Goal: Task Accomplishment & Management: Manage account settings

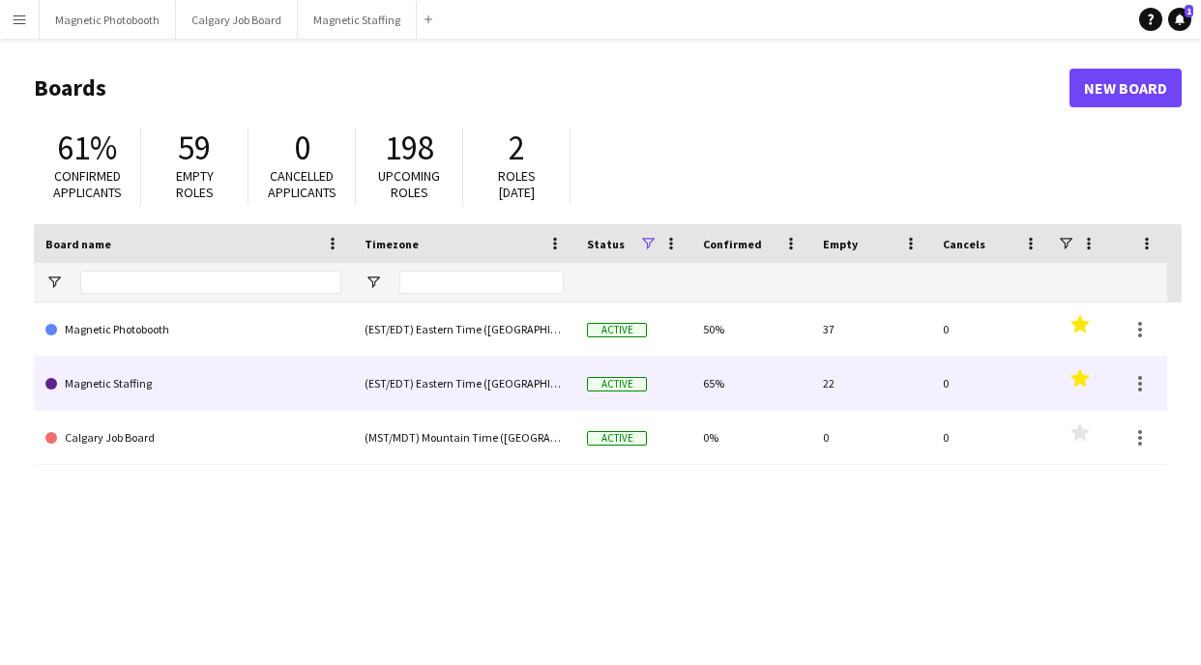
click at [92, 394] on link "Magnetic Staffing" at bounding box center [193, 384] width 296 height 54
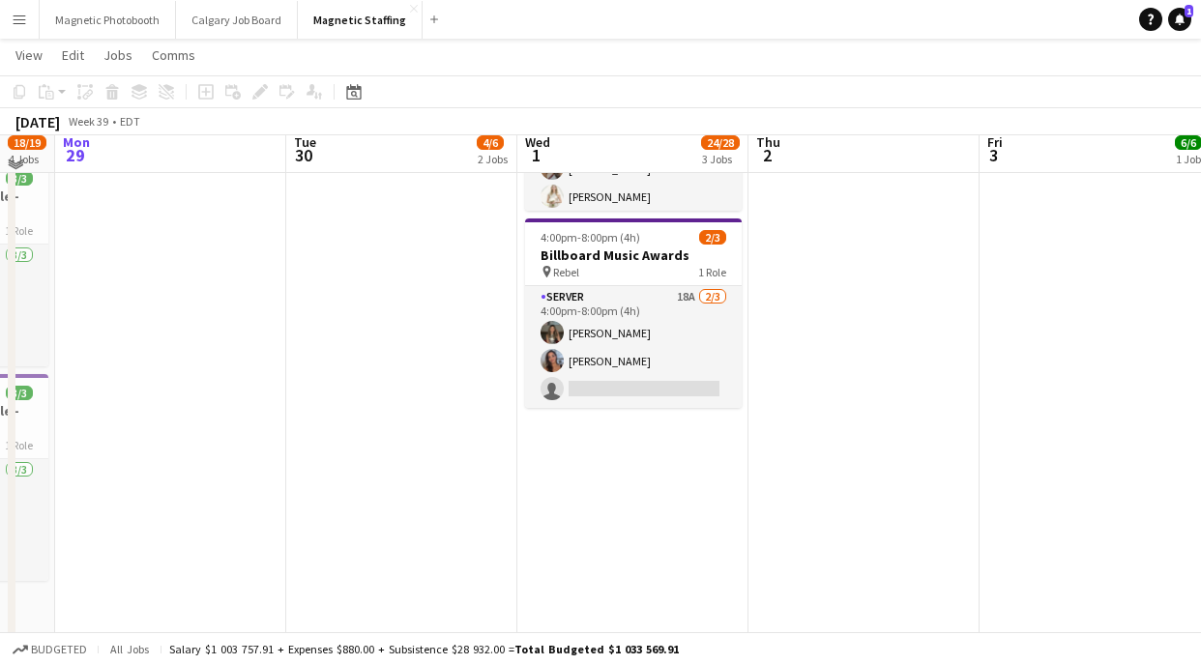
scroll to position [572, 0]
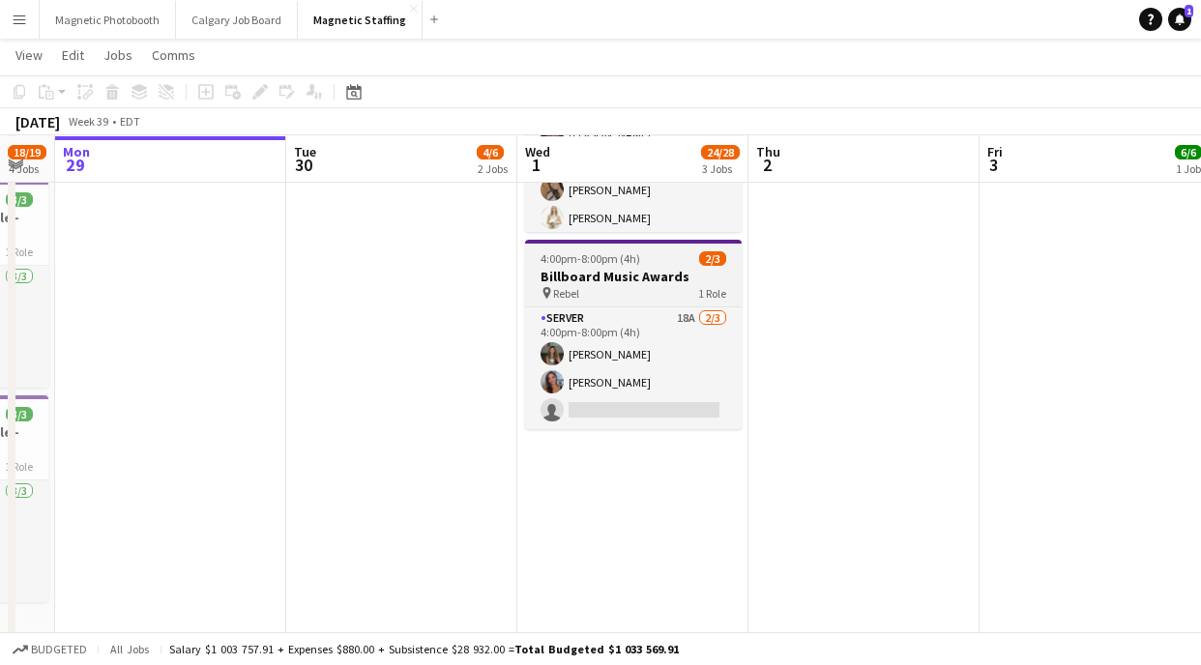
click at [608, 272] on h3 "Billboard Music Awards" at bounding box center [633, 276] width 217 height 17
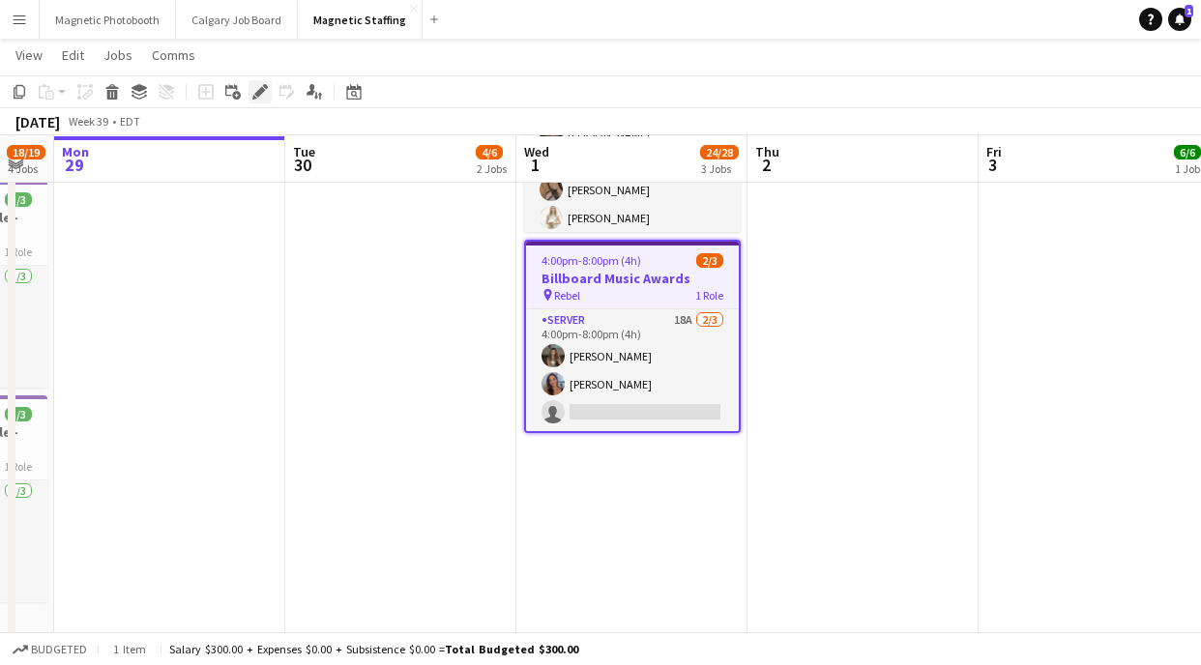
click at [255, 100] on div "Edit" at bounding box center [260, 91] width 23 height 23
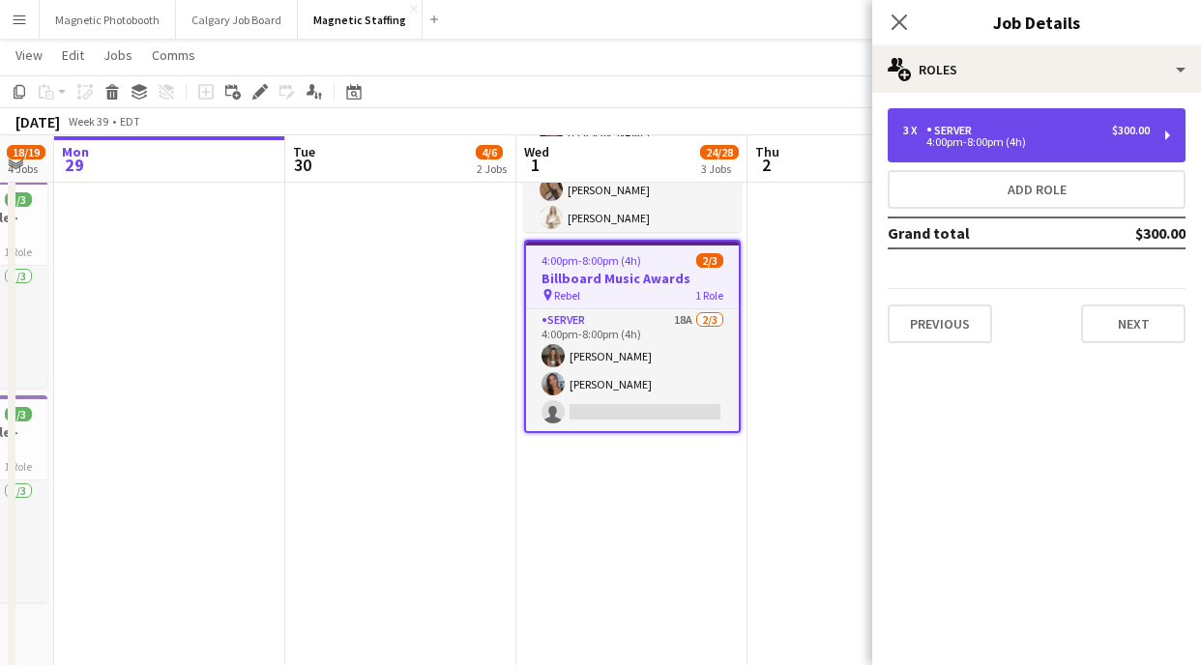
click at [1091, 124] on div "3 x Server $300.00" at bounding box center [1026, 131] width 247 height 14
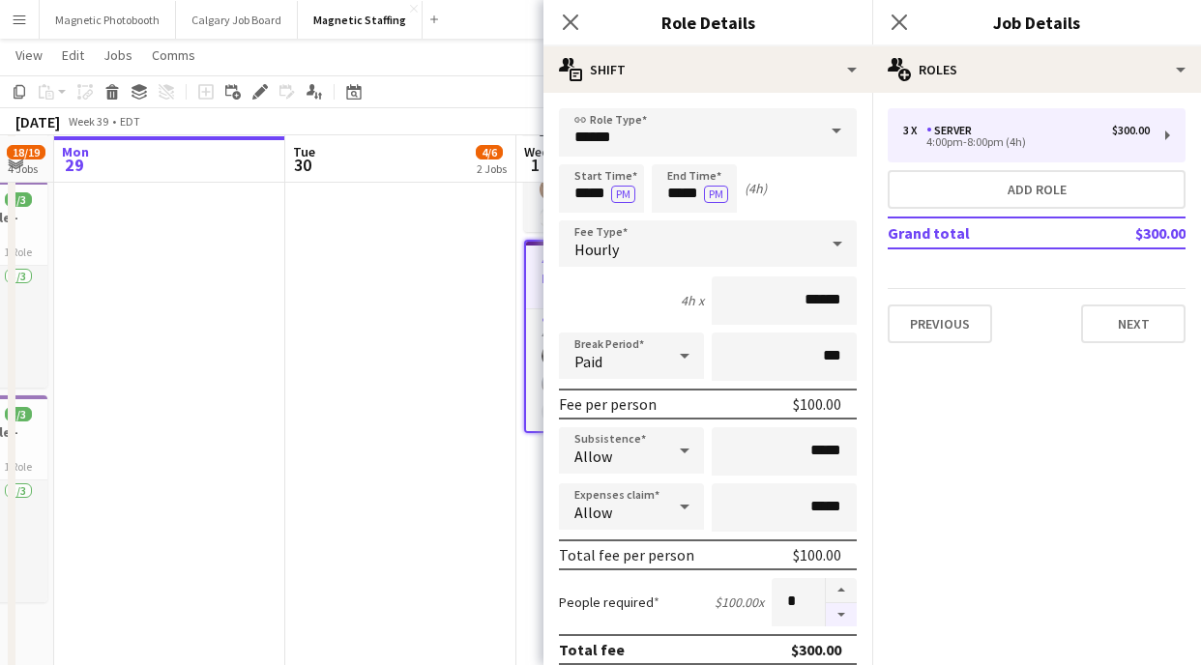
click at [849, 619] on button "button" at bounding box center [841, 615] width 31 height 24
type input "*"
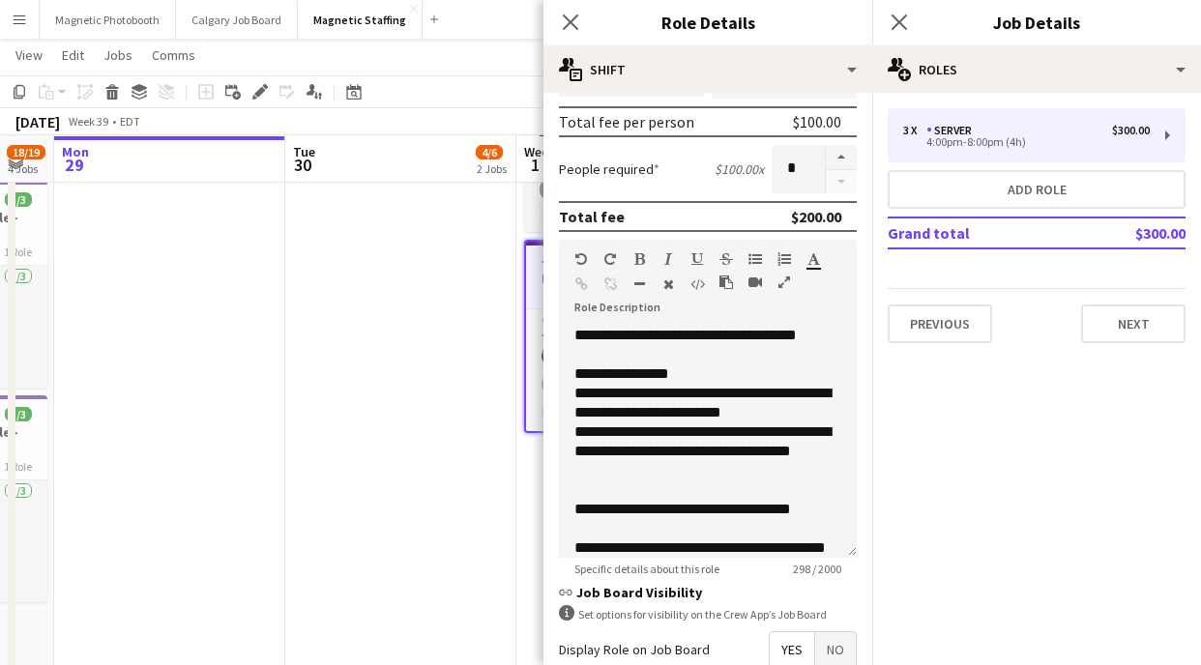
scroll to position [644, 0]
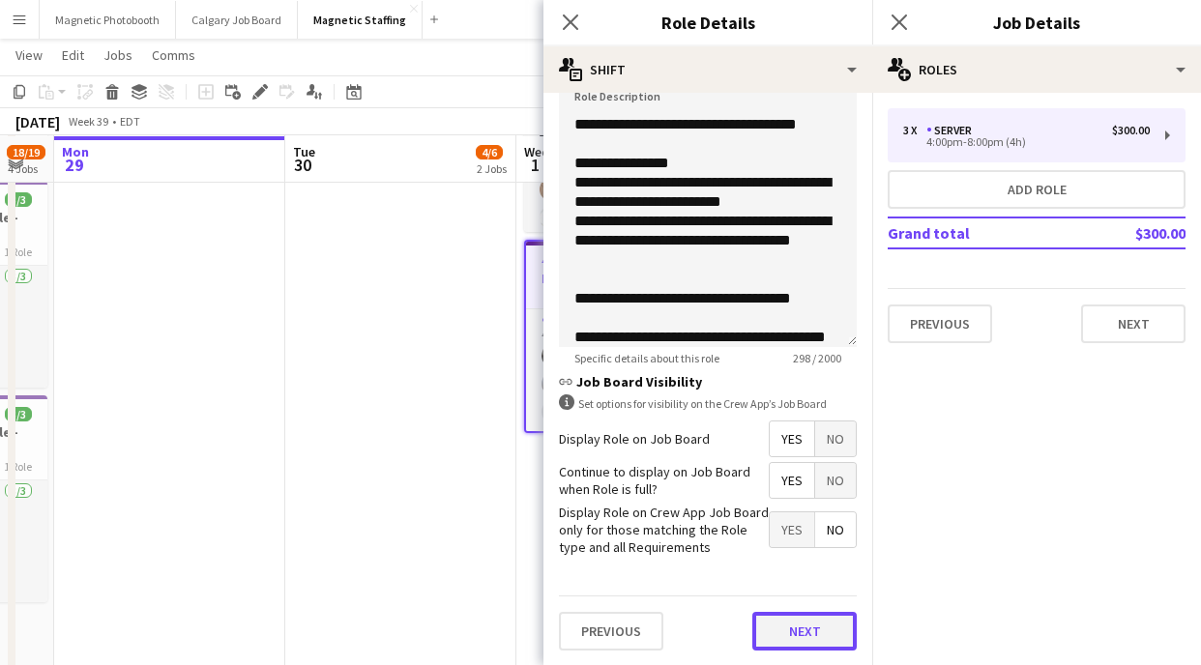
click at [778, 634] on button "Next" at bounding box center [804, 631] width 104 height 39
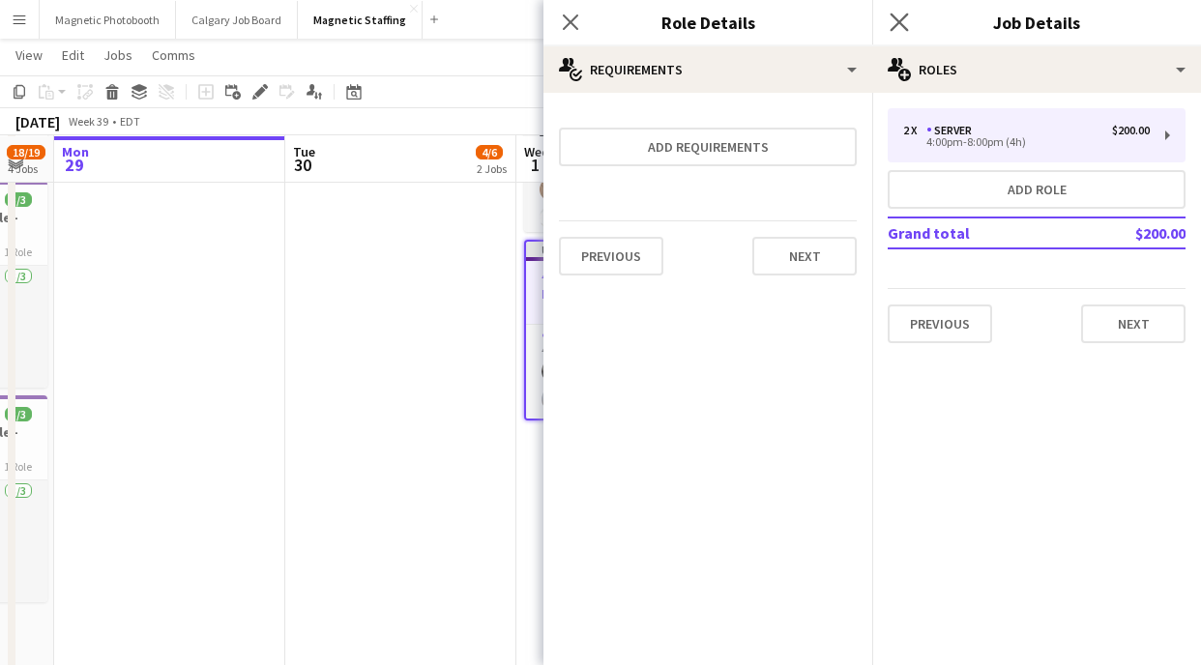
click at [888, 19] on app-icon "Close pop-in" at bounding box center [900, 23] width 28 height 28
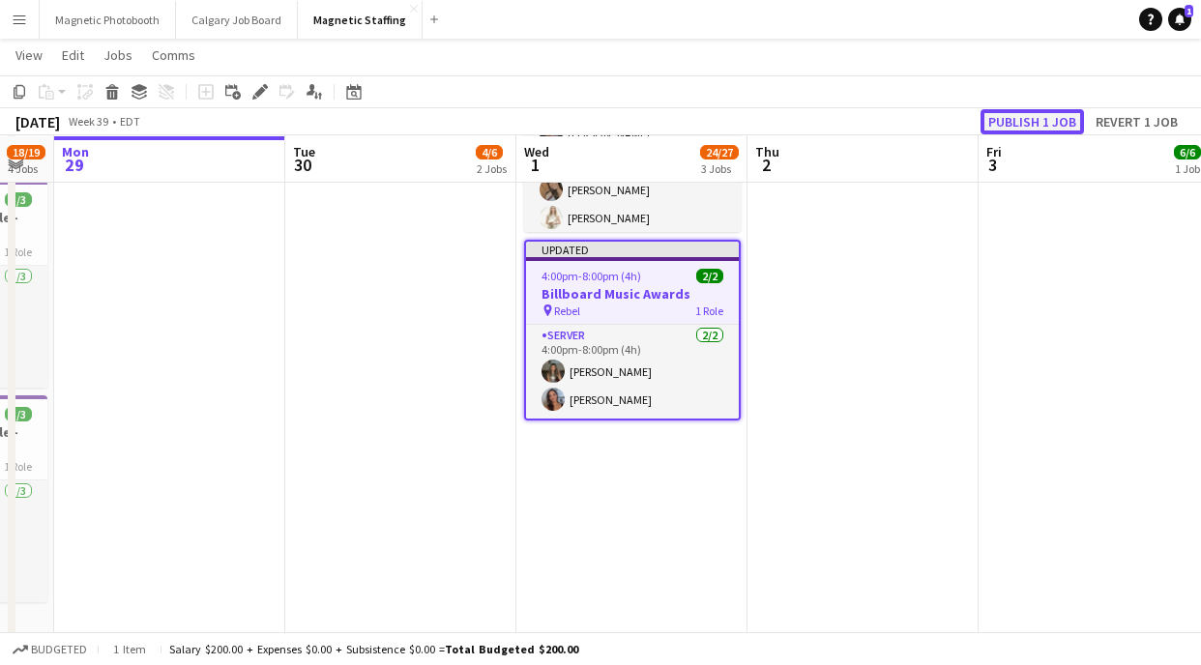
click at [1003, 120] on button "Publish 1 job" at bounding box center [1032, 121] width 103 height 25
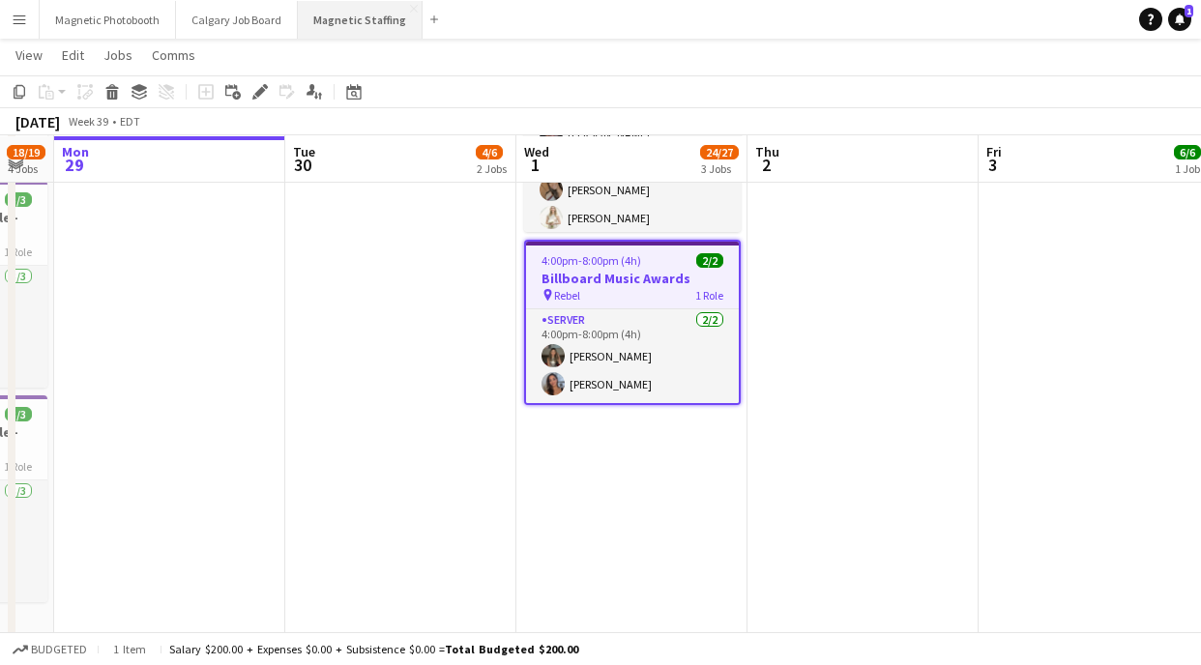
click at [340, 30] on button "Magnetic Staffing Close" at bounding box center [360, 20] width 125 height 38
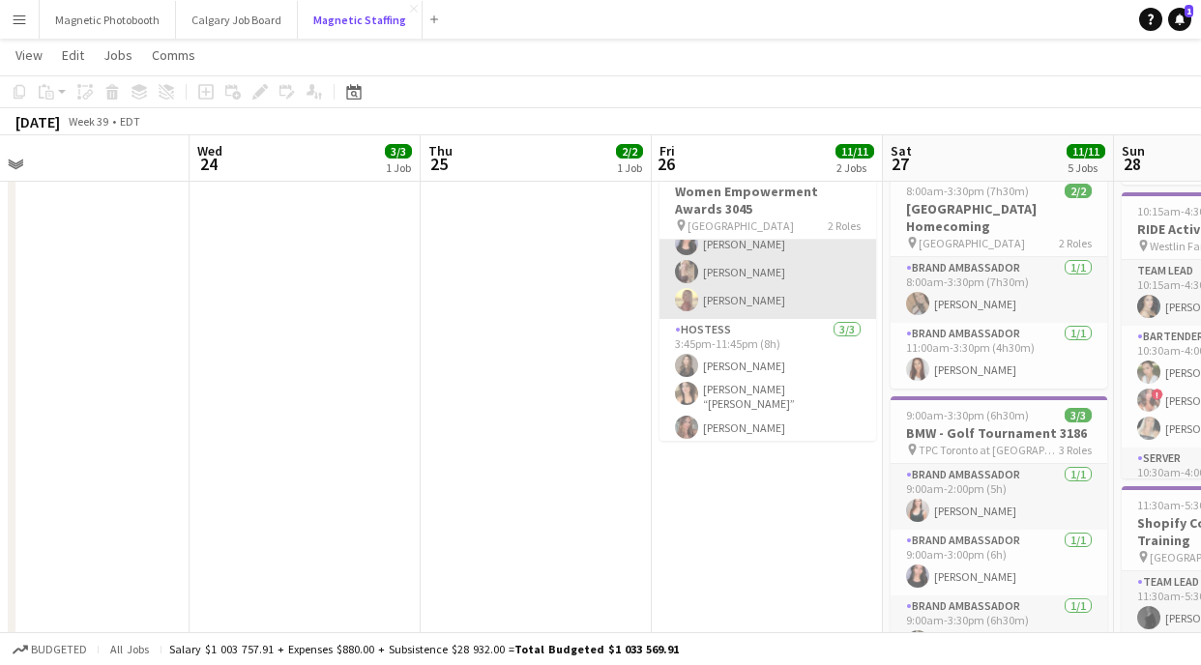
scroll to position [98, 0]
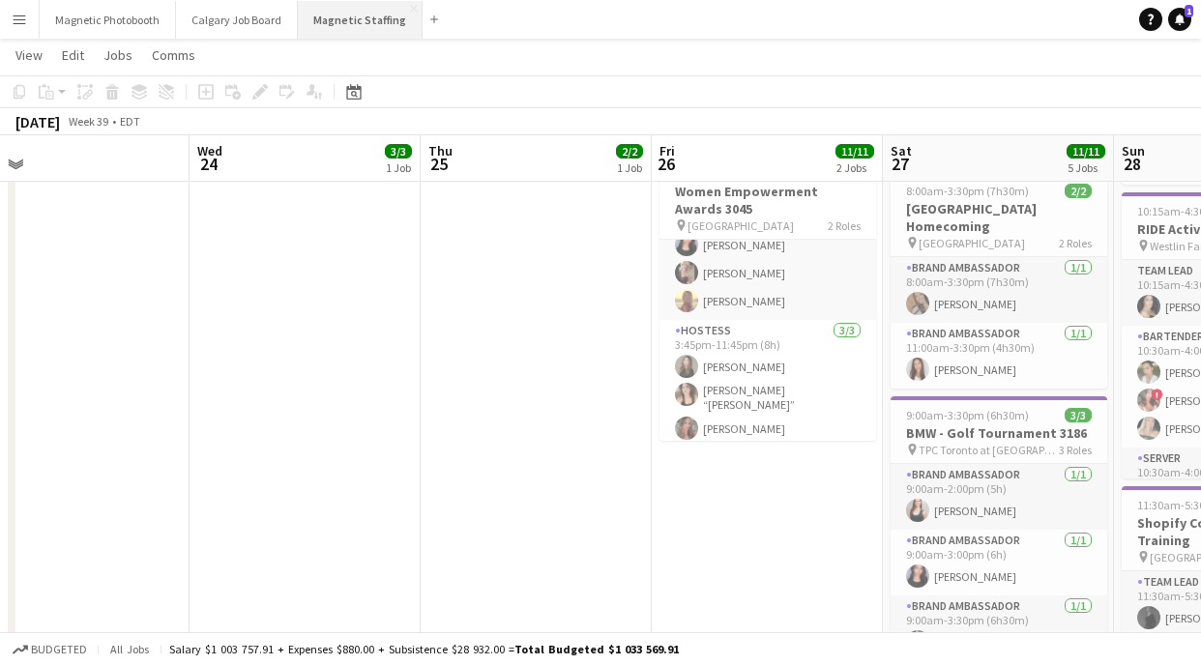
click at [362, 22] on button "Magnetic Staffing Close" at bounding box center [360, 20] width 125 height 38
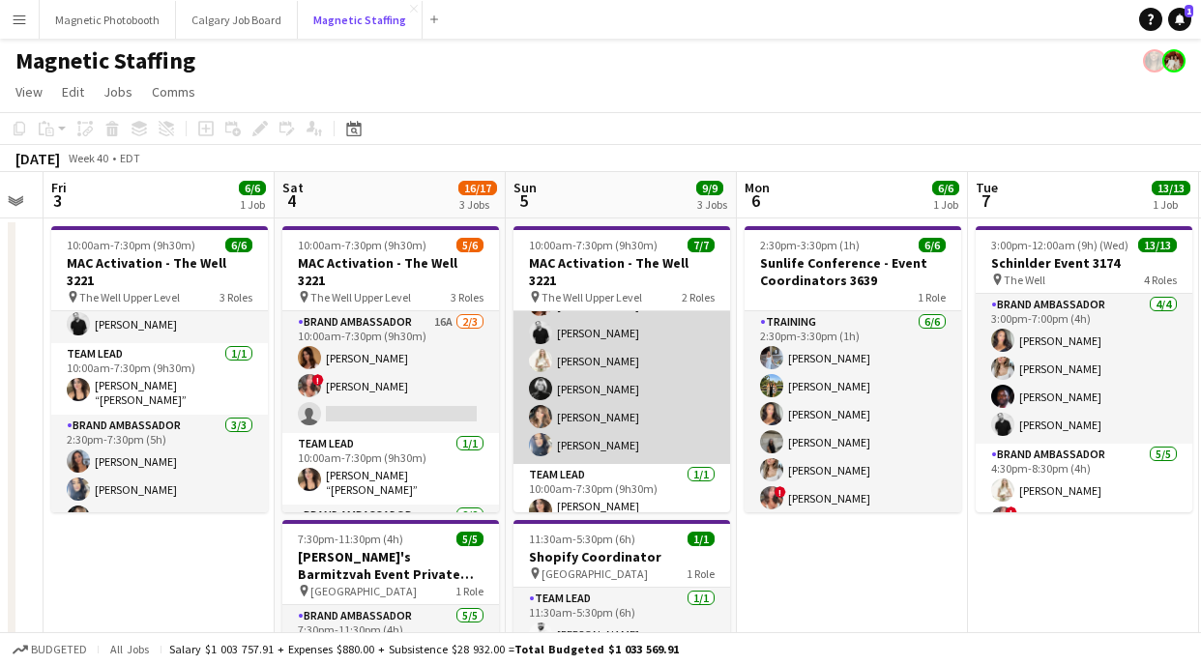
scroll to position [0, 0]
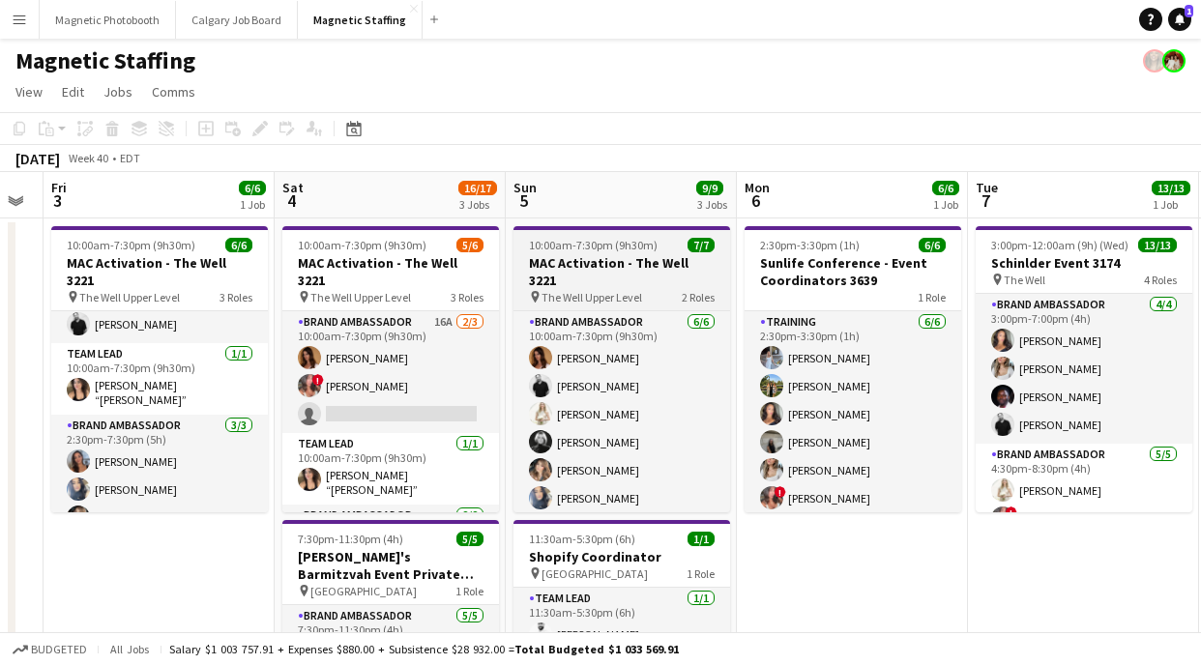
click at [593, 266] on h3 "MAC Activation - The Well 3221" at bounding box center [621, 271] width 217 height 35
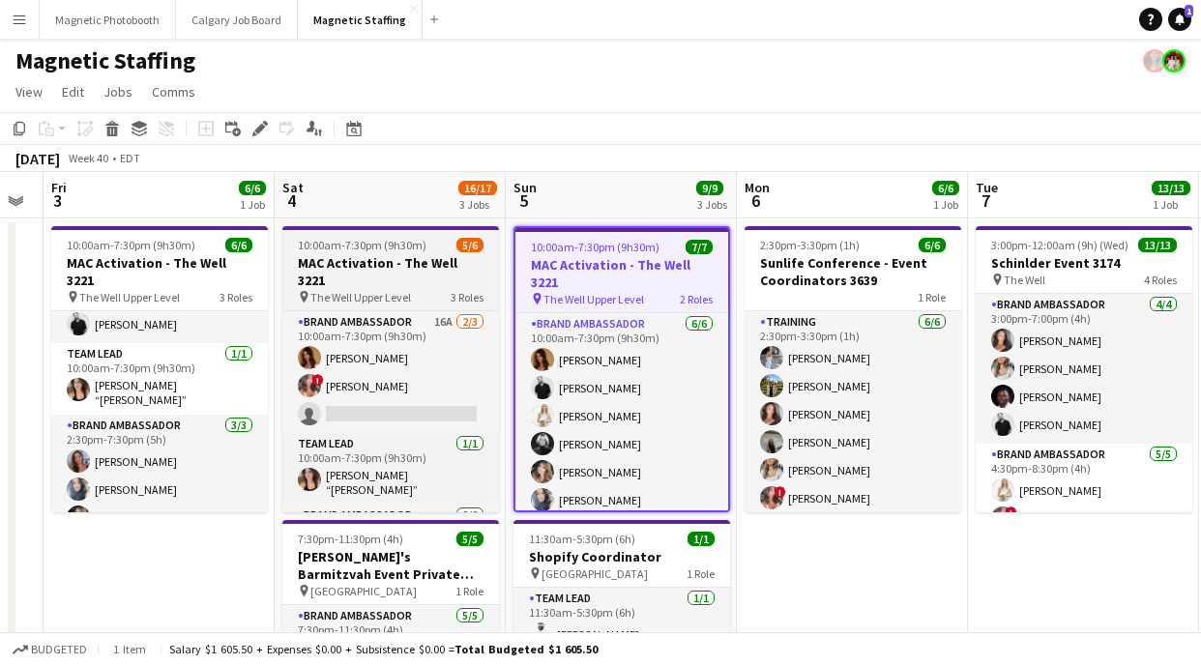
click at [357, 265] on h3 "MAC Activation - The Well 3221" at bounding box center [390, 271] width 217 height 35
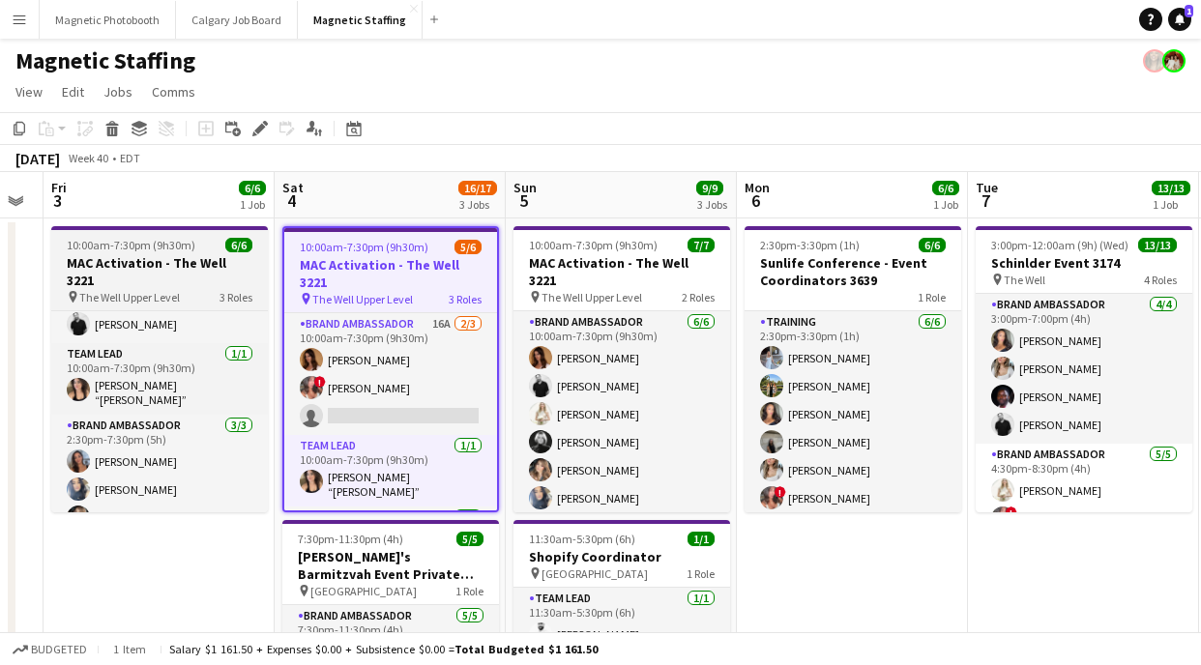
click at [137, 290] on span "The Well Upper Level" at bounding box center [129, 297] width 101 height 15
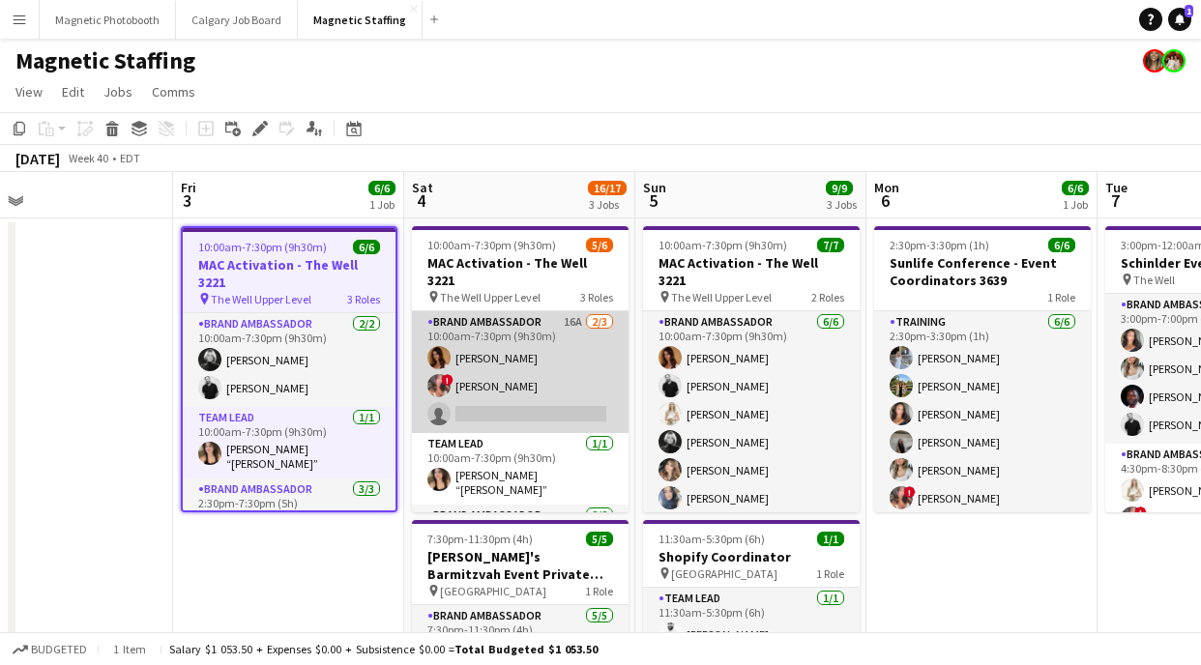
scroll to position [0, 527]
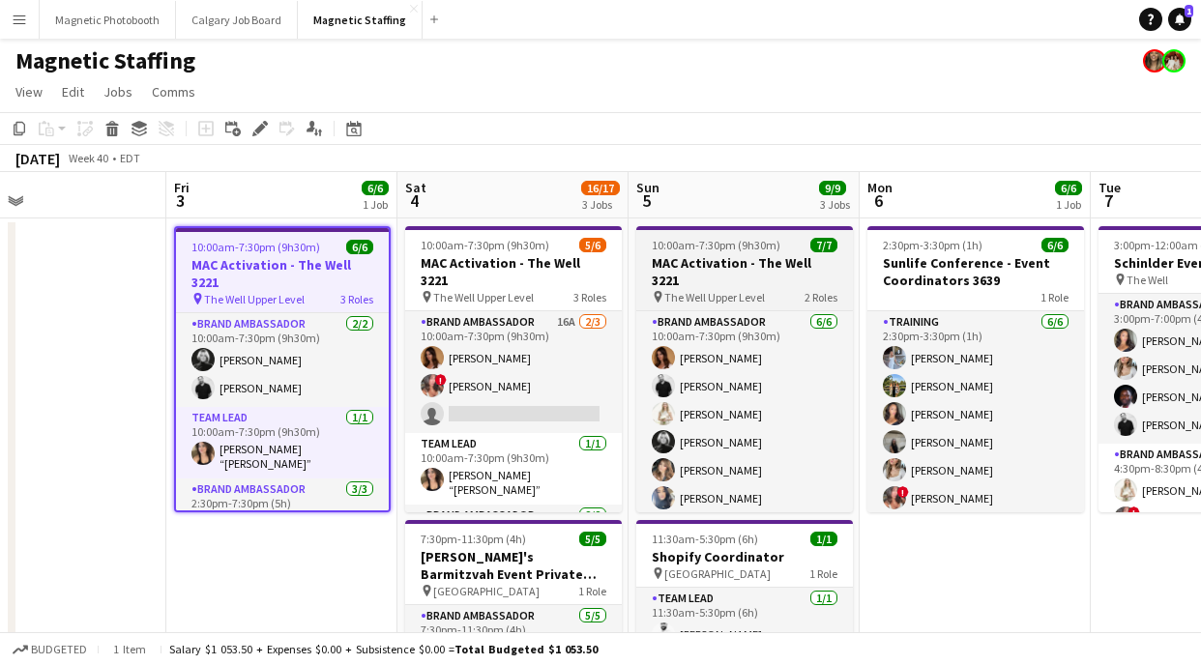
click at [721, 244] on span "10:00am-7:30pm (9h30m)" at bounding box center [716, 245] width 129 height 15
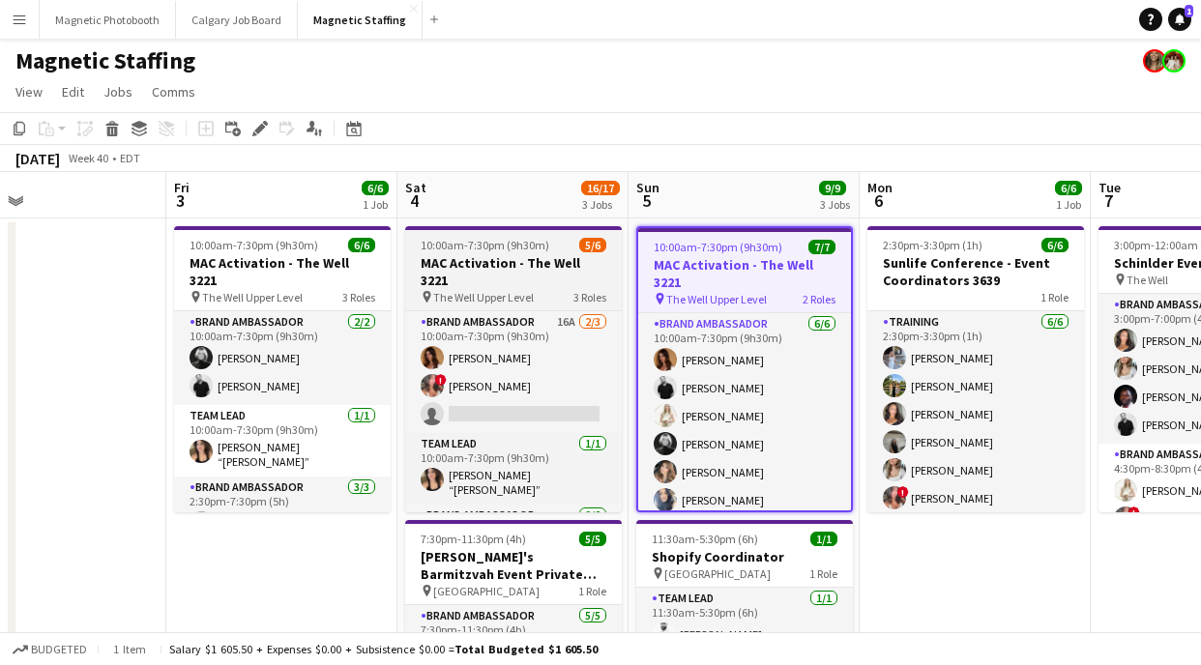
click at [468, 250] on span "10:00am-7:30pm (9h30m)" at bounding box center [485, 245] width 129 height 15
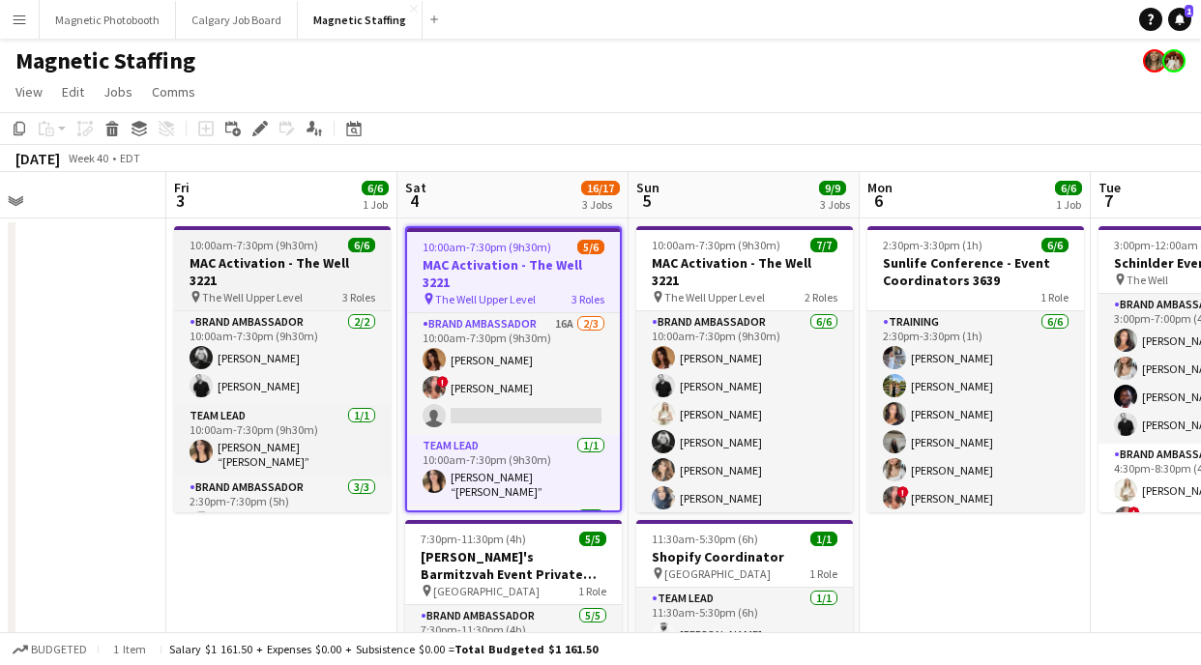
click at [241, 247] on span "10:00am-7:30pm (9h30m)" at bounding box center [254, 245] width 129 height 15
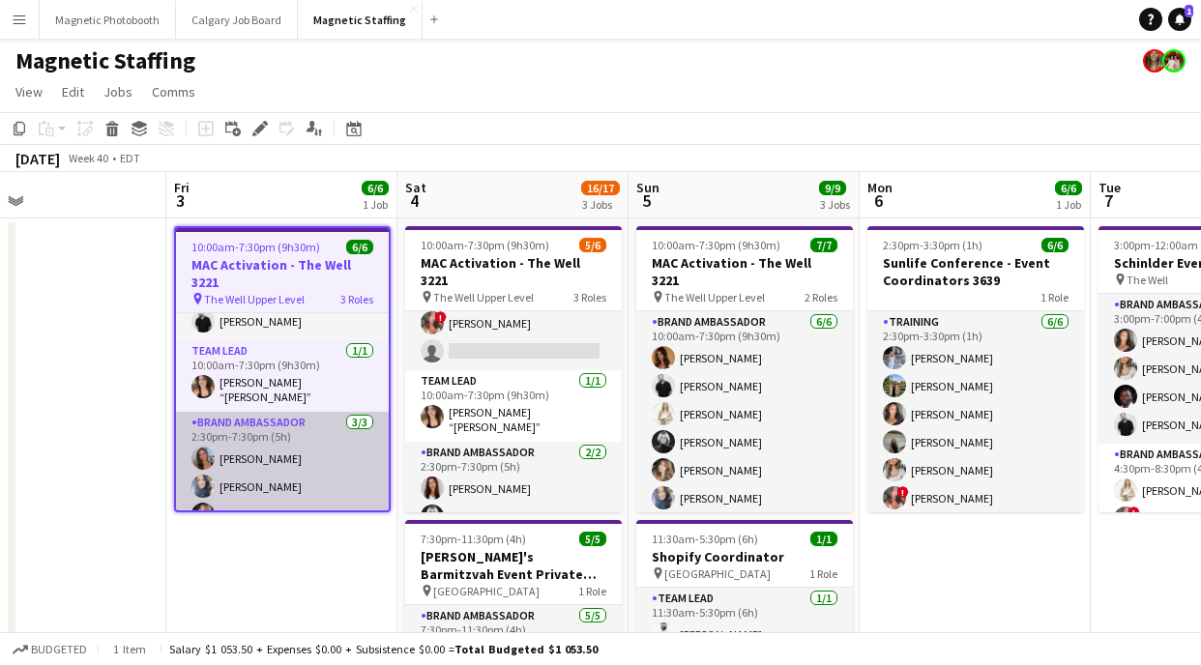
scroll to position [0, 0]
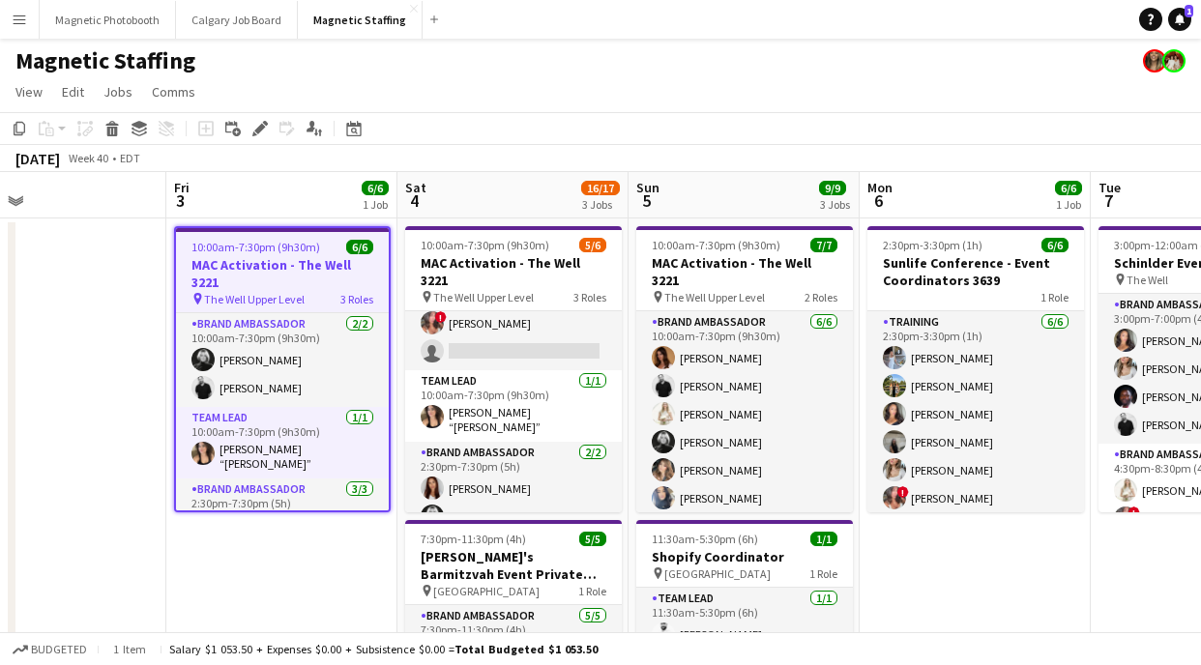
click at [298, 257] on h3 "MAC Activation - The Well 3221" at bounding box center [282, 273] width 213 height 35
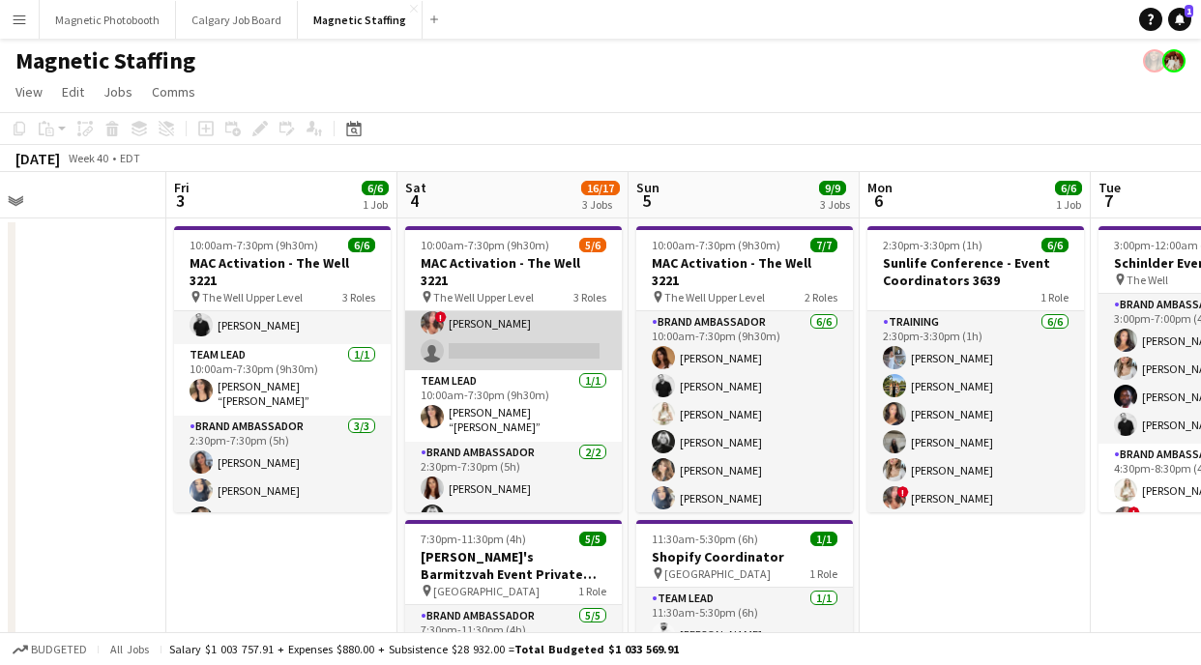
click at [491, 337] on app-card-role "Brand Ambassador 16A [DATE] 10:00am-7:30pm (9h30m) [PERSON_NAME] ! [PERSON_NAME…" at bounding box center [513, 310] width 217 height 122
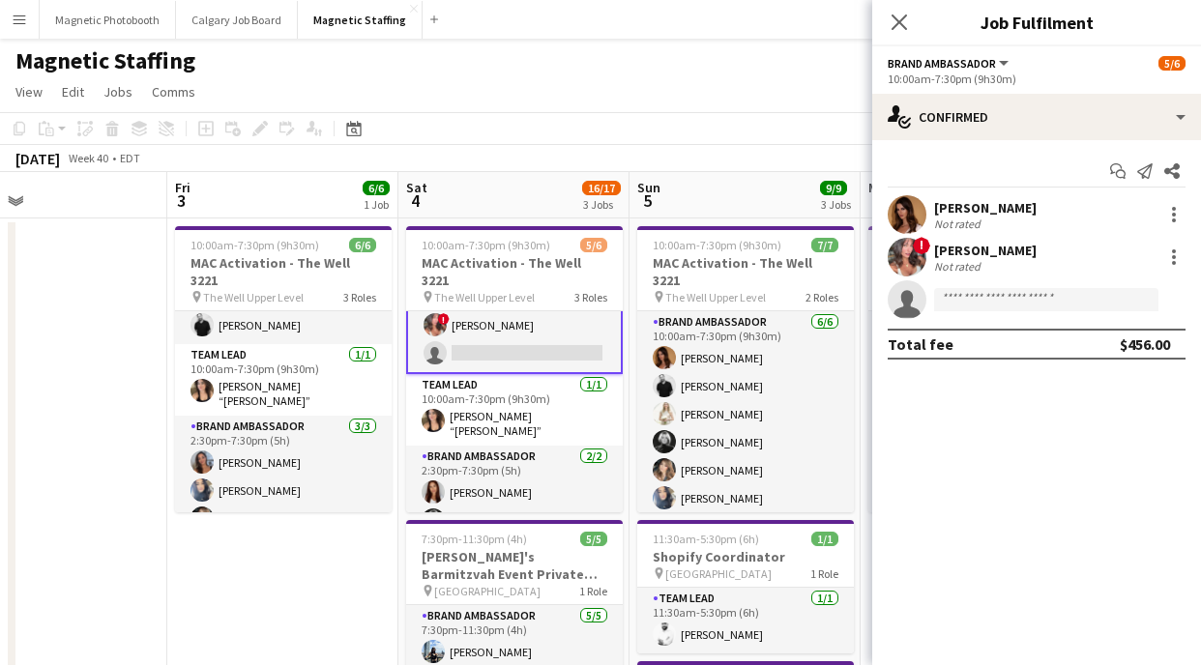
scroll to position [65, 0]
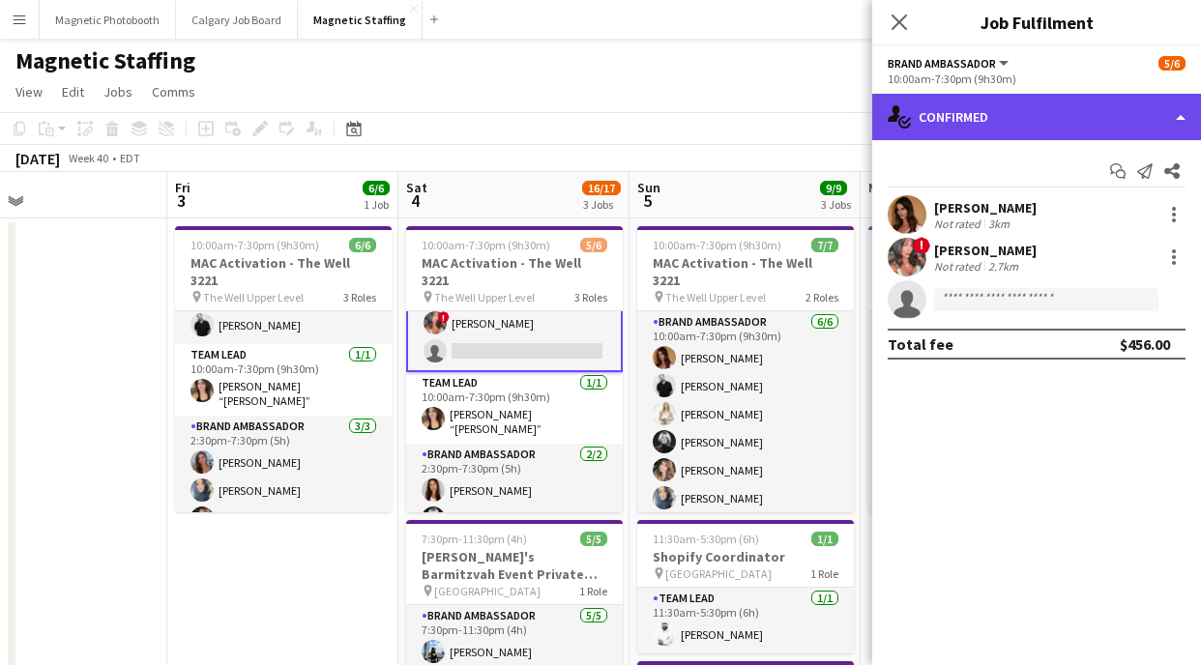
click at [1040, 103] on div "single-neutral-actions-check-2 Confirmed" at bounding box center [1036, 117] width 329 height 46
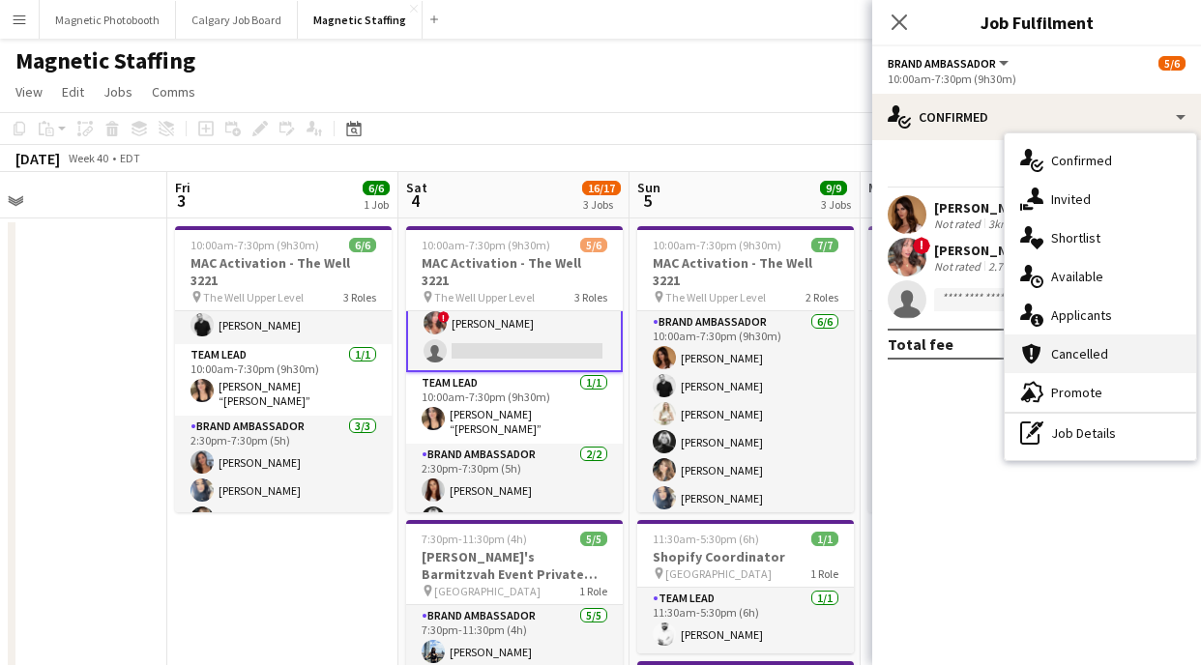
click at [1070, 336] on div "cancellation Cancelled" at bounding box center [1100, 354] width 191 height 39
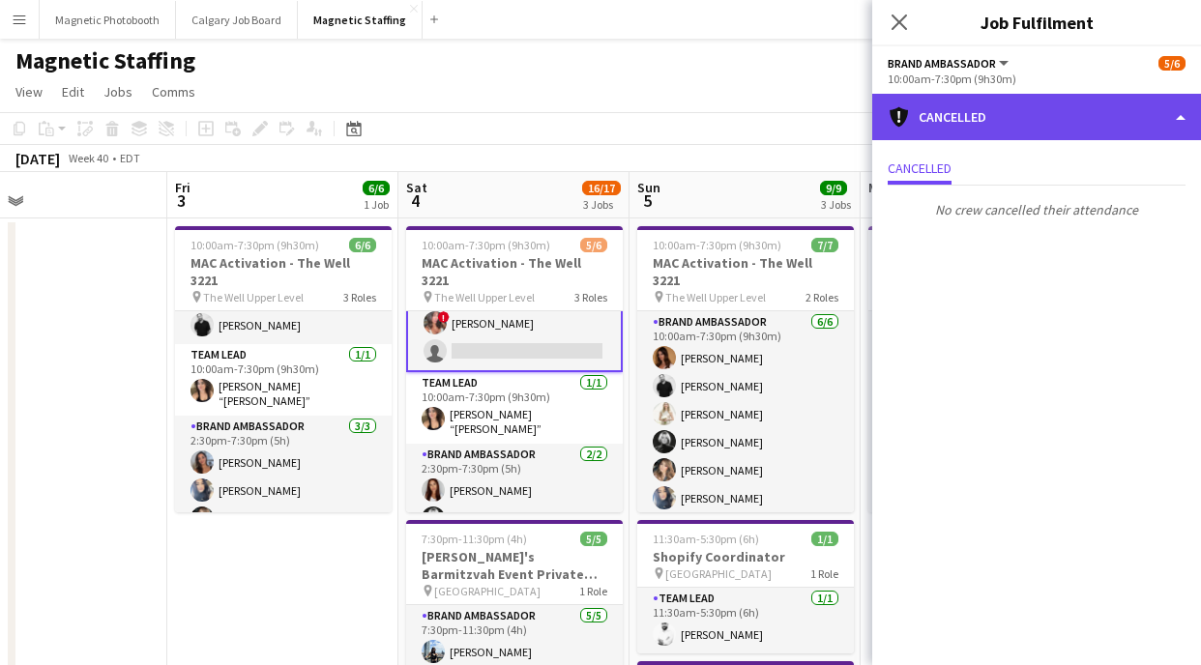
click at [1049, 115] on div "cancellation Cancelled" at bounding box center [1036, 117] width 329 height 46
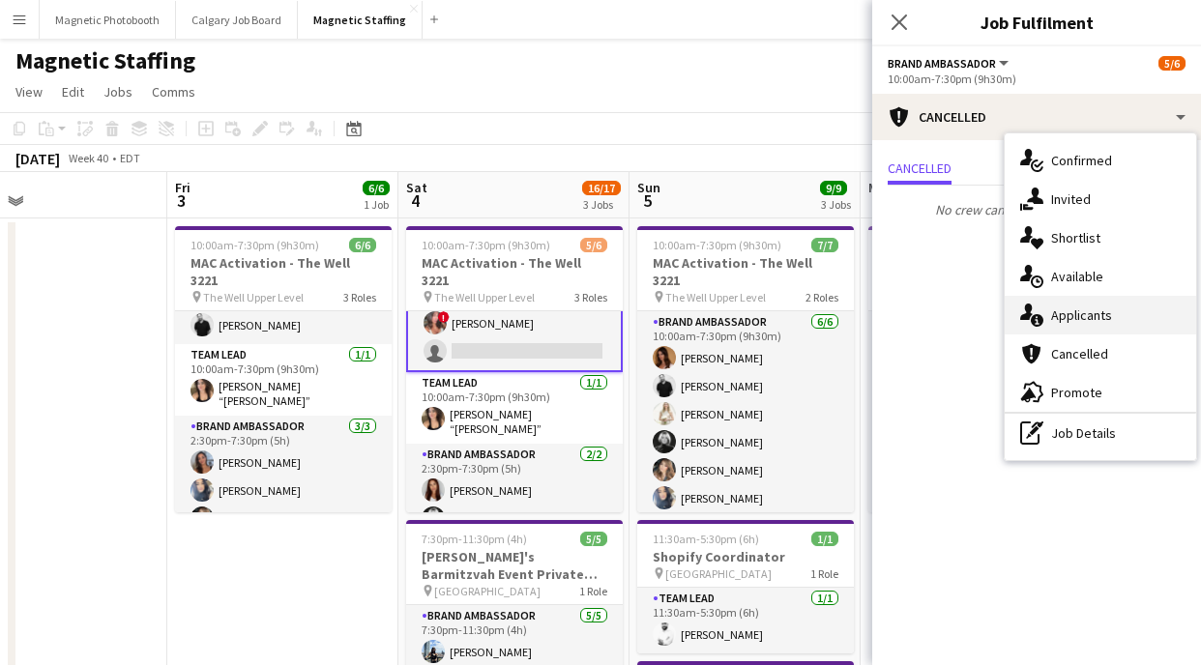
click at [1104, 303] on div "single-neutral-actions-information Applicants" at bounding box center [1100, 315] width 191 height 39
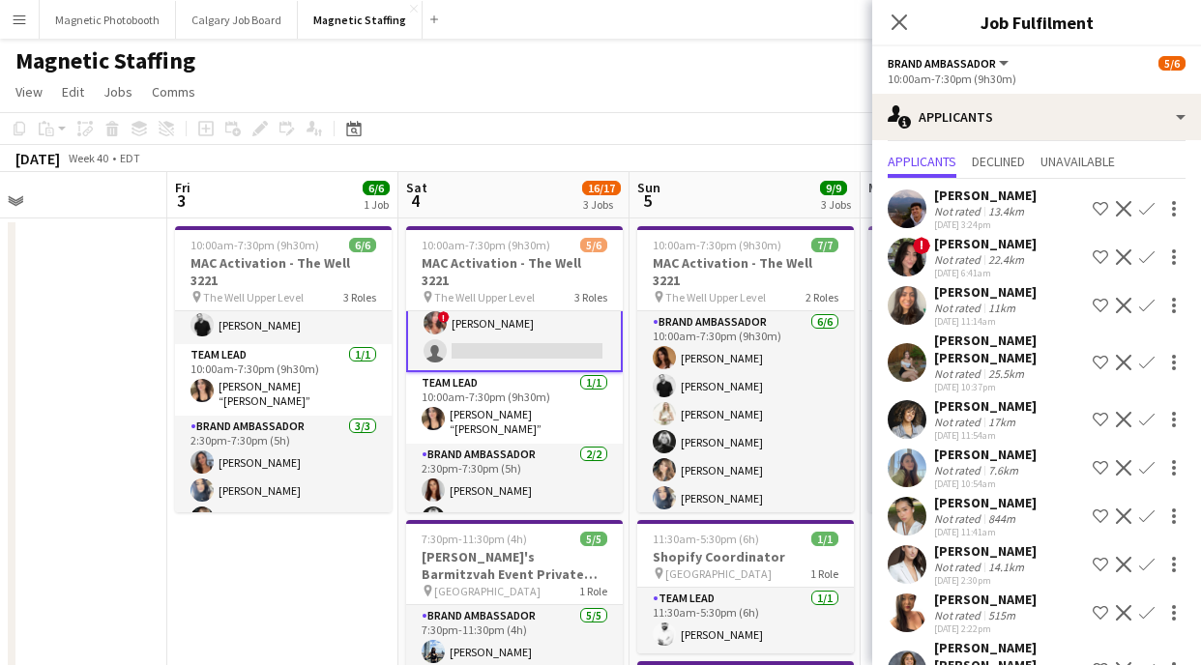
scroll to position [24, 0]
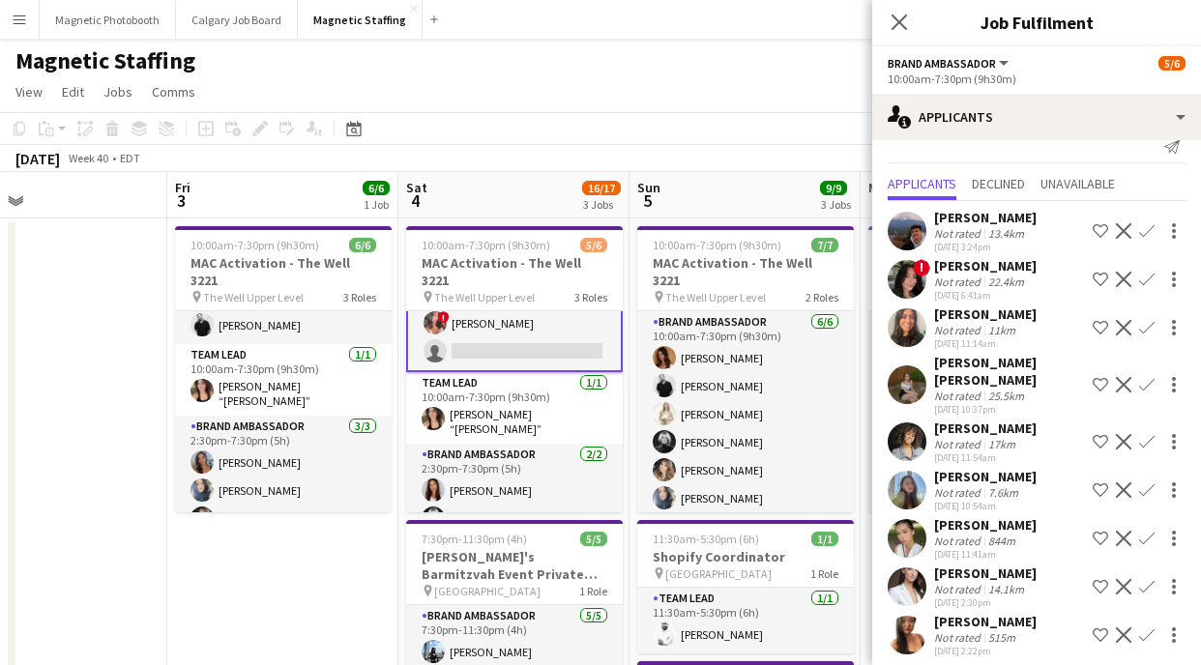
click at [968, 389] on div "Not rated" at bounding box center [959, 396] width 50 height 15
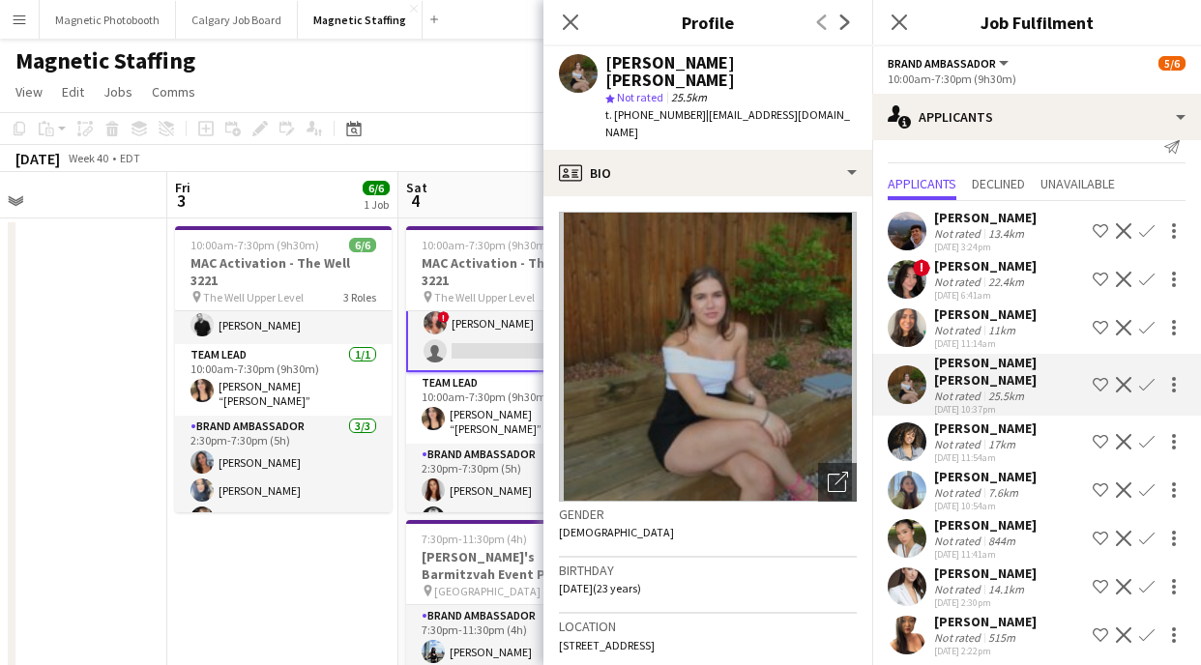
click at [991, 269] on div "[PERSON_NAME]" at bounding box center [985, 265] width 103 height 17
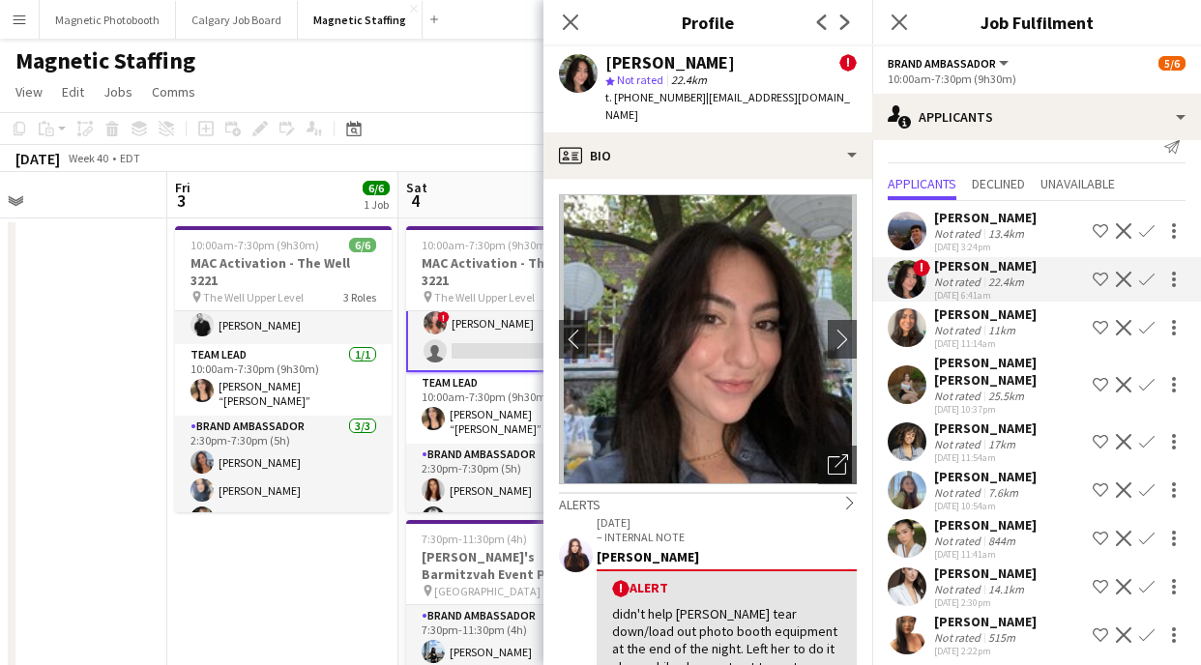
click at [995, 209] on div "[PERSON_NAME]" at bounding box center [985, 217] width 103 height 17
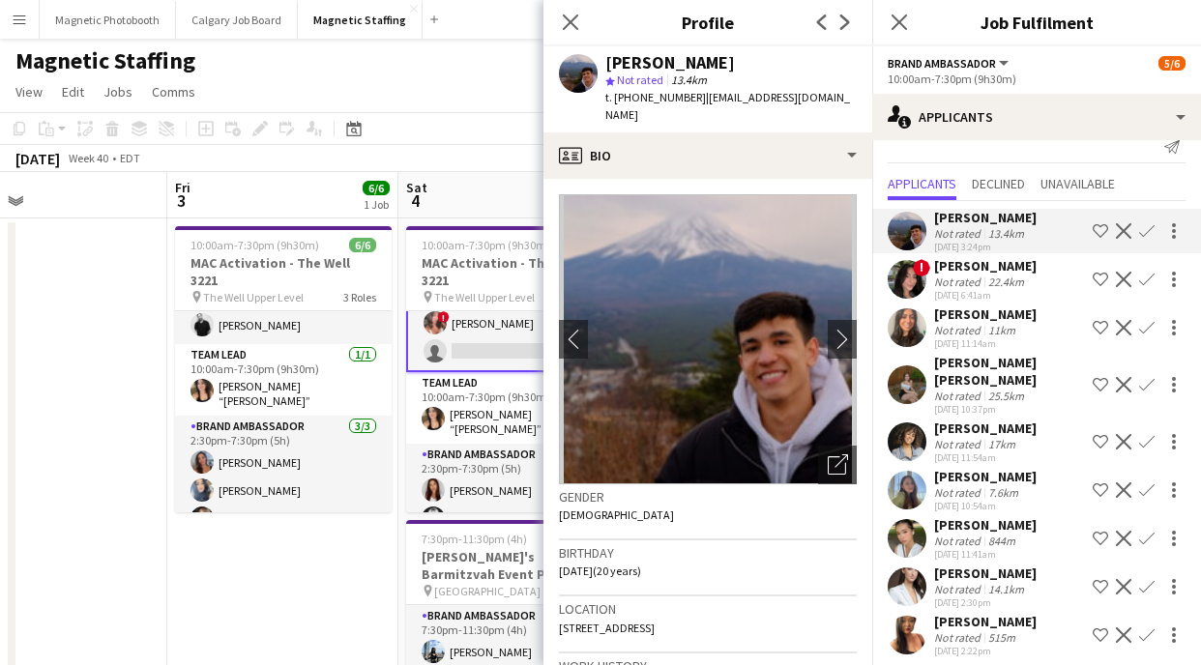
click at [986, 351] on div "[PERSON_NAME] Not rated 13.4km [DATE] 3:24pm Shortlist crew Decline Confirm ! […" at bounding box center [1036, 536] width 329 height 671
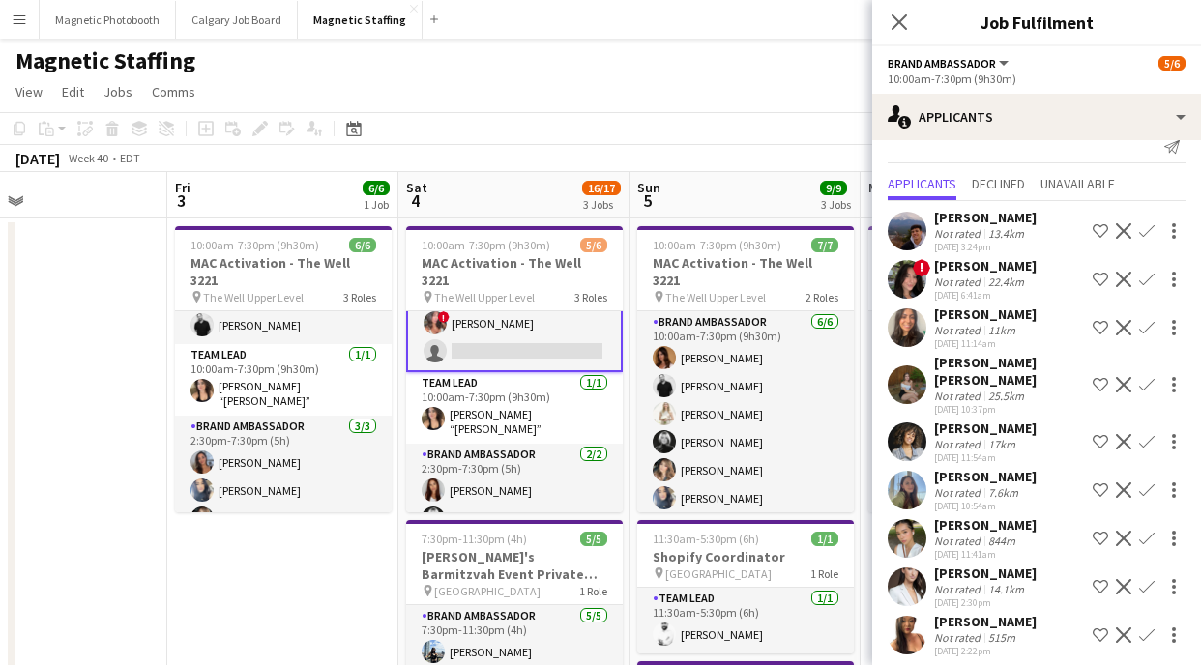
click at [973, 399] on div "[PERSON_NAME] Not rated 13.4km [DATE] 3:24pm Shortlist crew Decline Confirm ! […" at bounding box center [1036, 536] width 329 height 671
click at [972, 389] on div "Not rated" at bounding box center [959, 396] width 50 height 15
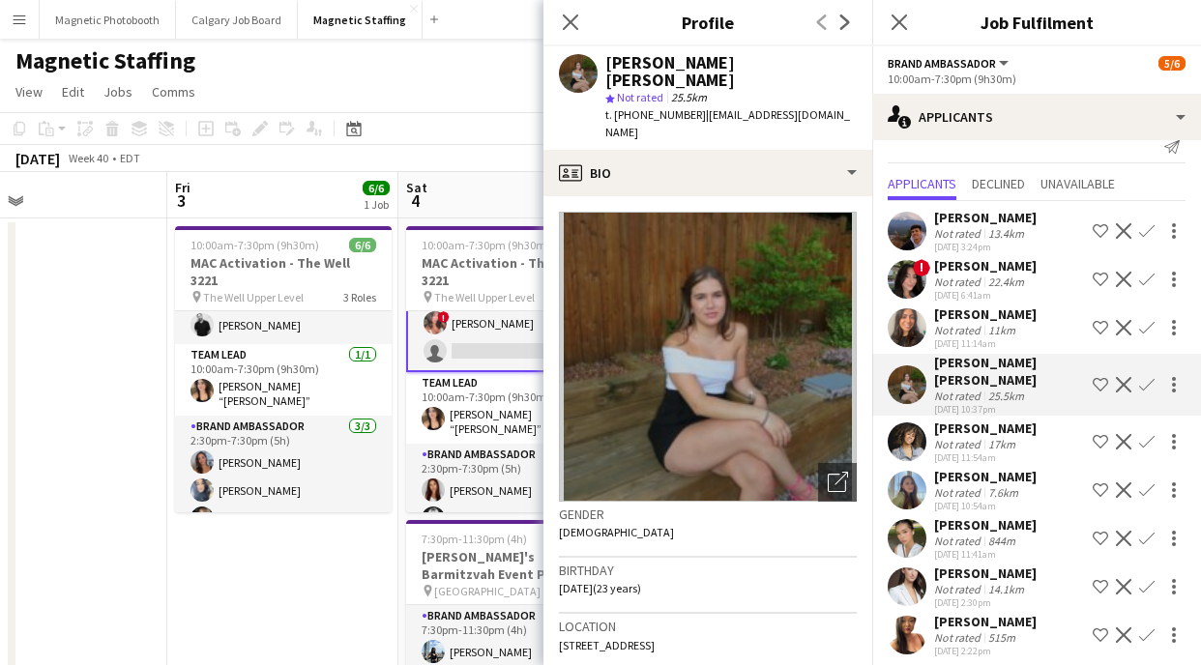
click at [961, 452] on div "[DATE] 11:54am" at bounding box center [985, 458] width 103 height 13
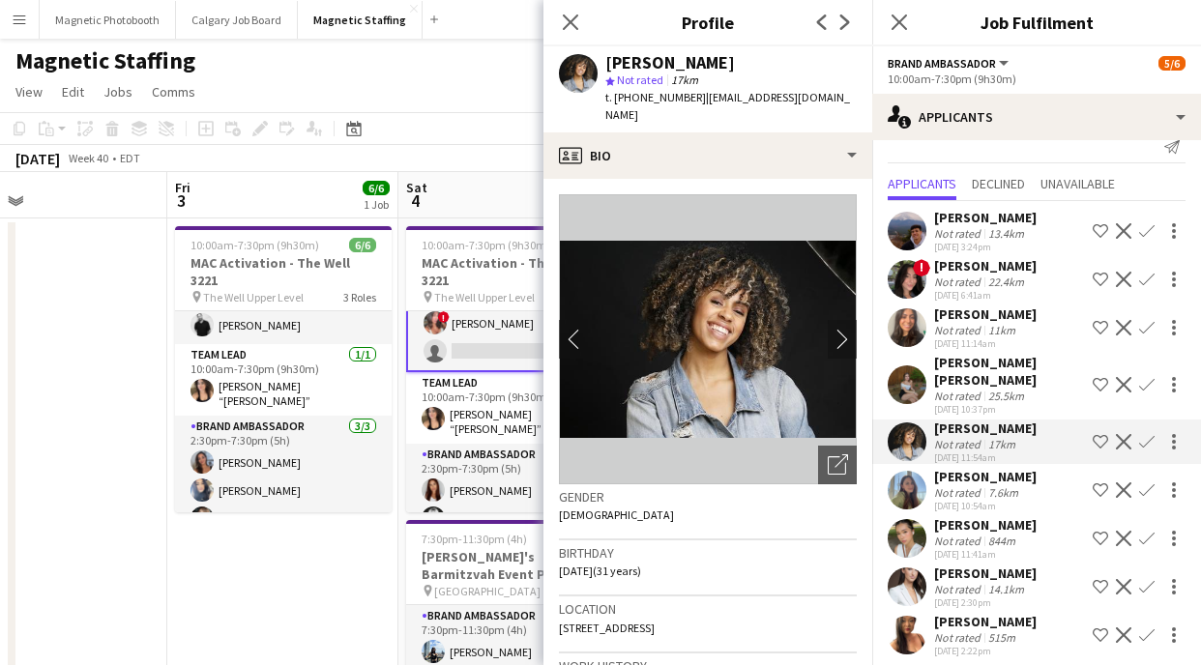
click at [954, 516] on div "[PERSON_NAME]" at bounding box center [985, 524] width 103 height 17
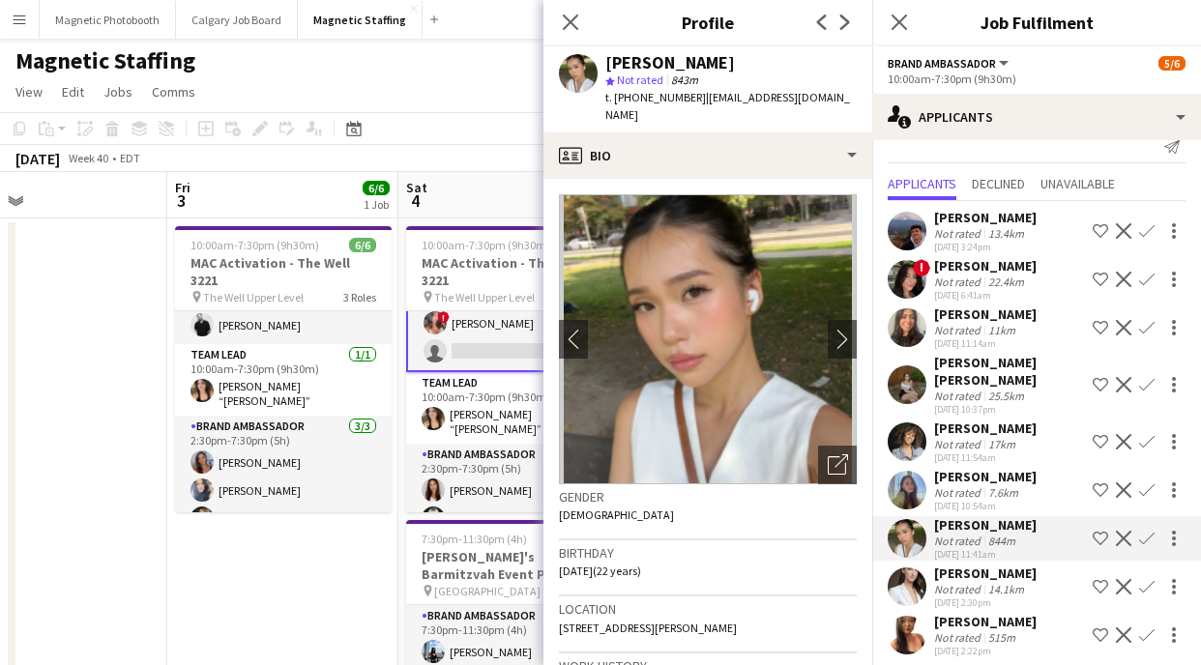
click at [967, 452] on div "[DATE] 11:54am" at bounding box center [985, 458] width 103 height 13
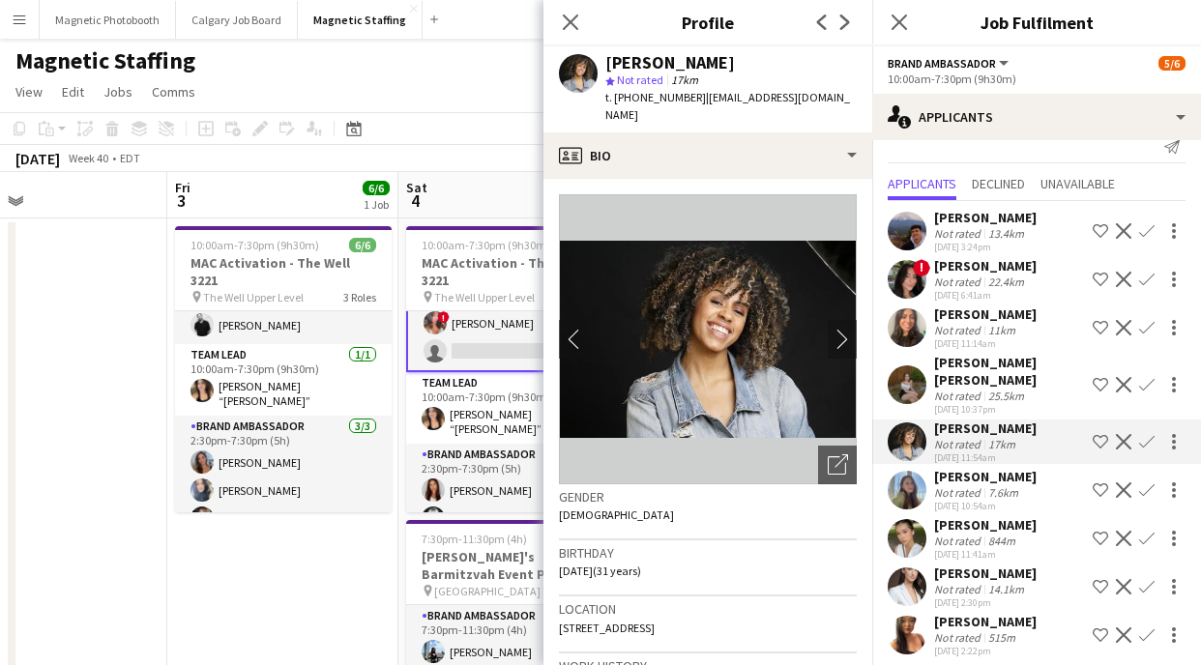
click at [948, 565] on div "[PERSON_NAME]" at bounding box center [985, 573] width 103 height 17
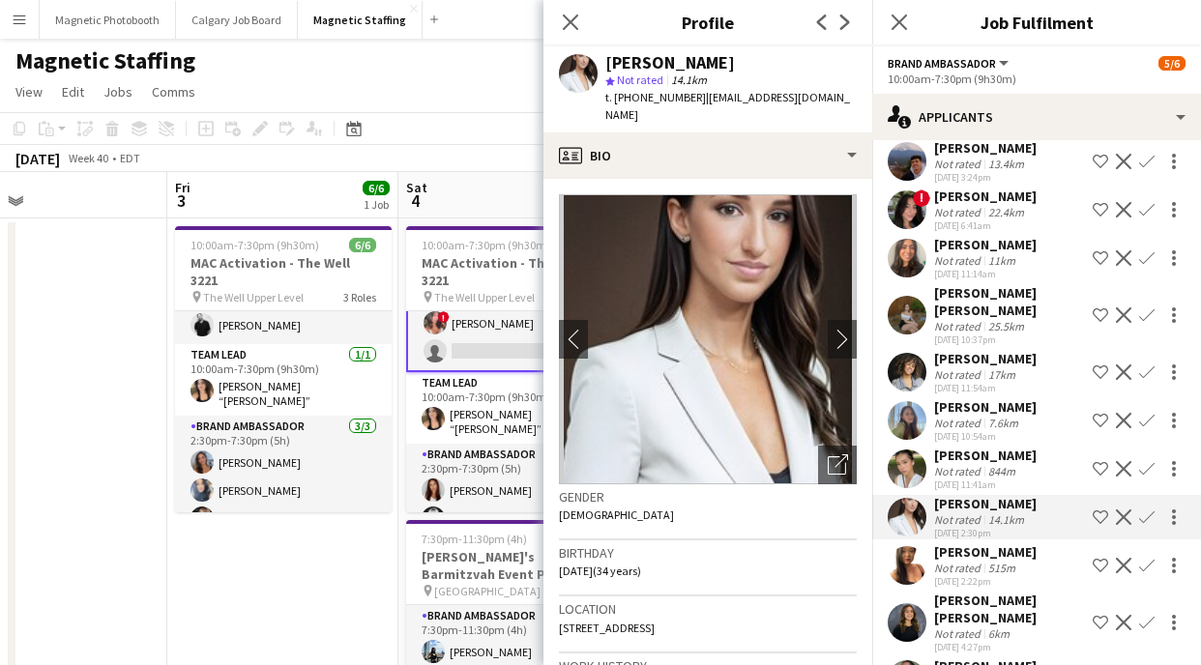
scroll to position [212, 0]
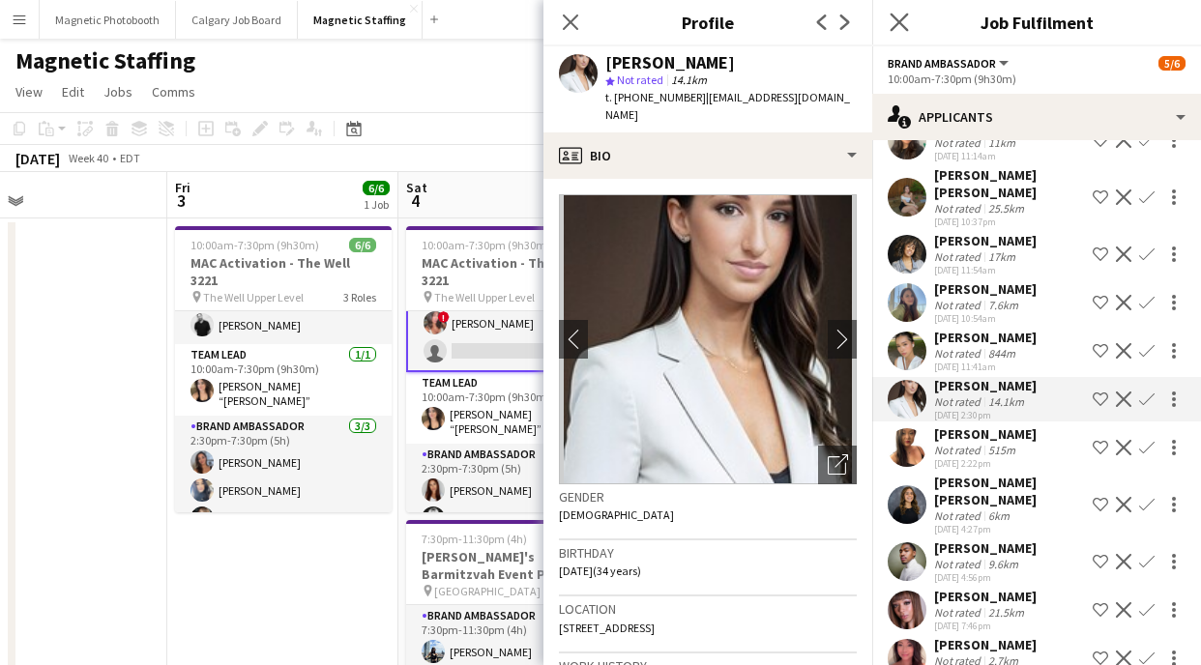
click at [887, 19] on app-icon "Close pop-in" at bounding box center [900, 23] width 28 height 28
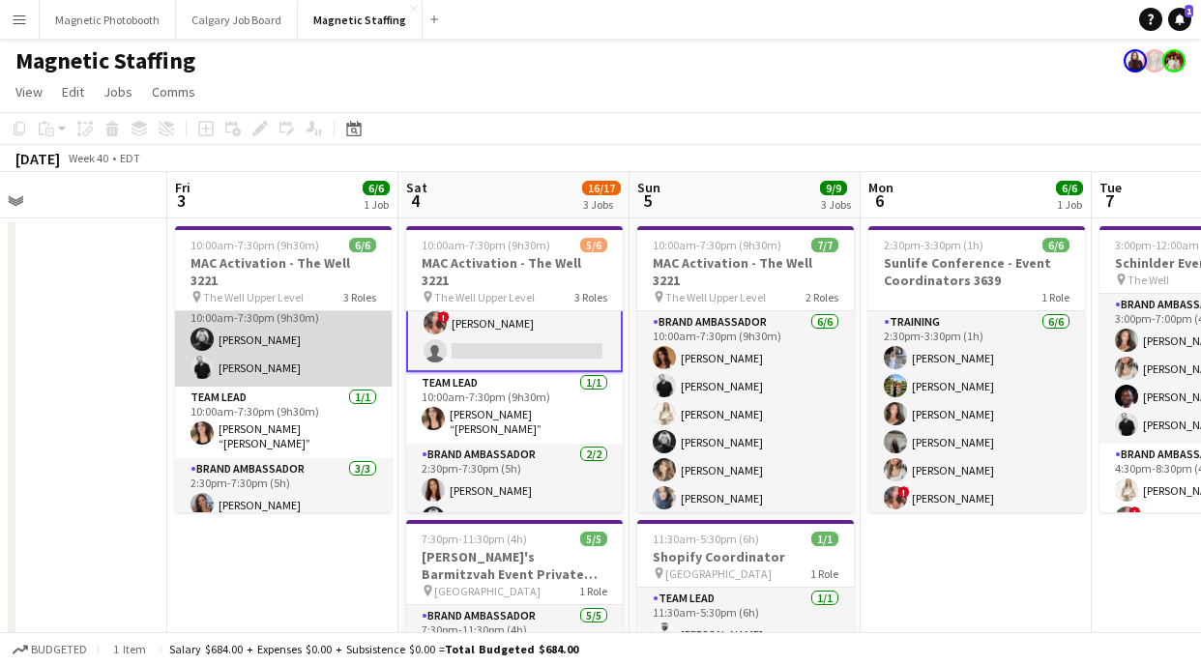
scroll to position [0, 0]
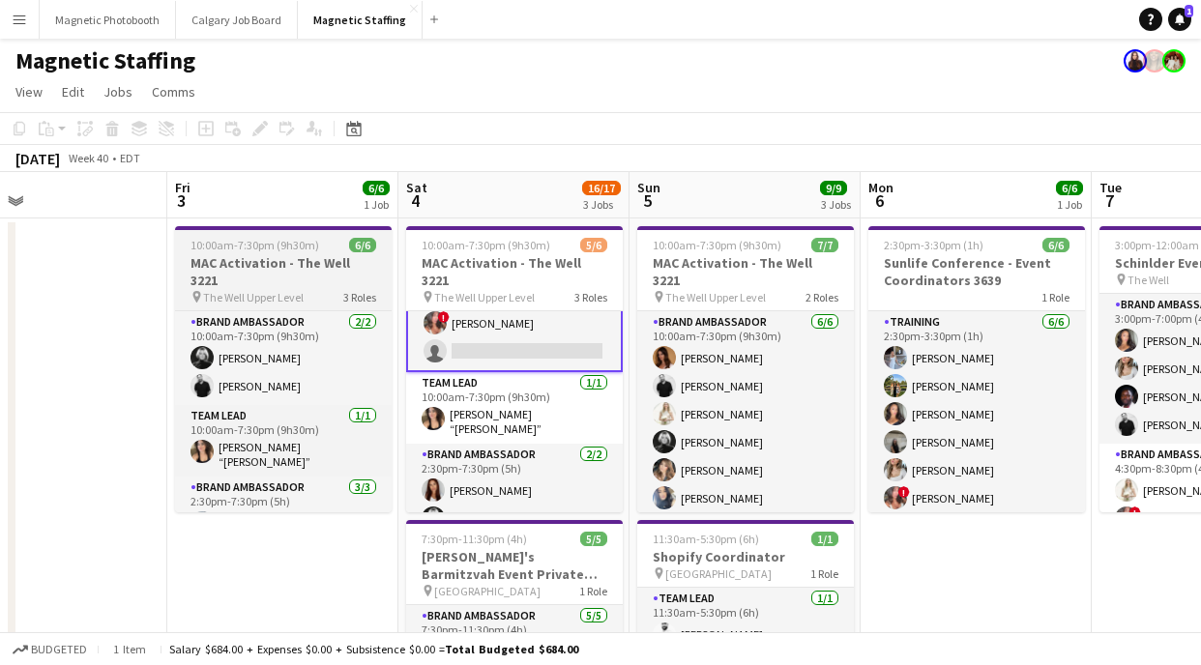
click at [280, 238] on span "10:00am-7:30pm (9h30m)" at bounding box center [255, 245] width 129 height 15
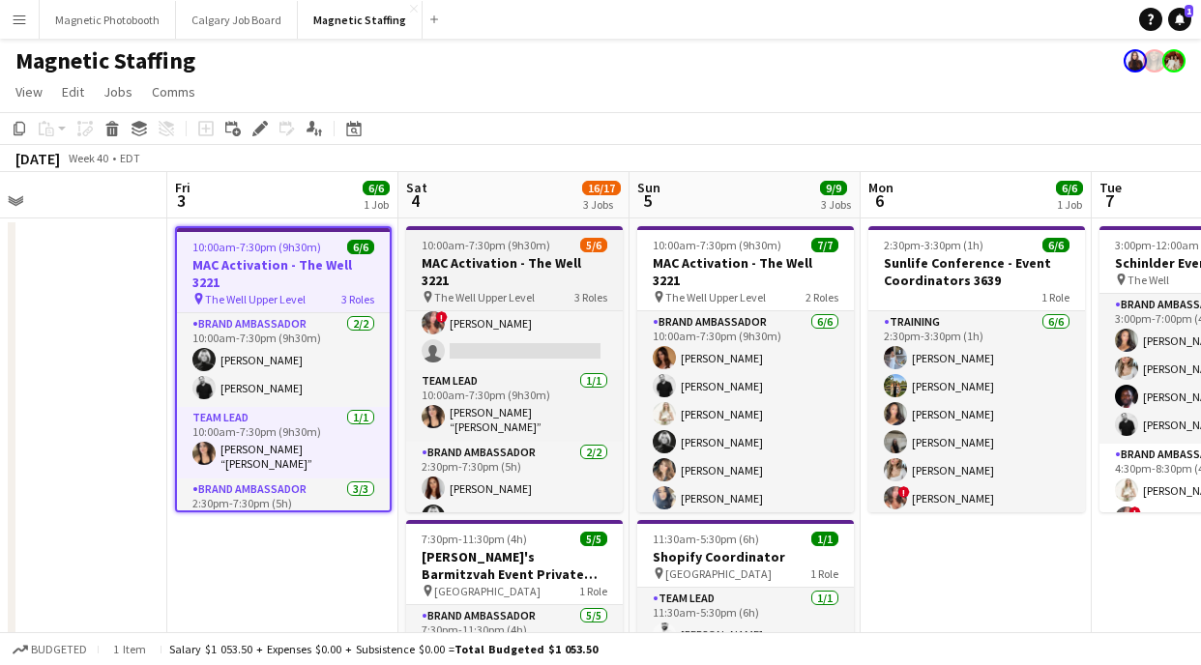
click at [485, 260] on h3 "MAC Activation - The Well 3221" at bounding box center [514, 271] width 217 height 35
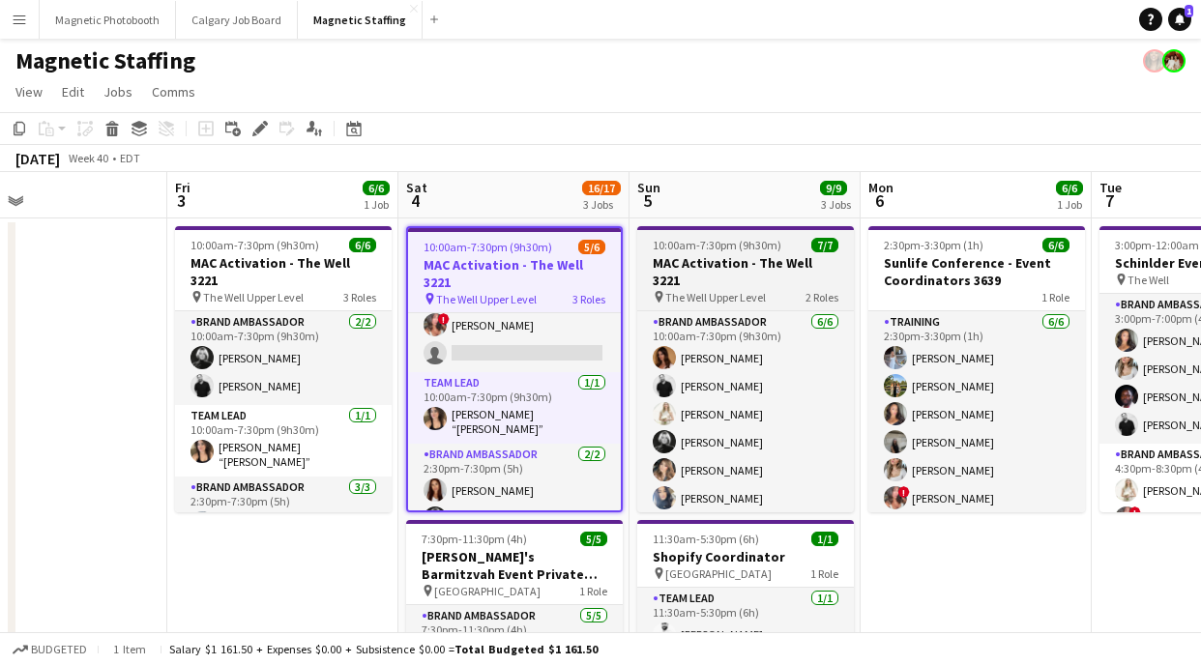
click at [748, 251] on span "10:00am-7:30pm (9h30m)" at bounding box center [717, 245] width 129 height 15
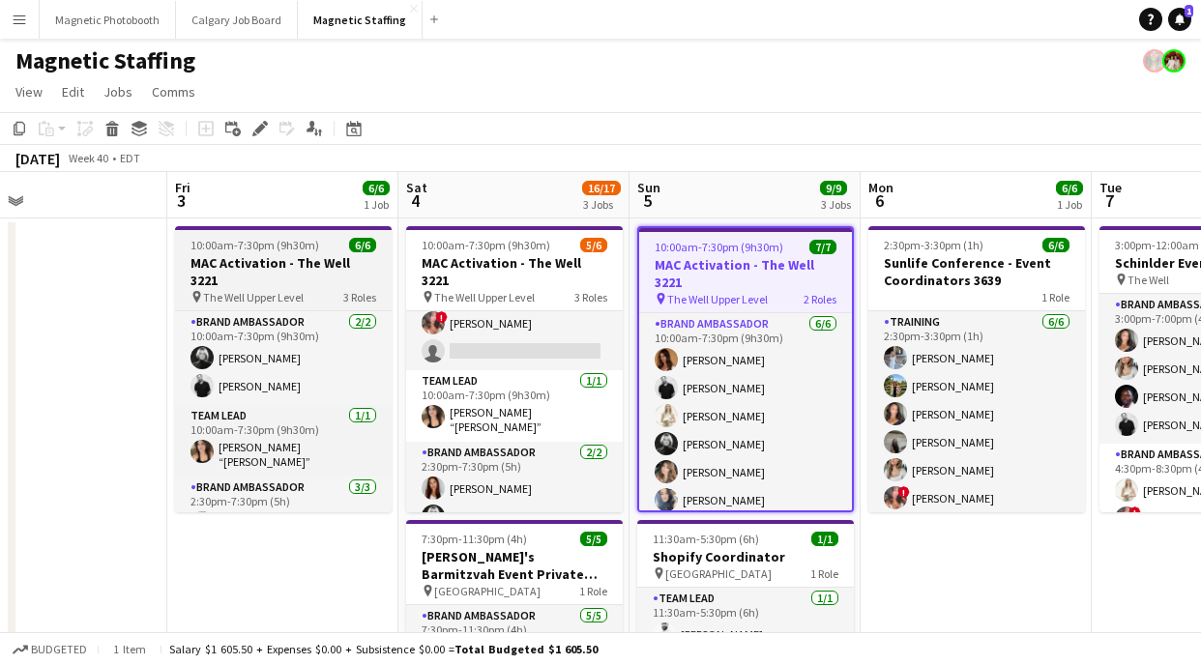
click at [236, 253] on app-job-card "10:00am-7:30pm (9h30m) 6/6 MAC Activation - The Well 3221 pin The Well Upper Le…" at bounding box center [283, 369] width 217 height 286
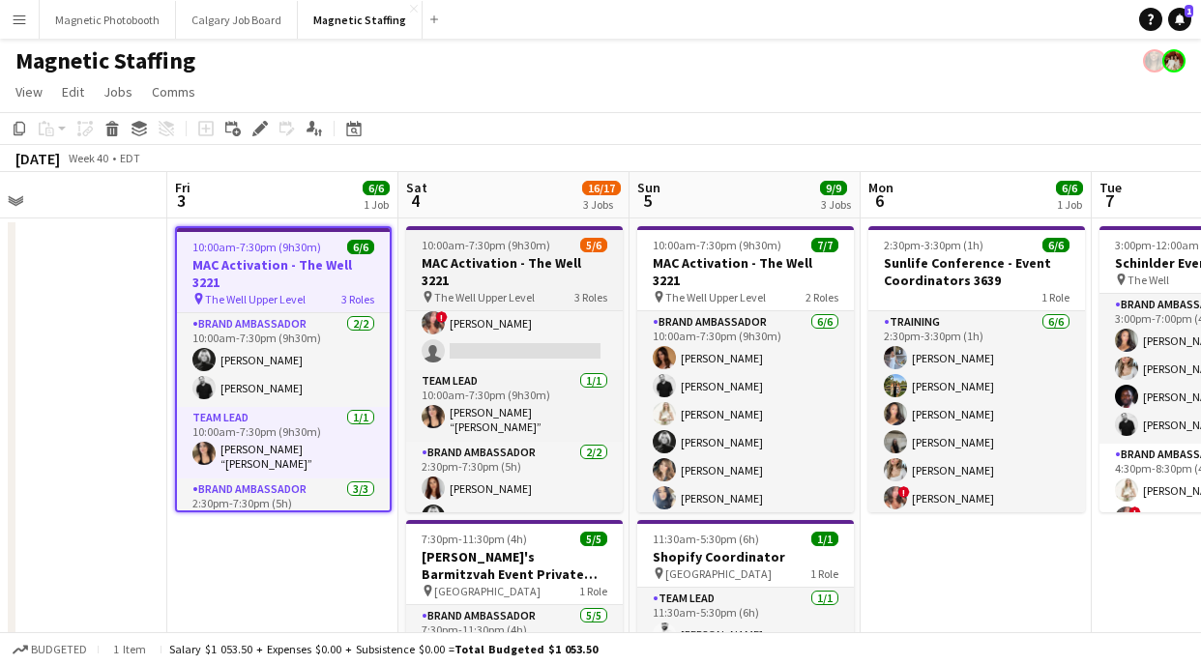
click at [513, 290] on span "The Well Upper Level" at bounding box center [484, 297] width 101 height 15
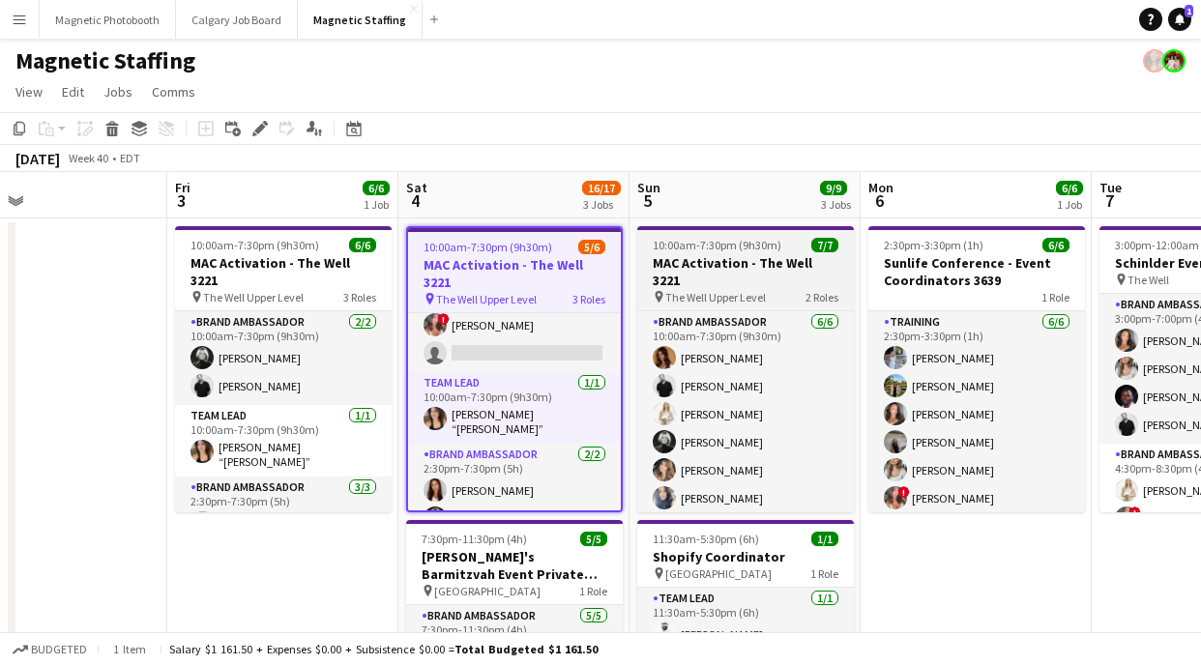
click at [723, 263] on h3 "MAC Activation - The Well 3221" at bounding box center [745, 271] width 217 height 35
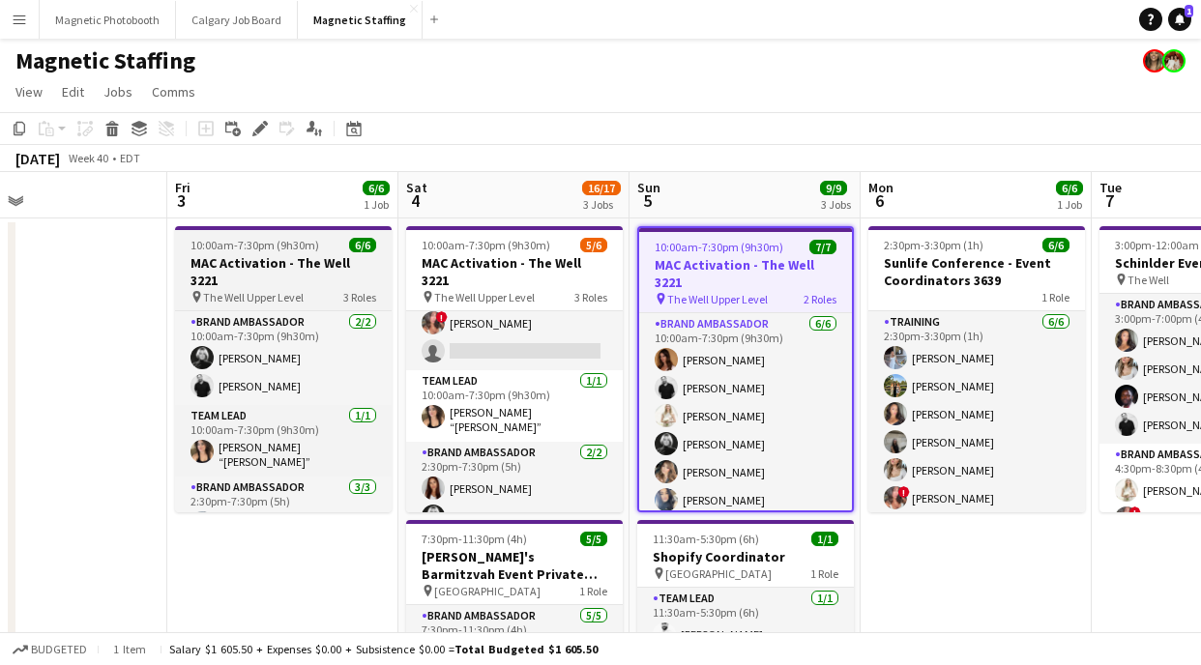
click at [276, 269] on h3 "MAC Activation - The Well 3221" at bounding box center [283, 271] width 217 height 35
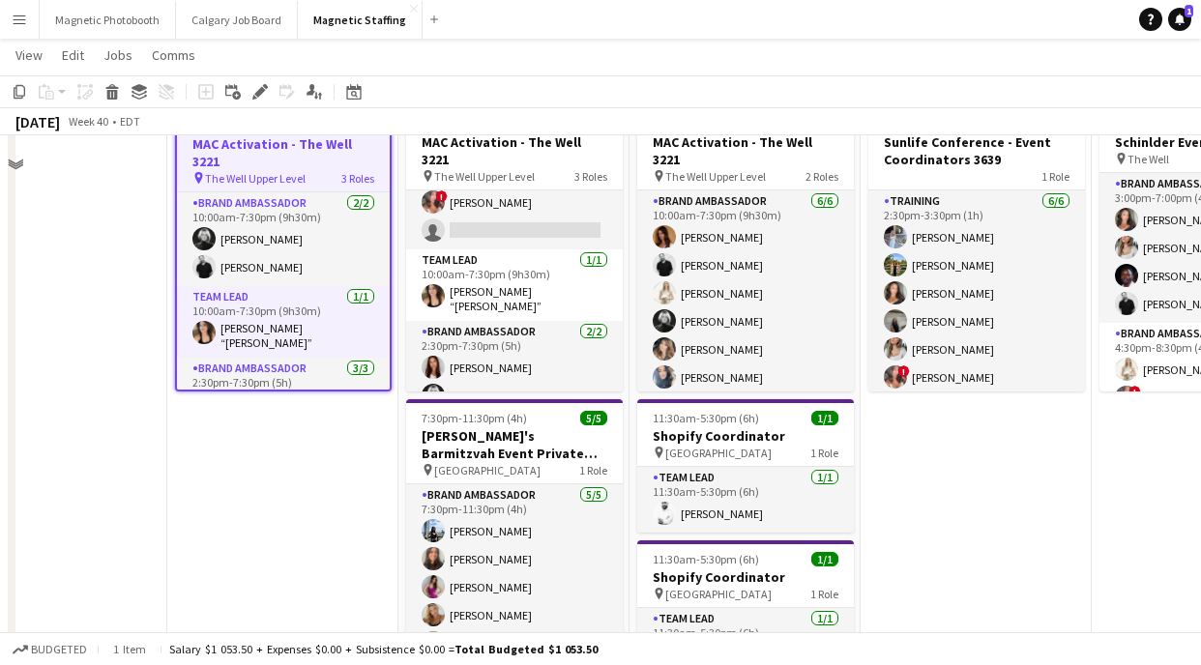
scroll to position [0, 0]
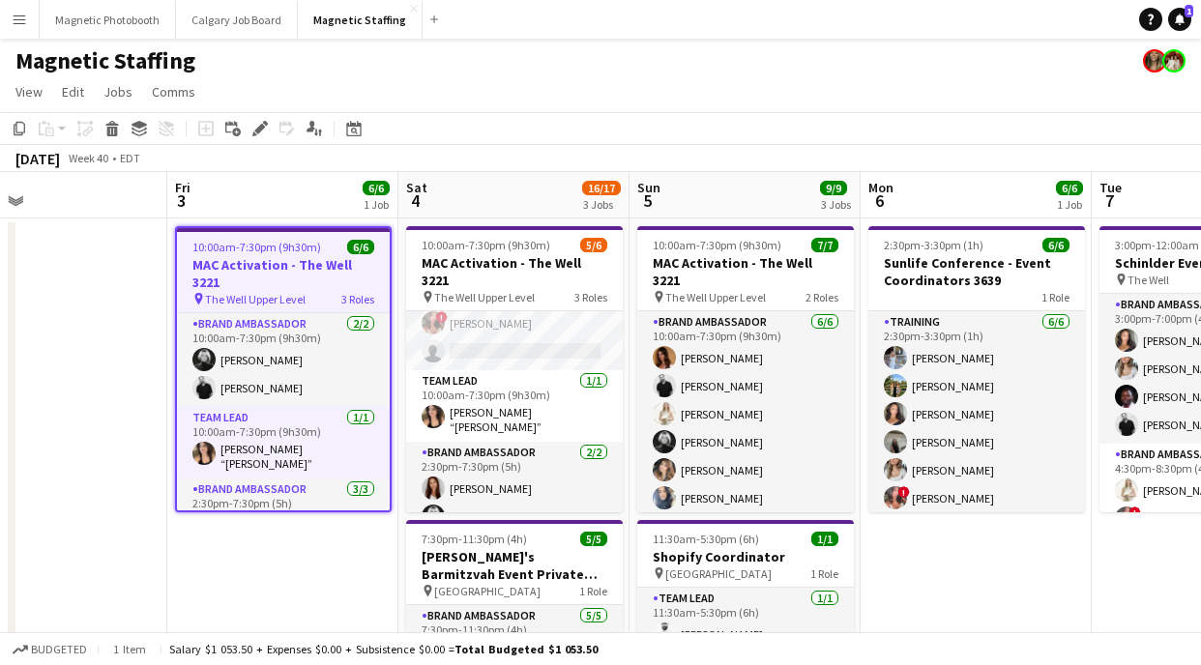
click at [322, 250] on div "10:00am-7:30pm (9h30m) 6/6" at bounding box center [283, 247] width 213 height 15
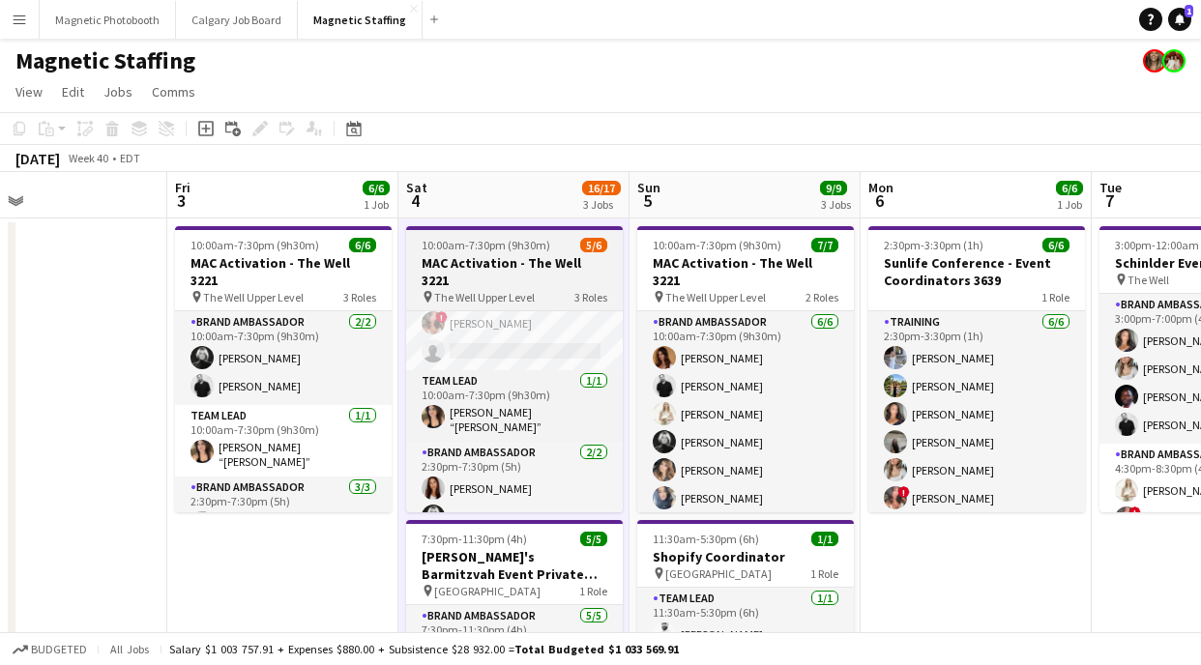
click at [481, 248] on span "10:00am-7:30pm (9h30m)" at bounding box center [486, 245] width 129 height 15
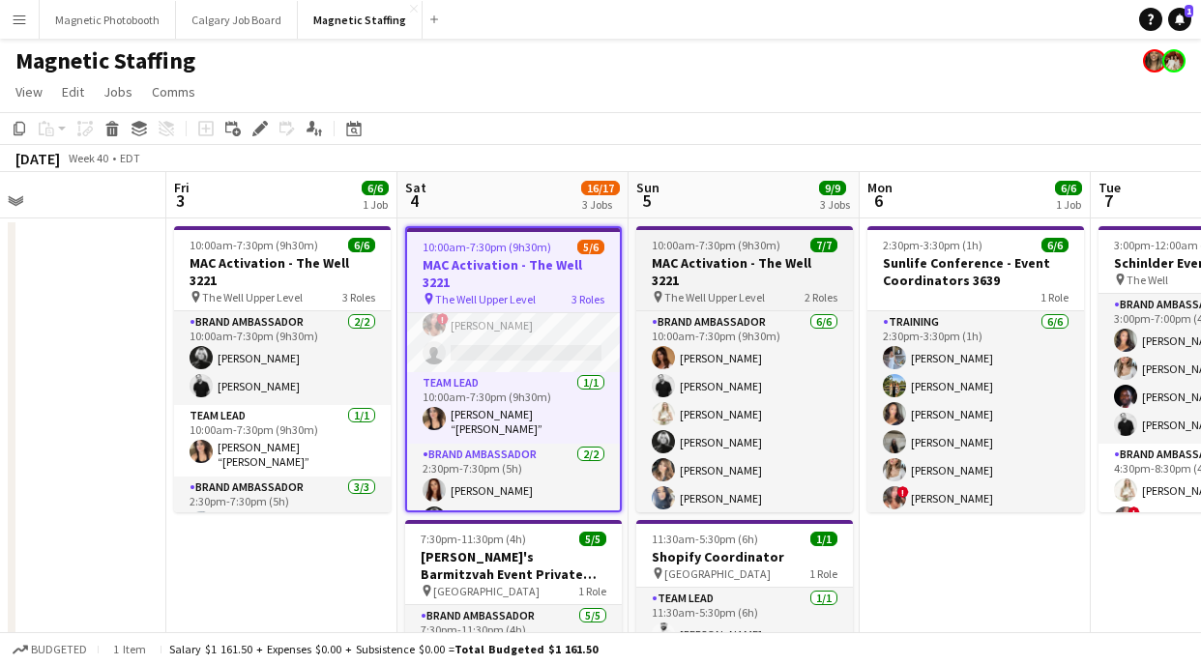
click at [755, 290] on span "The Well Upper Level" at bounding box center [714, 297] width 101 height 15
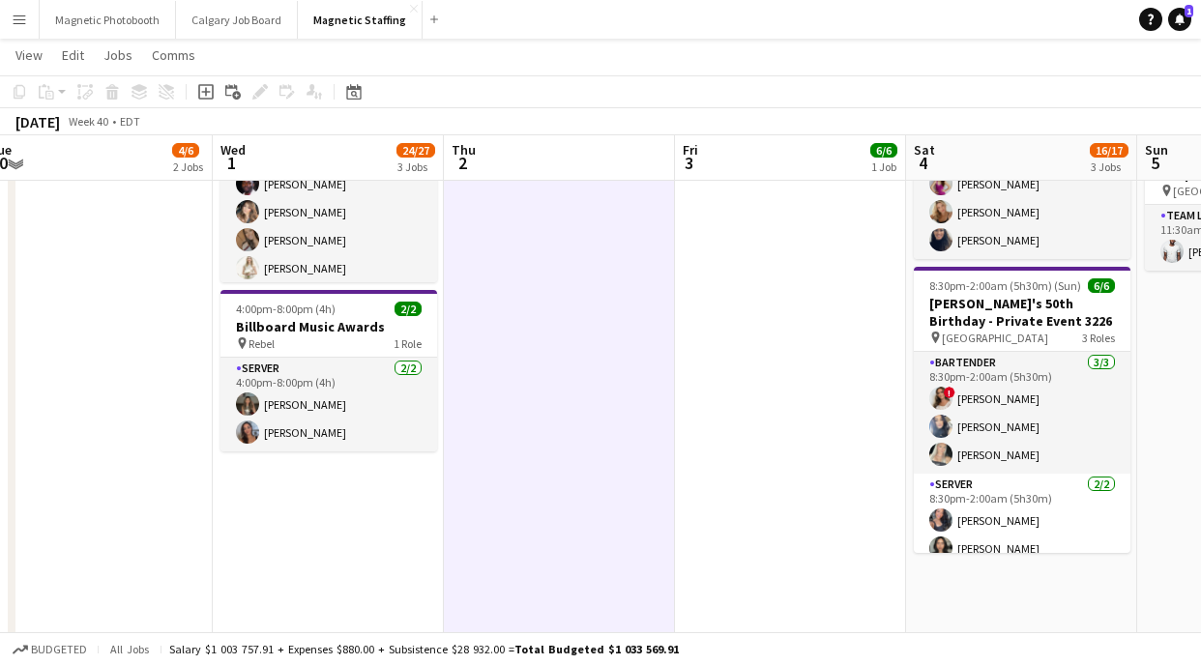
scroll to position [524, 0]
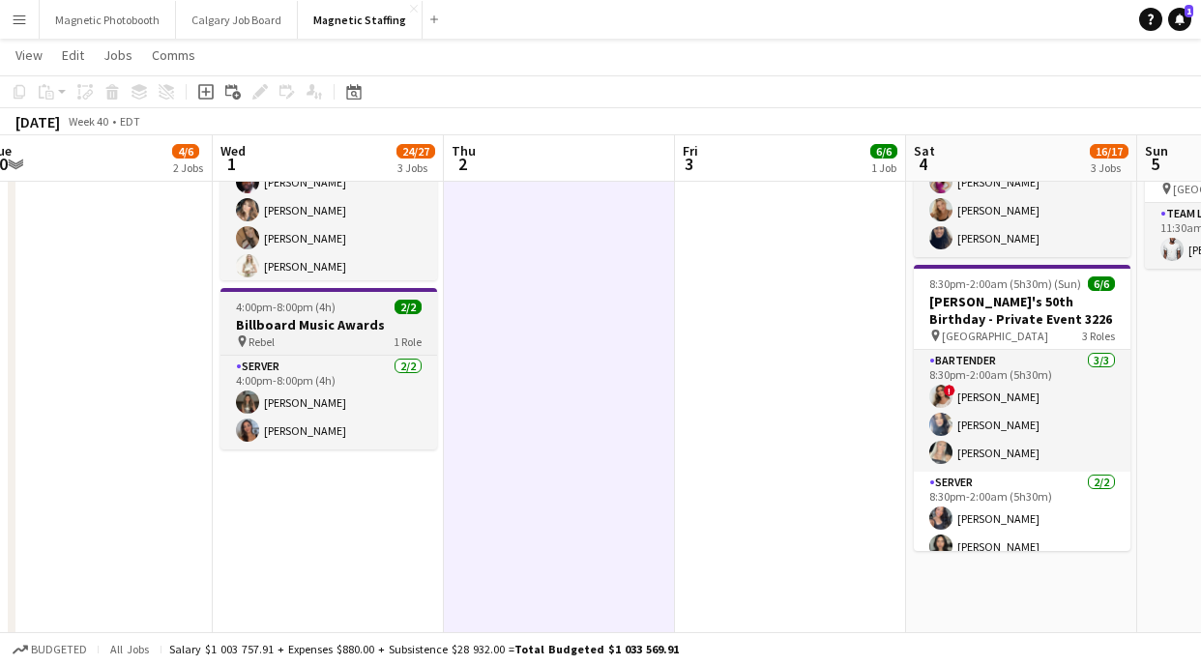
click at [302, 331] on h3 "Billboard Music Awards" at bounding box center [328, 324] width 217 height 17
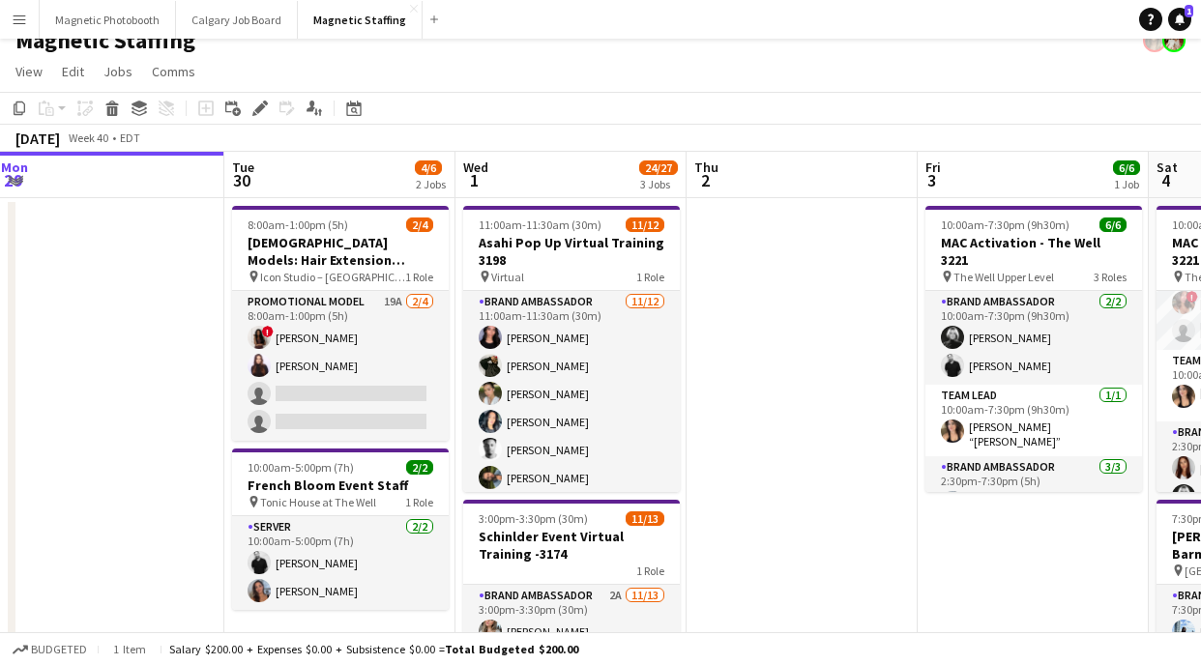
scroll to position [0, 0]
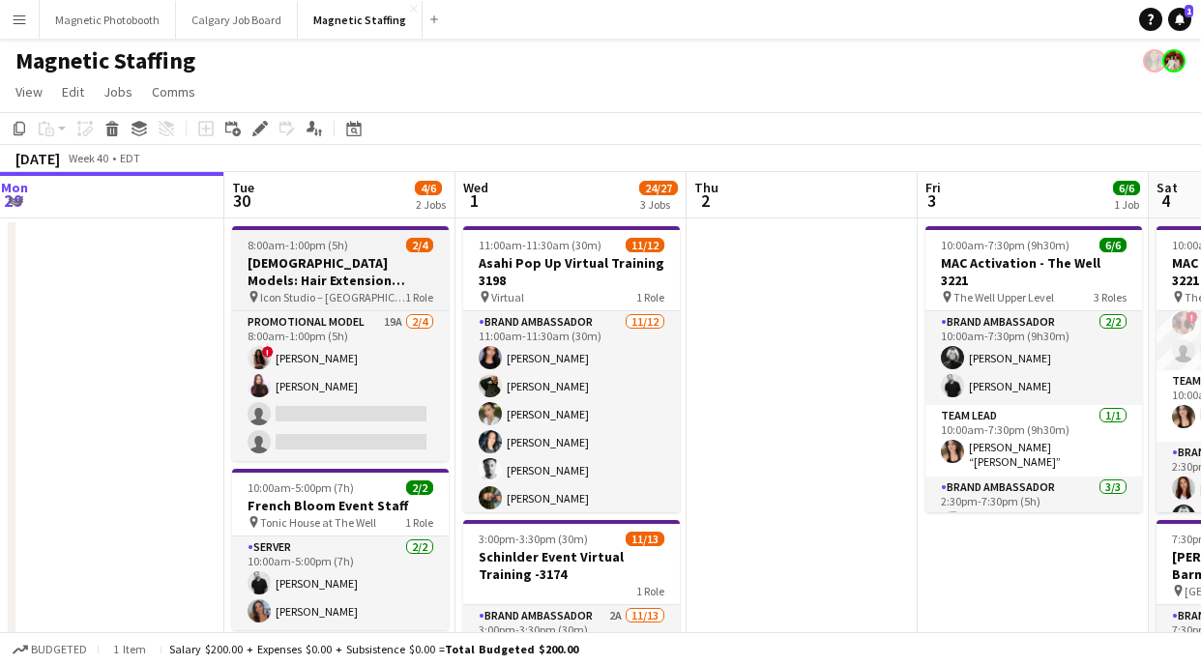
click at [337, 275] on h3 "[DEMOGRAPHIC_DATA] Models: Hair Extension Models | 3321" at bounding box center [340, 271] width 217 height 35
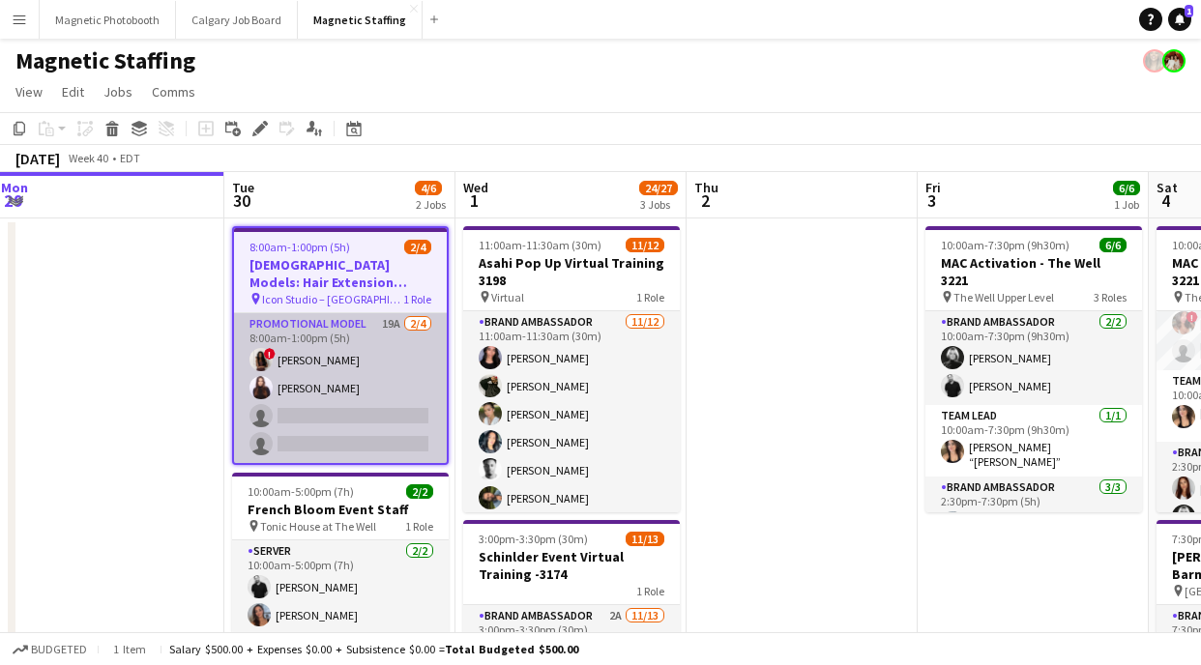
click at [293, 438] on app-card-role "Promotional Model 19A [DATE] 8:00am-1:00pm (5h) ! [PERSON_NAME] [PERSON_NAME] s…" at bounding box center [340, 388] width 213 height 150
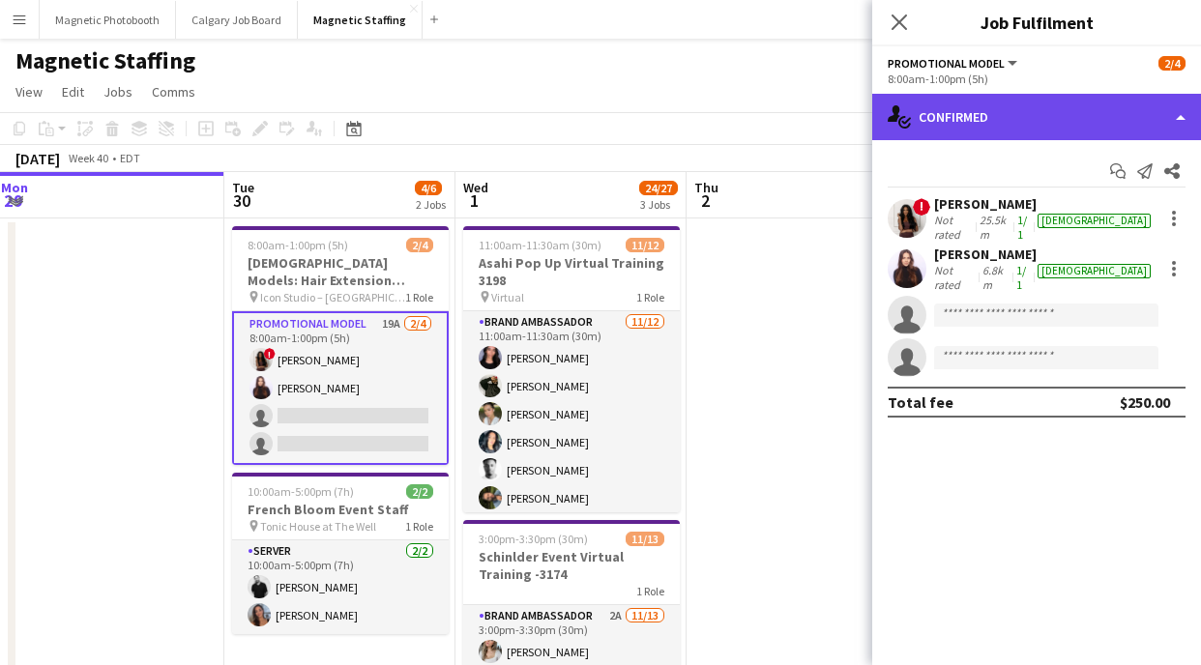
click at [1024, 103] on div "single-neutral-actions-check-2 Confirmed" at bounding box center [1036, 117] width 329 height 46
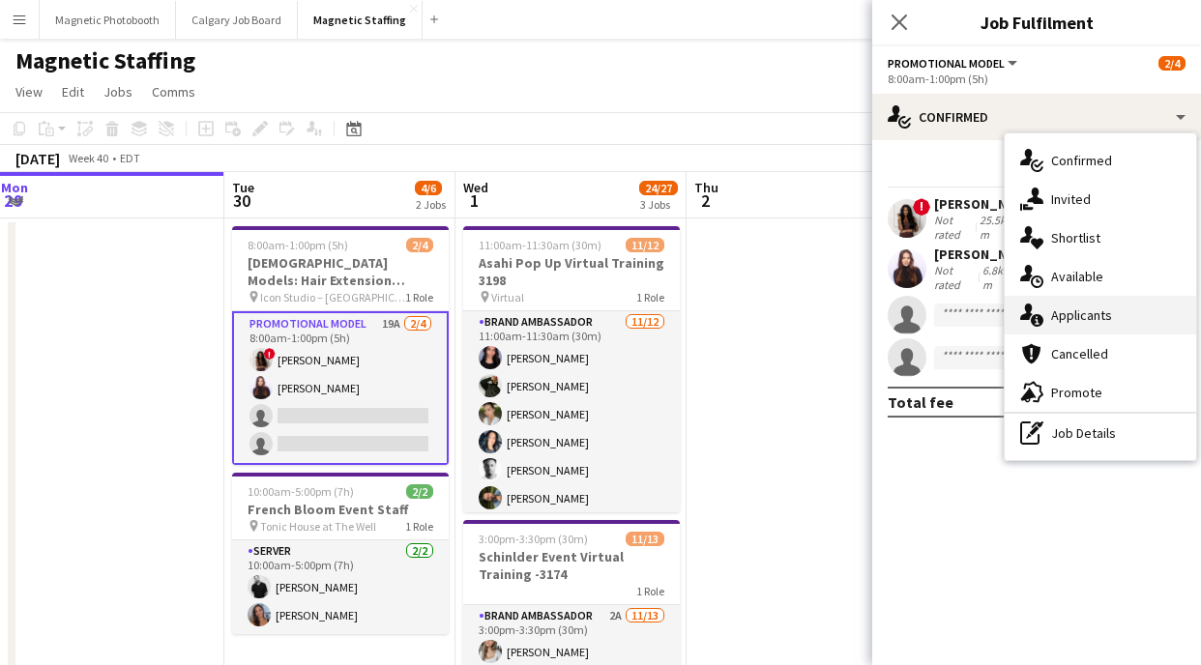
click at [1079, 311] on span "Applicants" at bounding box center [1081, 315] width 61 height 17
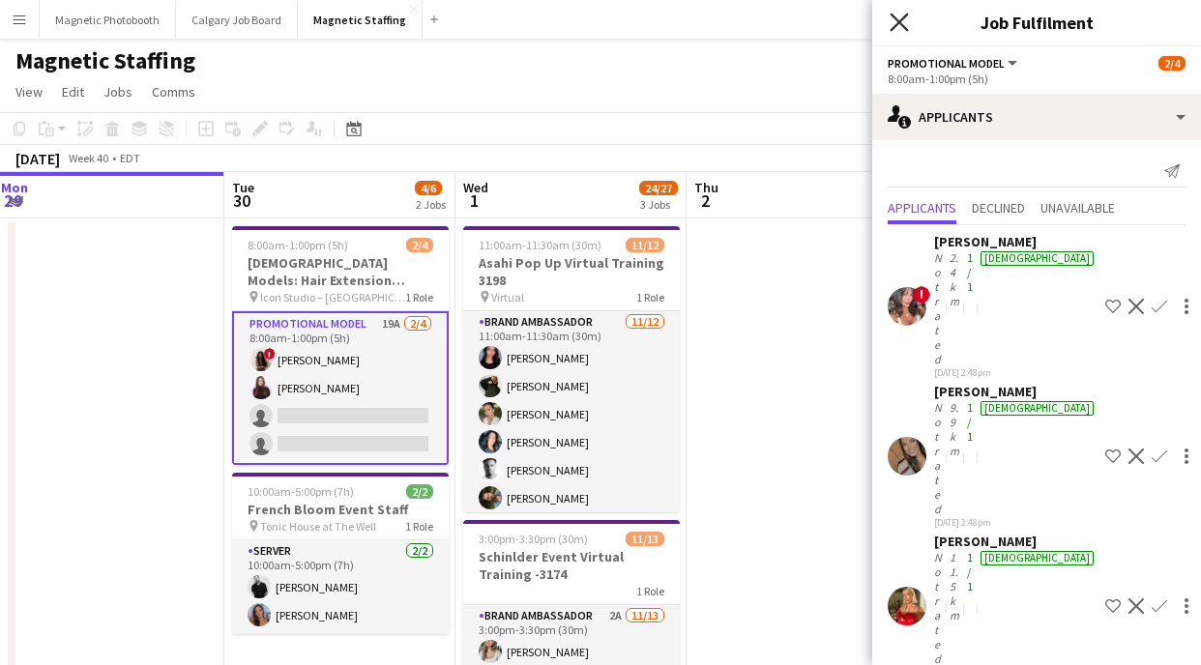
click at [895, 26] on icon at bounding box center [899, 22] width 18 height 18
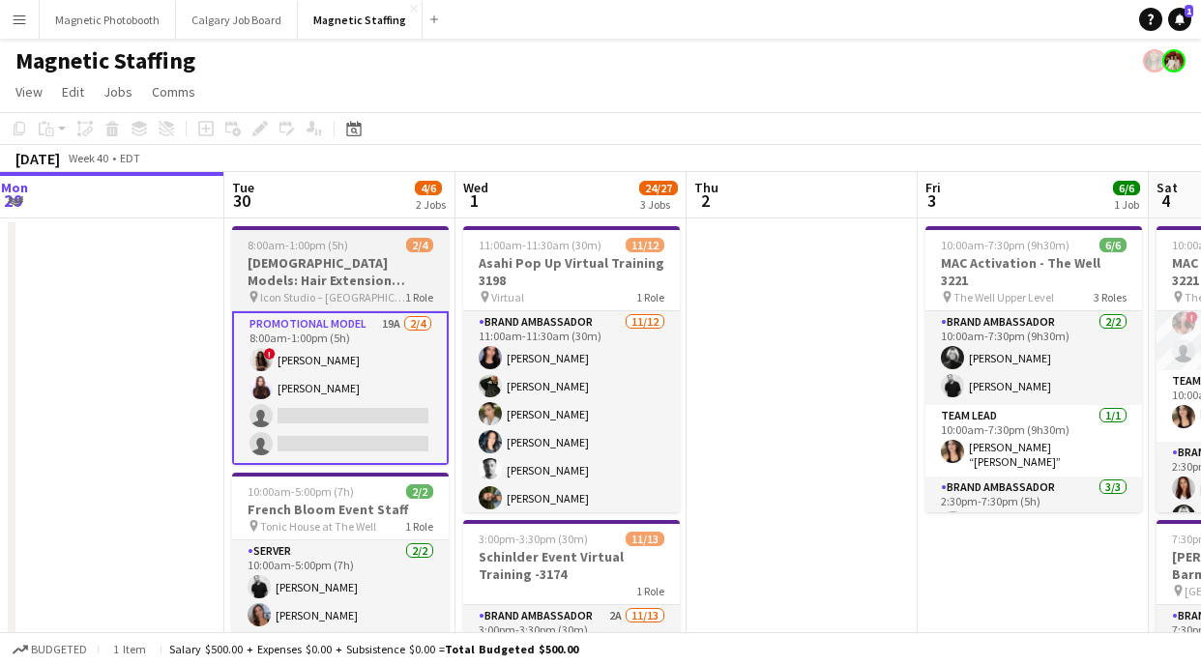
click at [374, 250] on div "8:00am-1:00pm (5h) 2/4" at bounding box center [340, 245] width 217 height 15
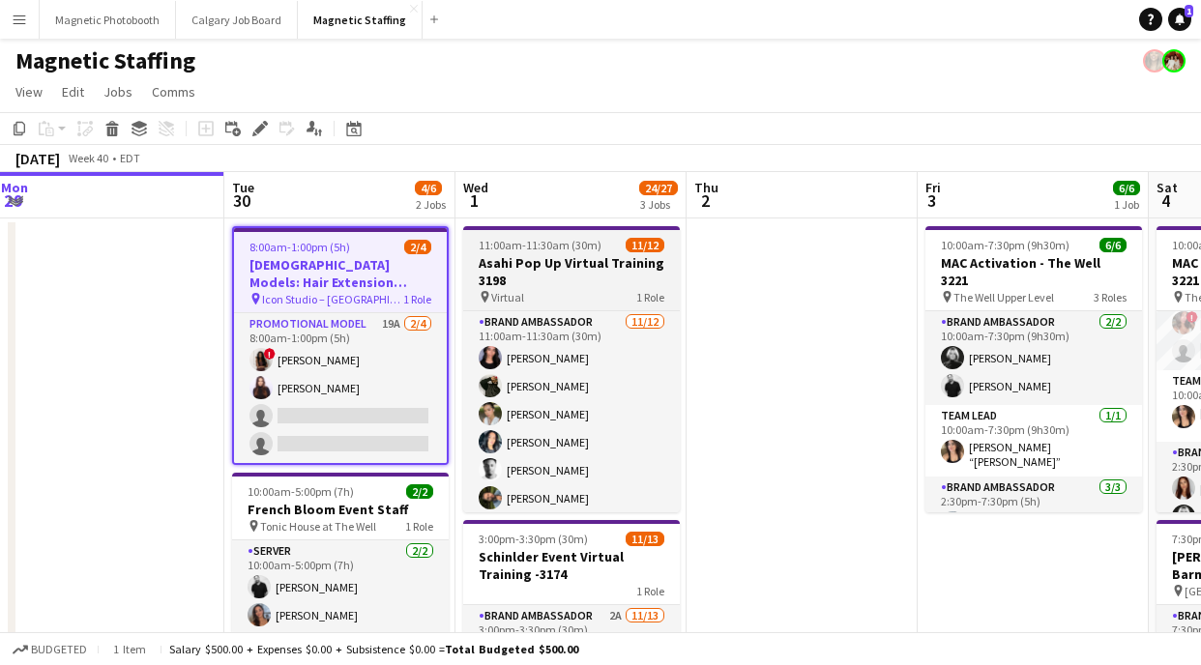
click at [517, 269] on h3 "Asahi Pop Up Virtual Training 3198" at bounding box center [571, 271] width 217 height 35
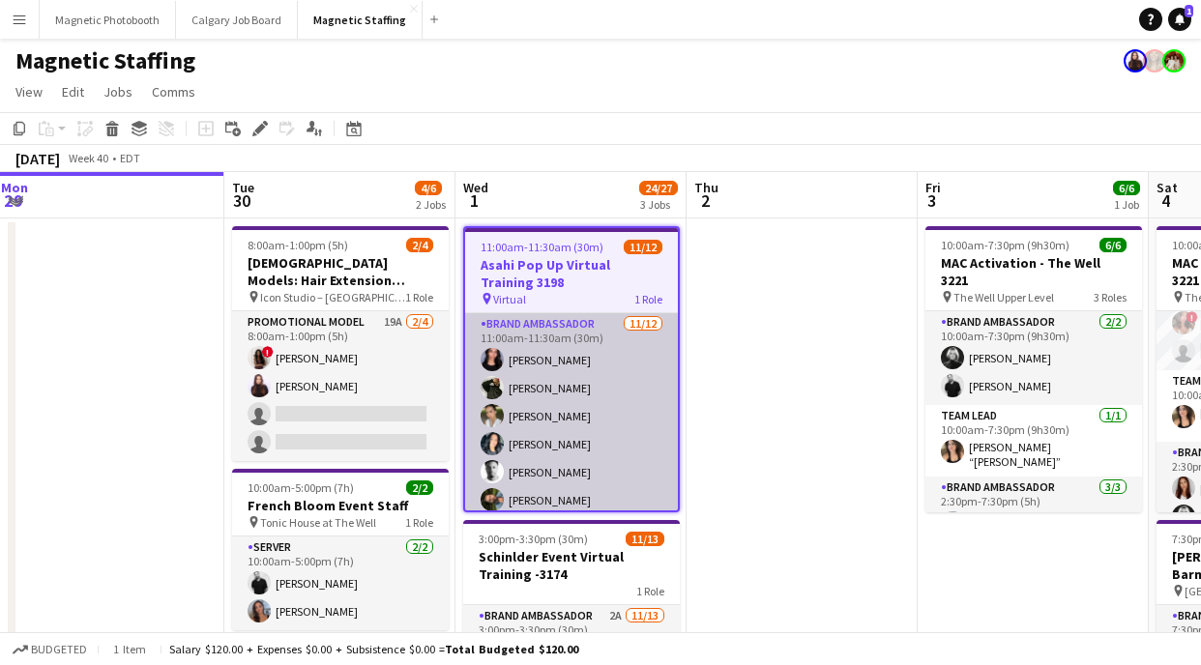
scroll to position [177, 0]
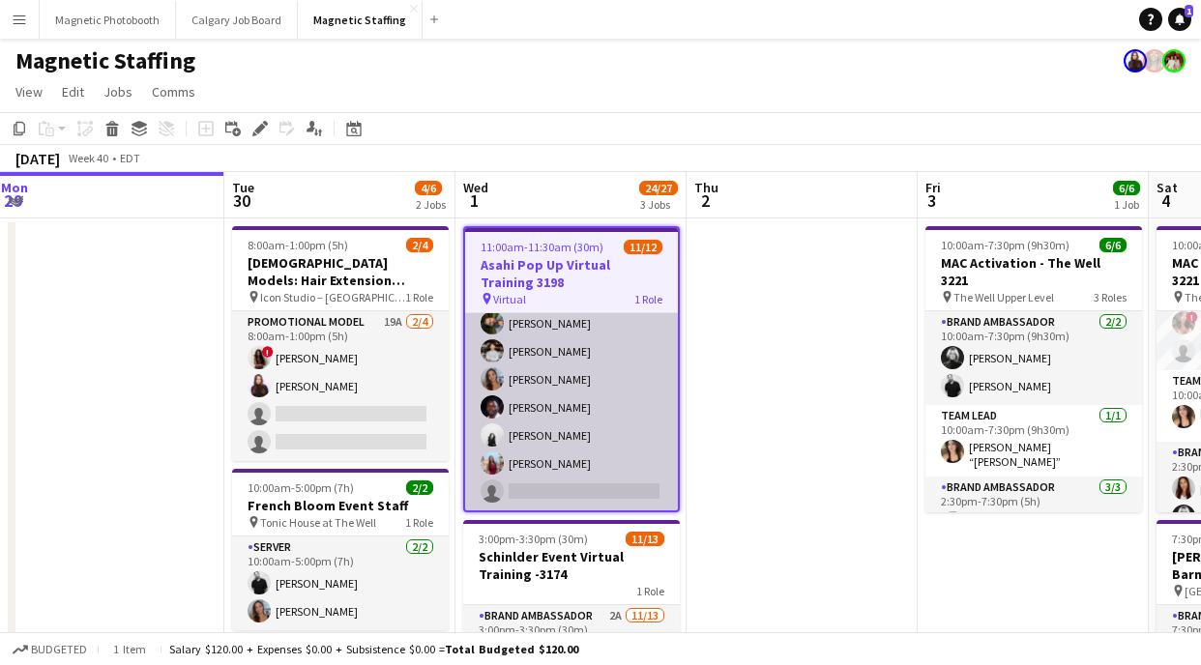
click at [576, 493] on app-card-role "Brand Ambassador [DATE] 11:00am-11:30am (30m) [PERSON_NAME] [PERSON_NAME] [PERS…" at bounding box center [571, 323] width 213 height 374
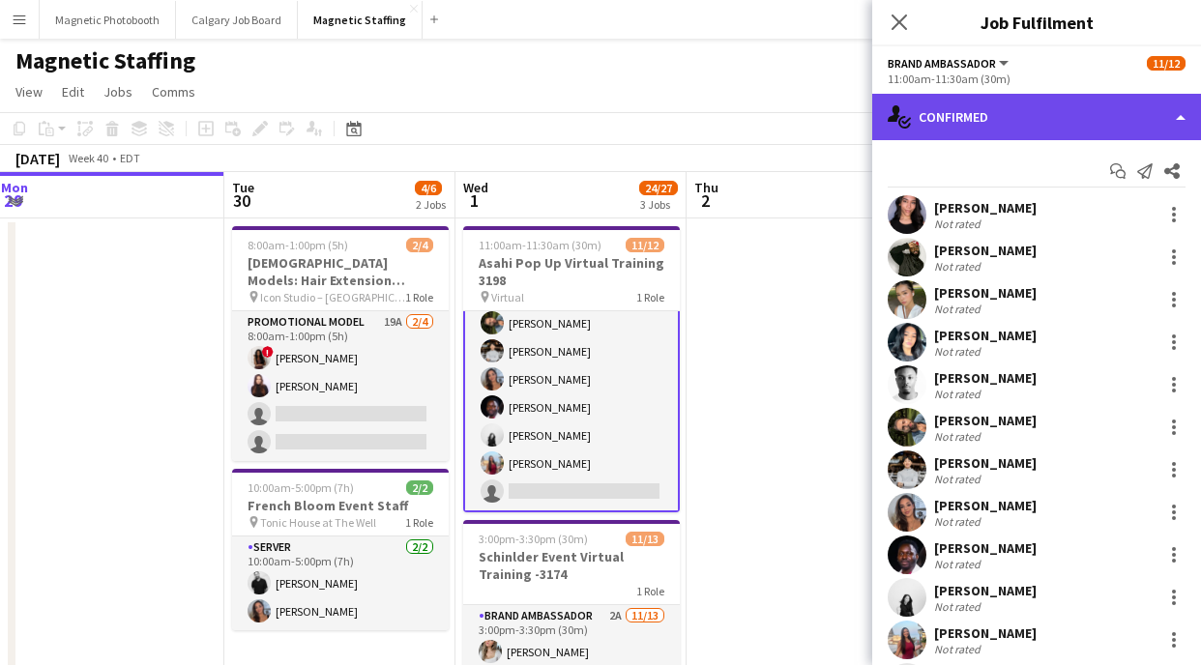
click at [994, 116] on div "single-neutral-actions-check-2 Confirmed" at bounding box center [1036, 117] width 329 height 46
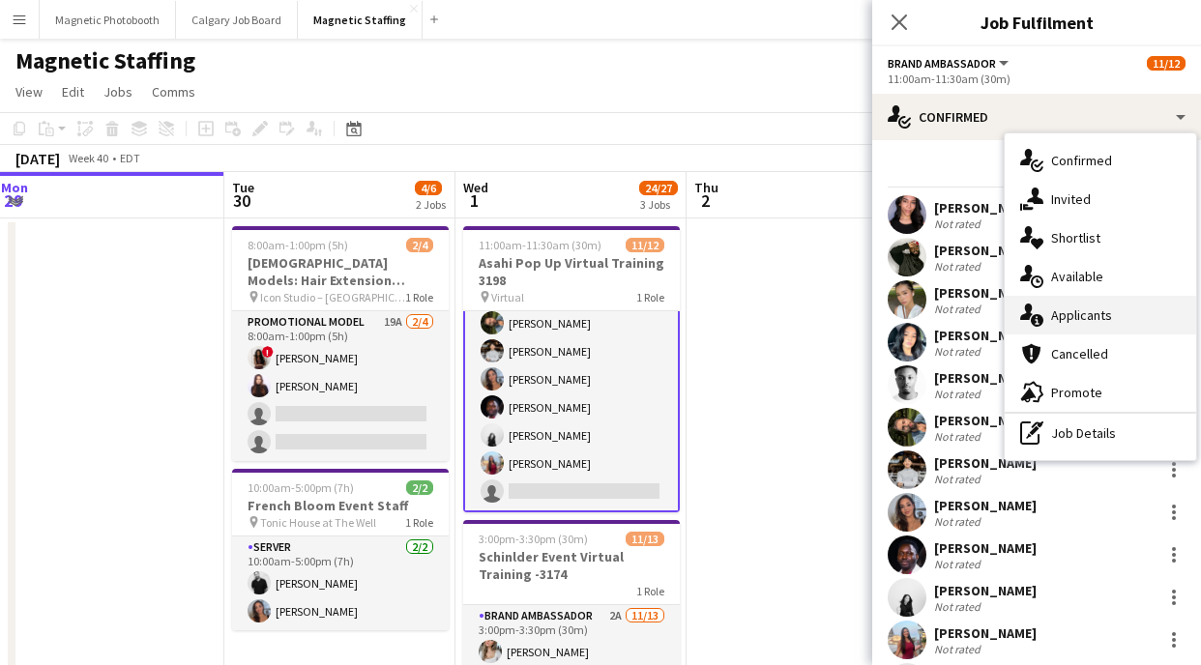
click at [1082, 310] on span "Applicants" at bounding box center [1081, 315] width 61 height 17
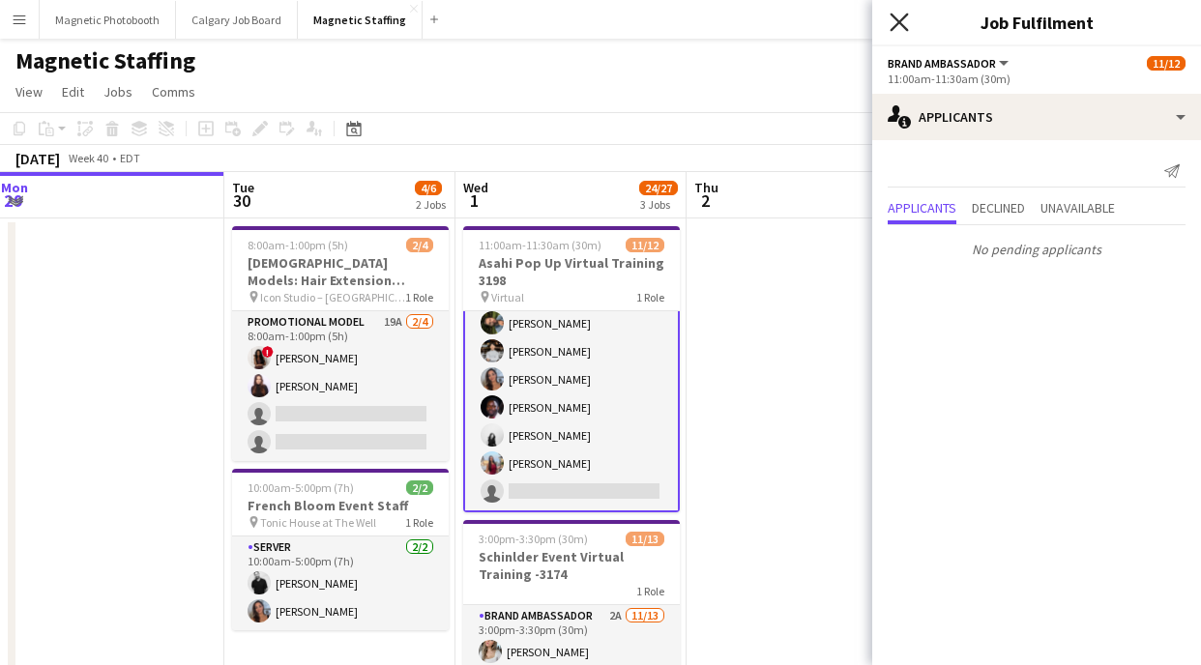
click at [900, 19] on icon at bounding box center [899, 22] width 18 height 18
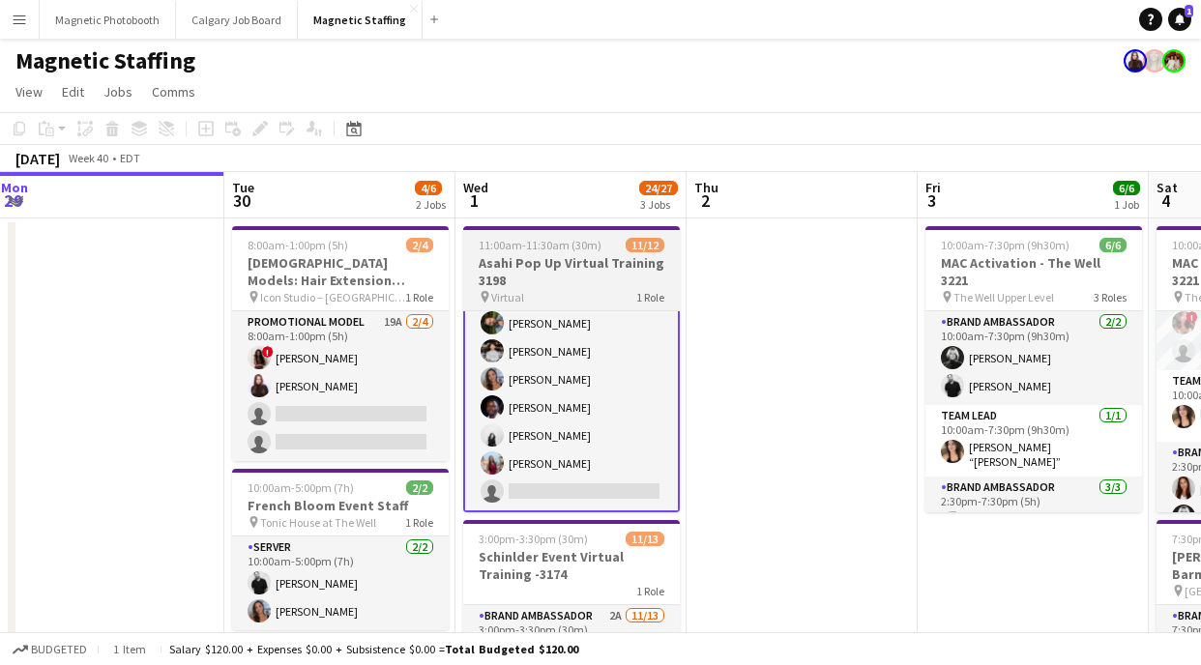
click at [607, 250] on div "11:00am-11:30am (30m) 11/12" at bounding box center [571, 245] width 217 height 15
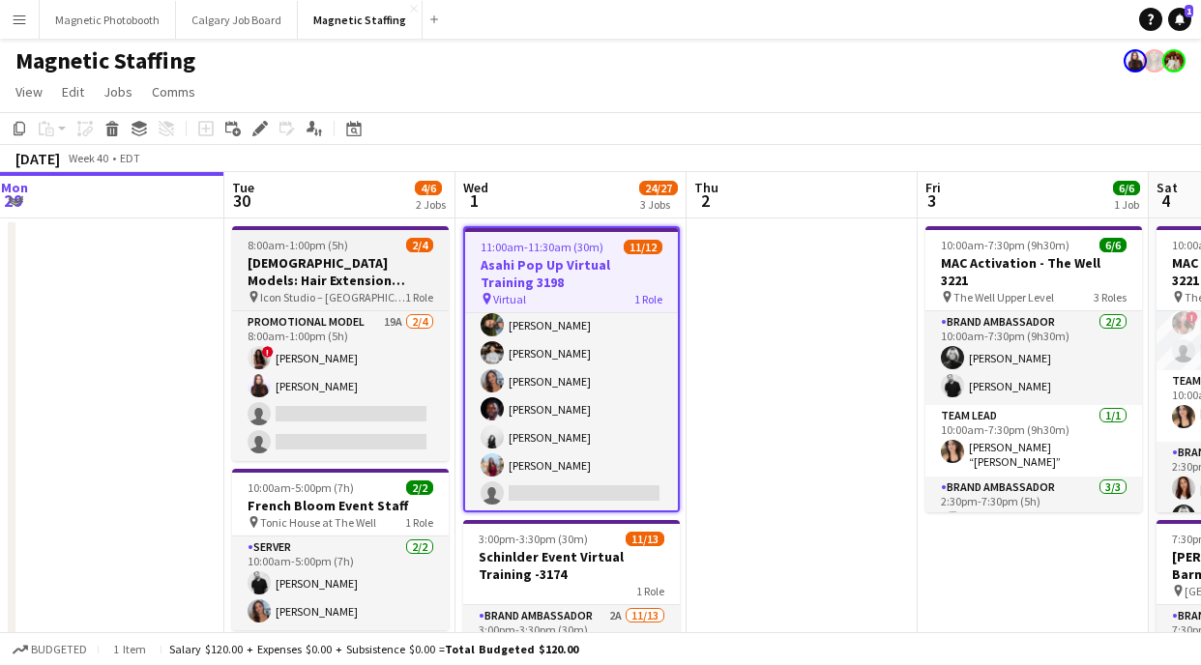
click at [316, 292] on span "Icon Studio – [GEOGRAPHIC_DATA]" at bounding box center [332, 297] width 145 height 15
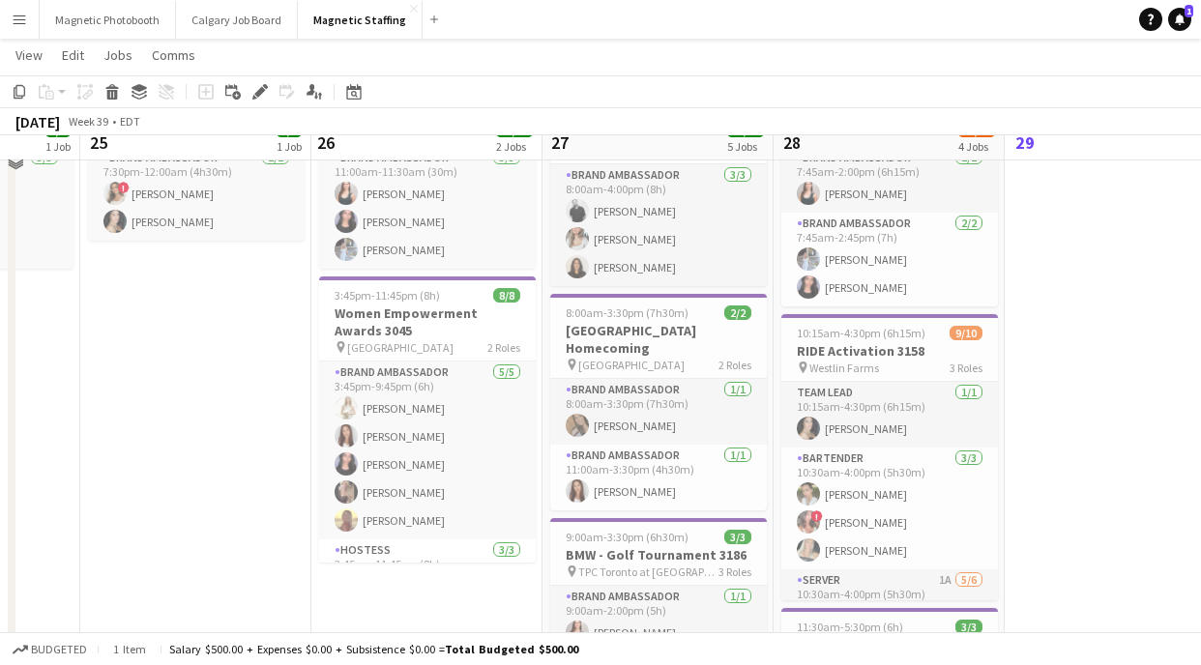
scroll to position [0, 0]
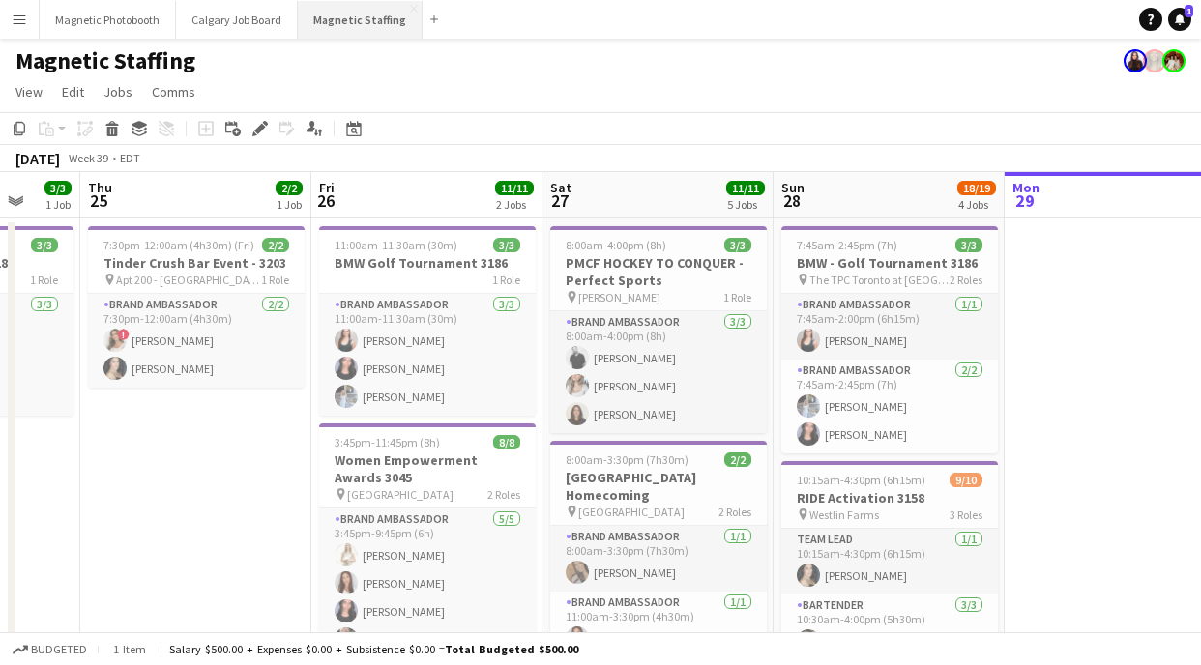
click at [340, 20] on button "Magnetic Staffing Close" at bounding box center [360, 20] width 125 height 38
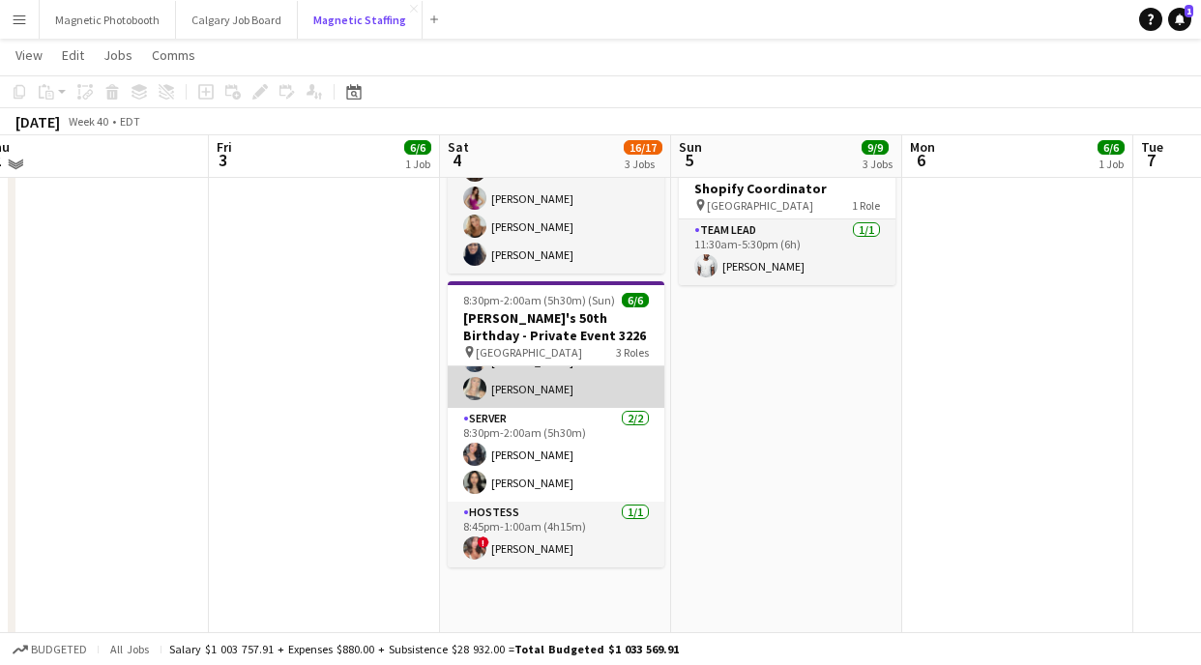
scroll to position [526, 0]
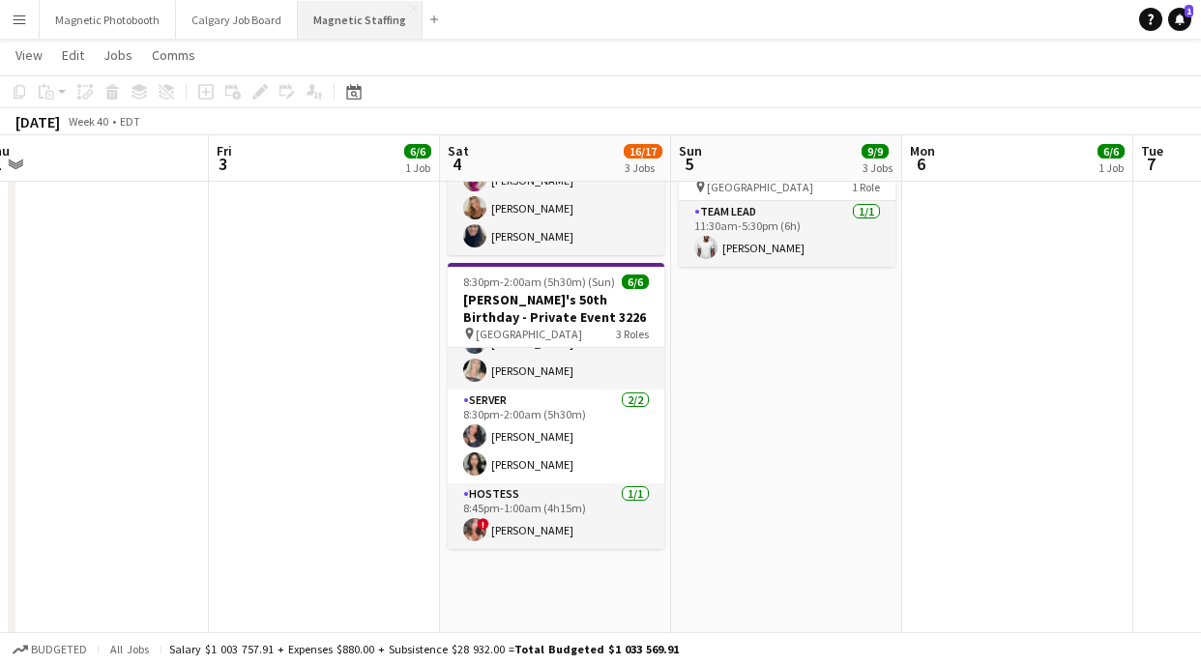
click at [341, 23] on button "Magnetic Staffing Close" at bounding box center [360, 20] width 125 height 38
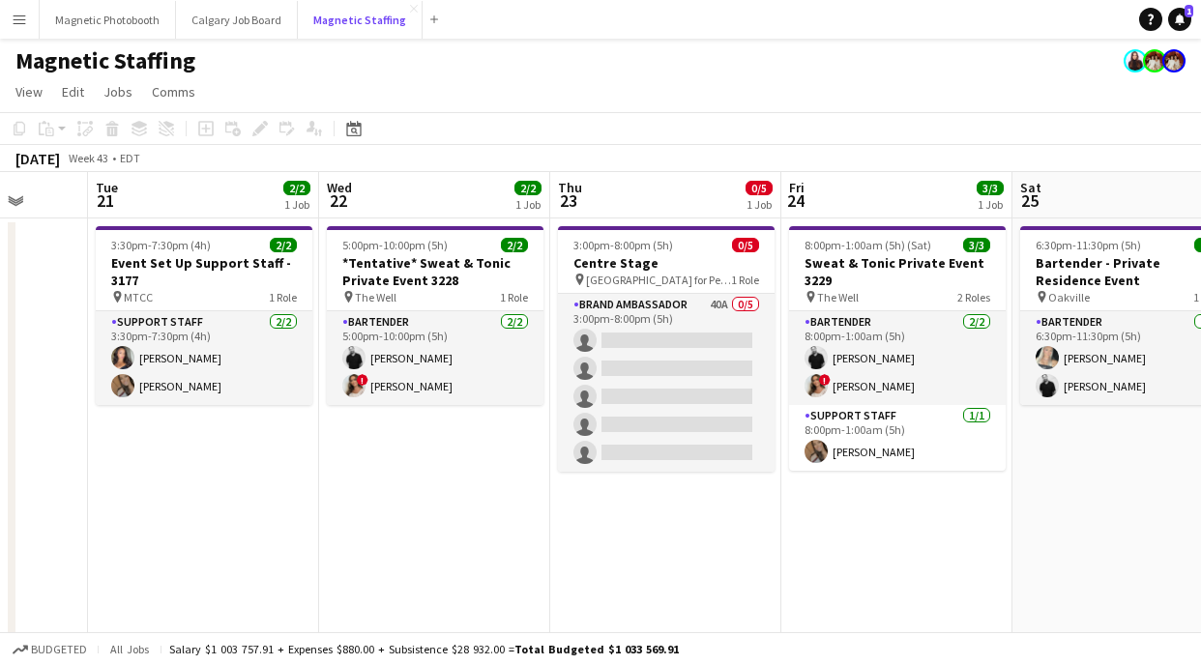
scroll to position [0, 713]
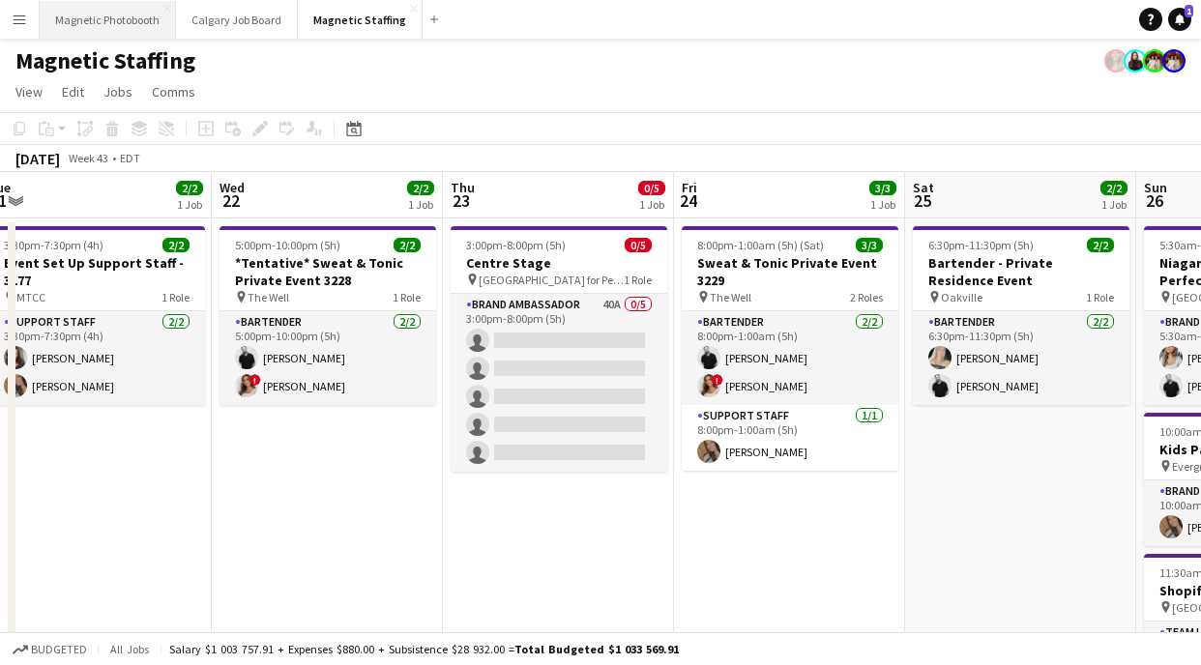
click at [93, 25] on button "Magnetic Photobooth Close" at bounding box center [108, 20] width 136 height 38
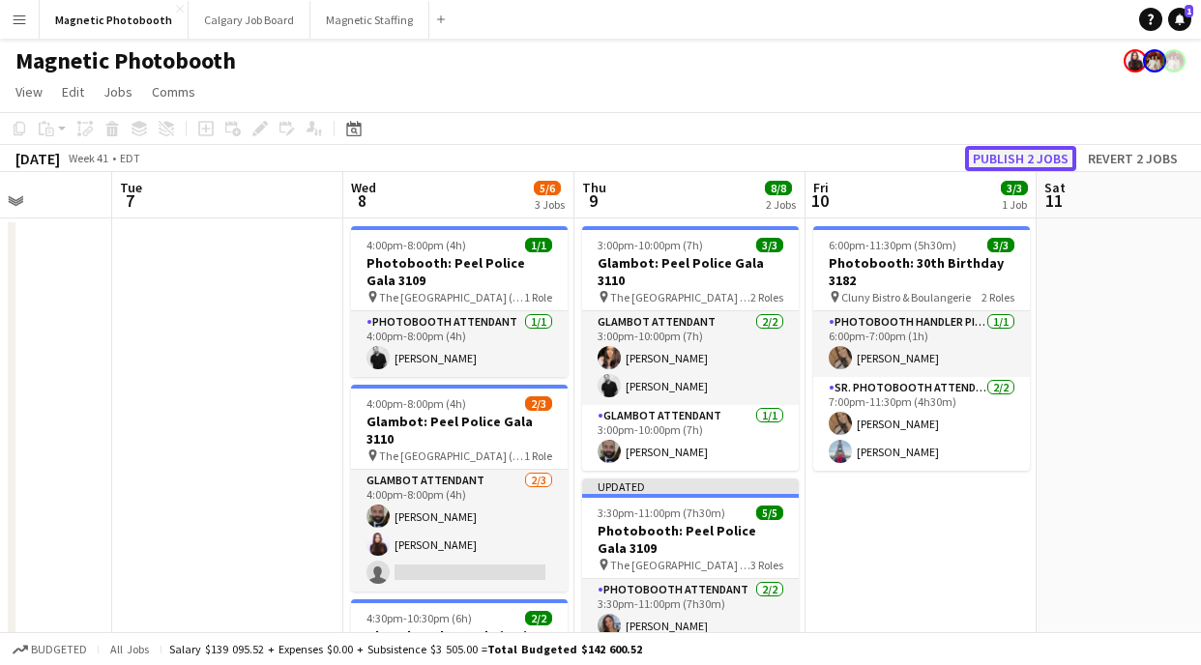
click at [999, 155] on button "Publish 2 jobs" at bounding box center [1020, 158] width 111 height 25
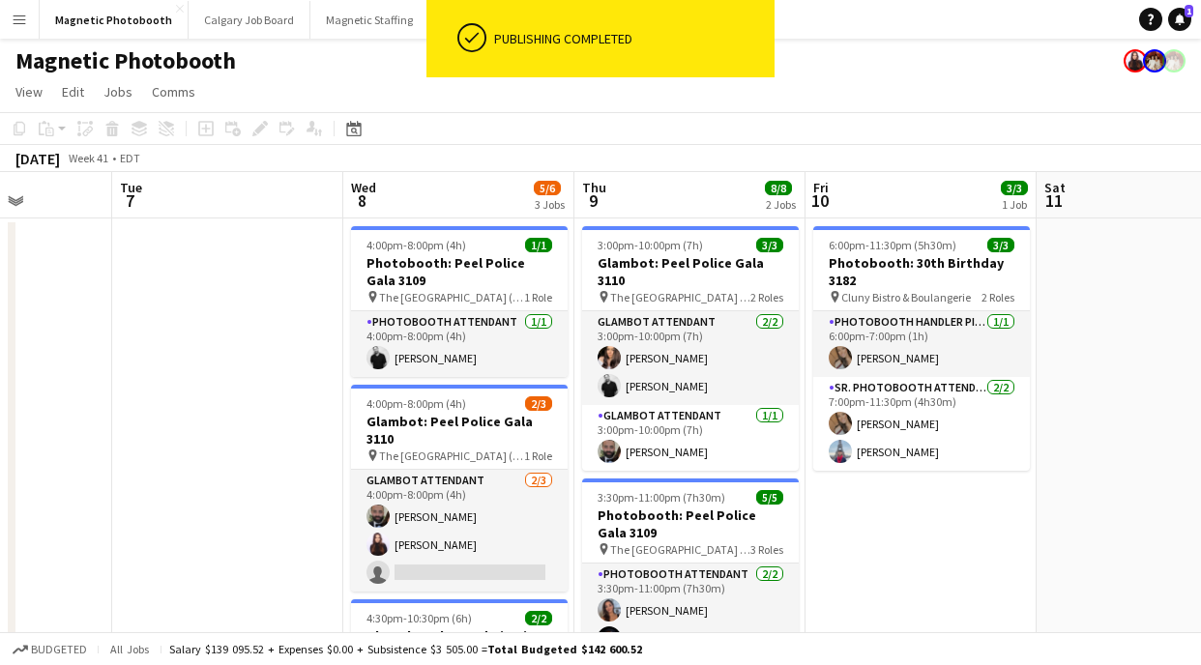
click at [187, 466] on app-date-cell at bounding box center [227, 643] width 231 height 848
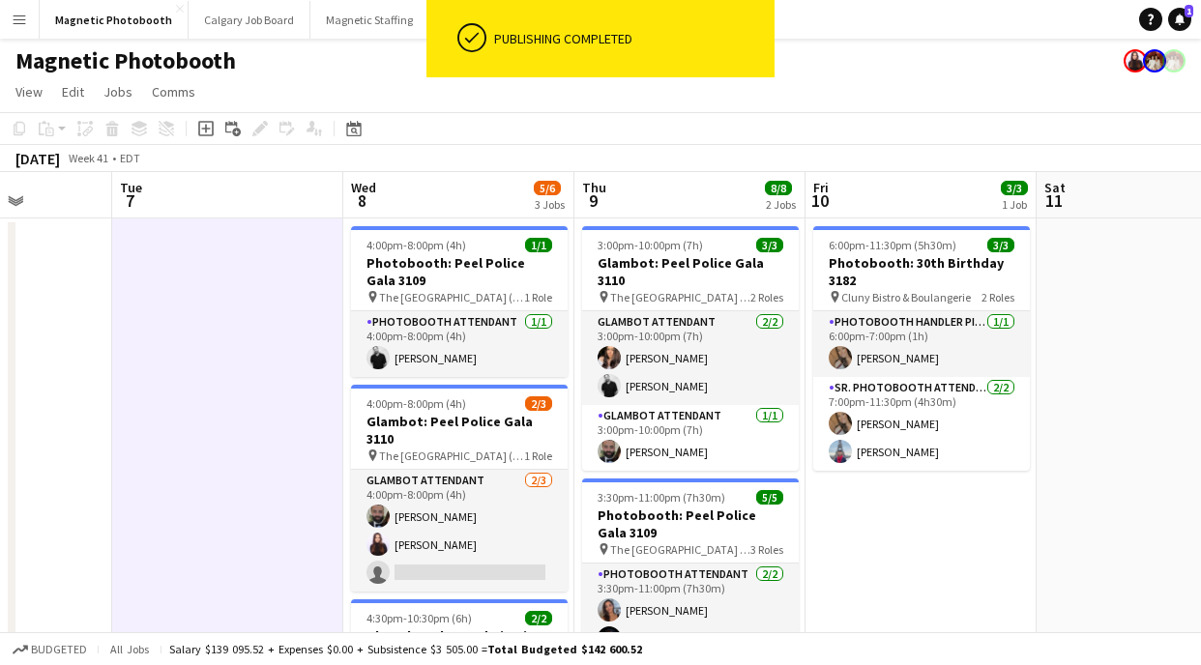
click at [270, 382] on app-date-cell at bounding box center [227, 643] width 231 height 848
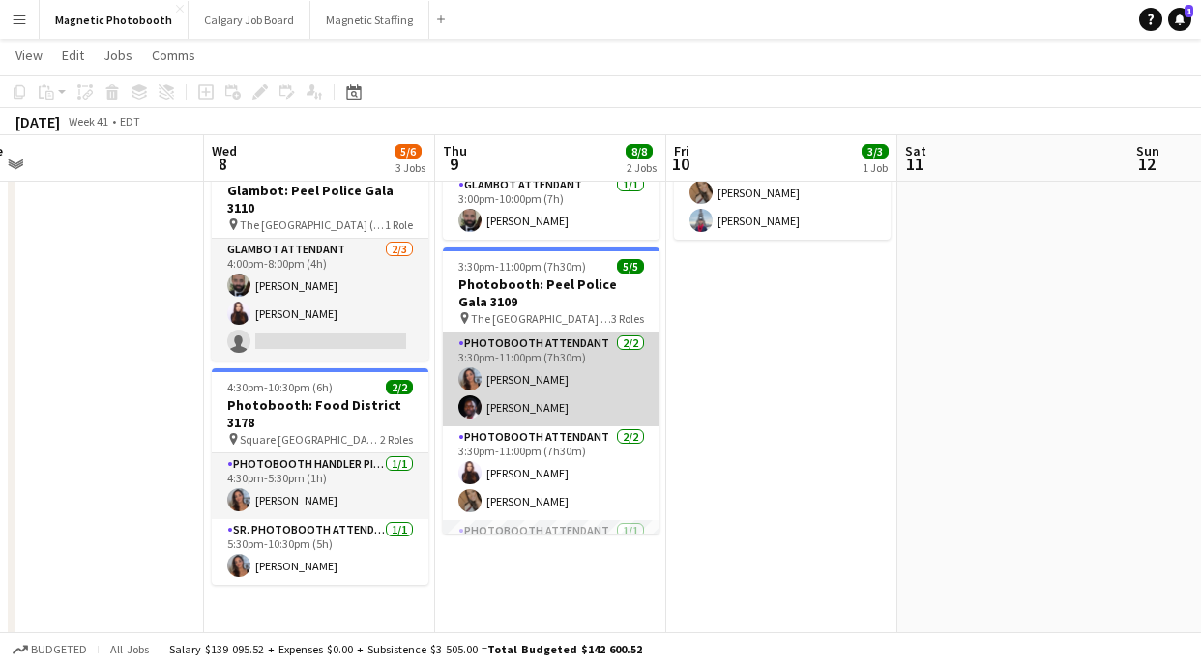
scroll to position [52, 0]
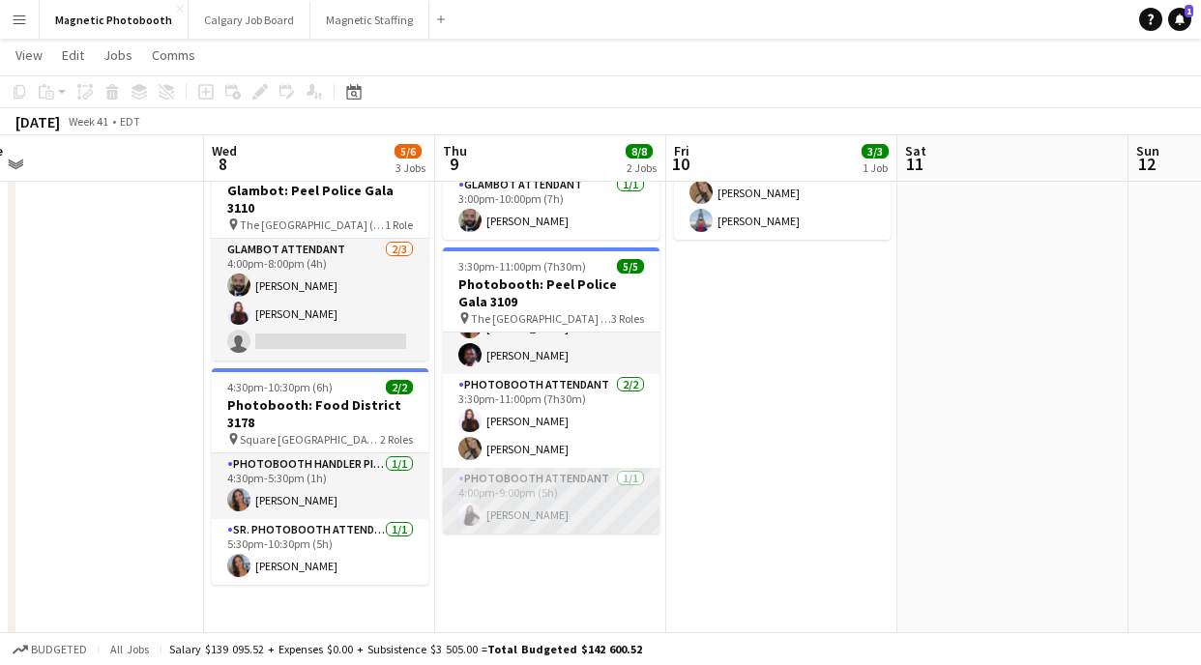
click at [538, 501] on app-card-role "Photobooth Attendant [DATE] 4:00pm-9:00pm (5h) [PERSON_NAME]" at bounding box center [551, 501] width 217 height 66
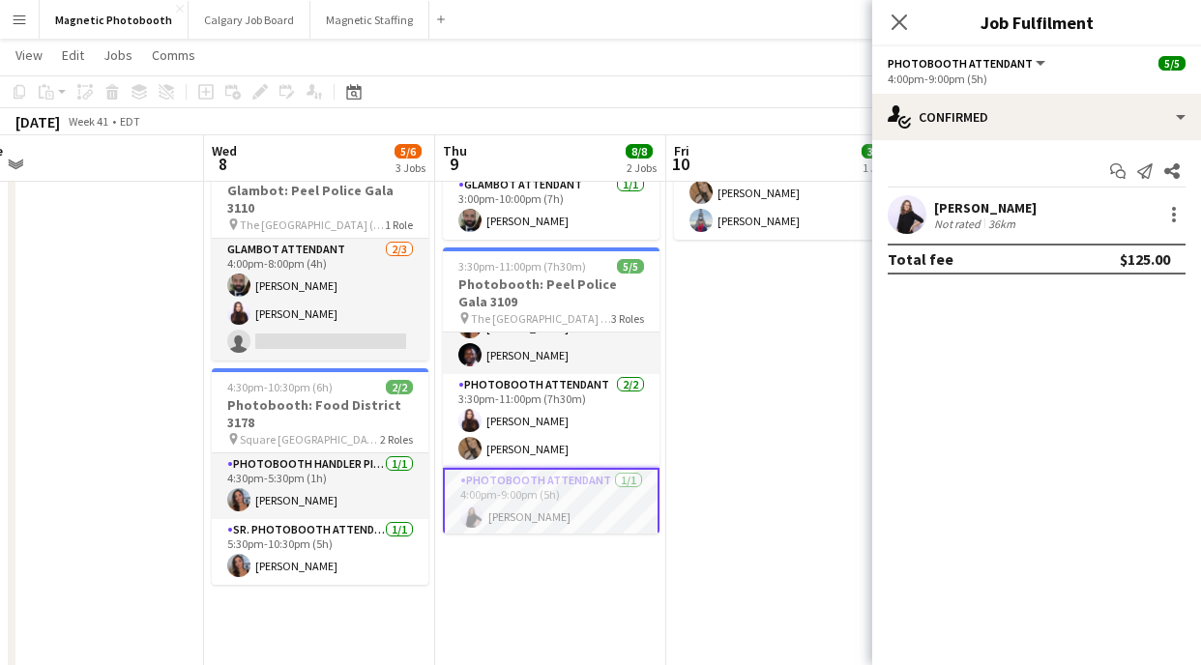
click at [1016, 218] on div "36km" at bounding box center [1001, 224] width 35 height 15
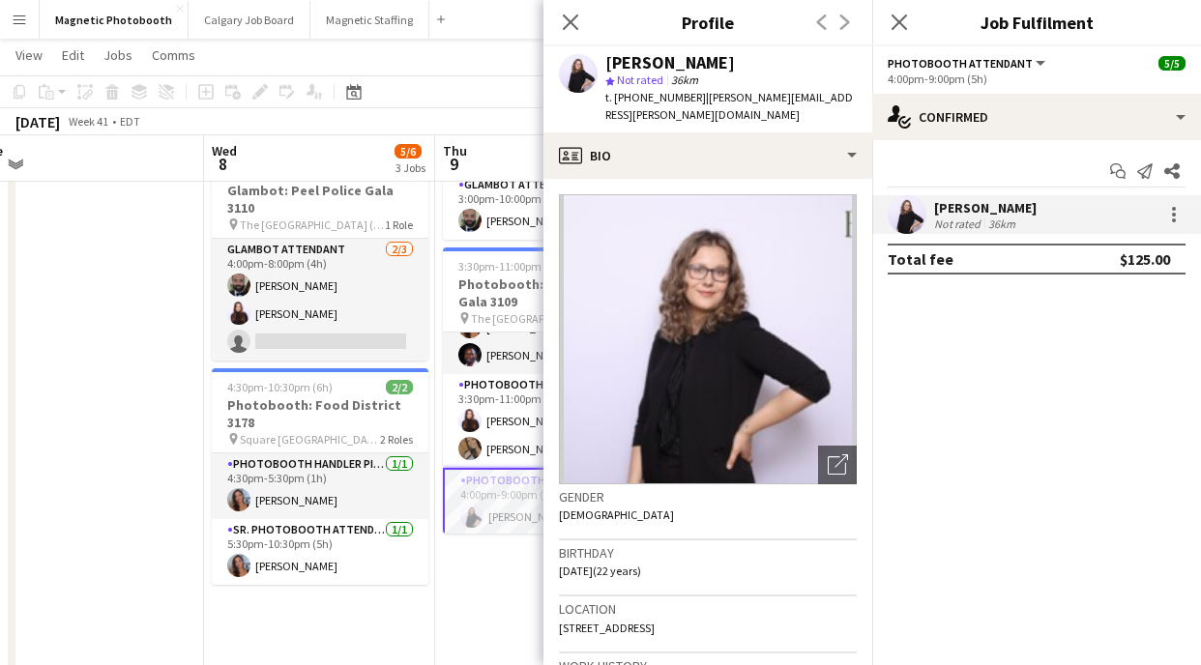
click at [983, 211] on div "[PERSON_NAME]" at bounding box center [985, 207] width 103 height 17
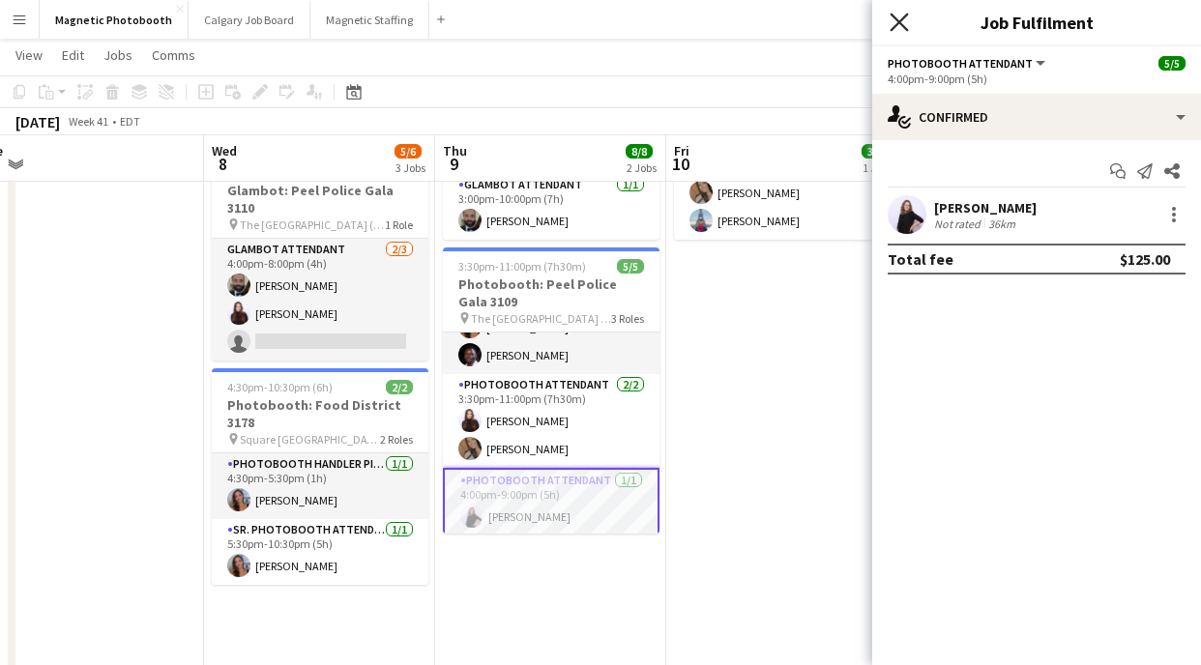
click at [893, 16] on icon "Close pop-in" at bounding box center [899, 22] width 18 height 18
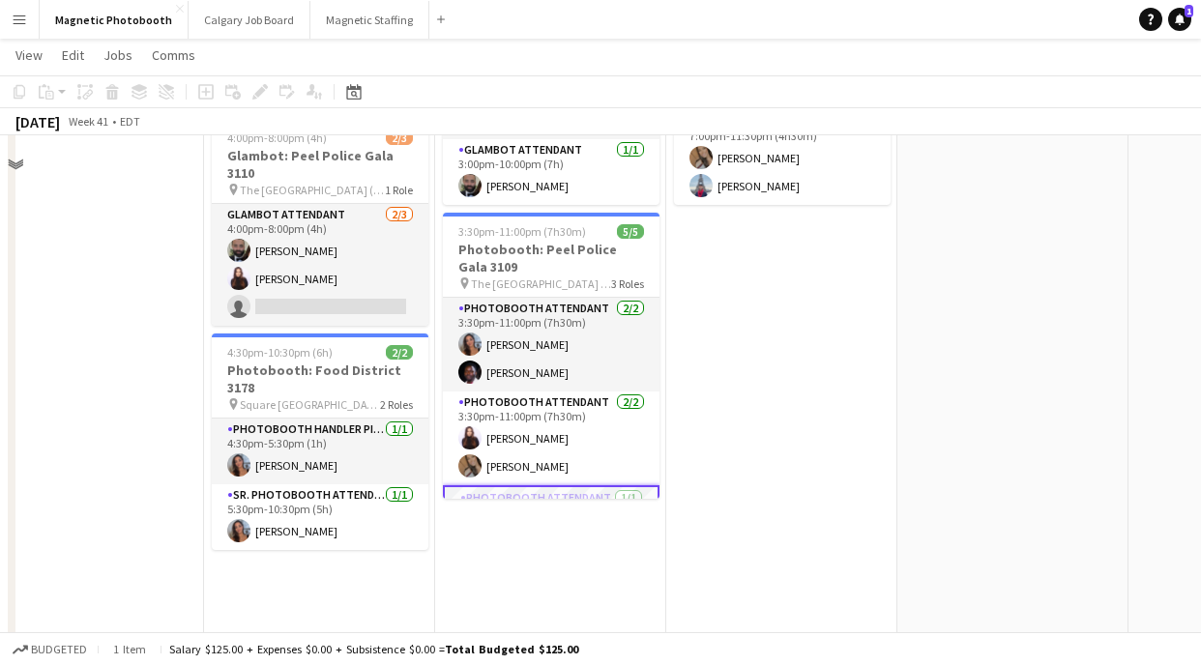
scroll to position [205, 0]
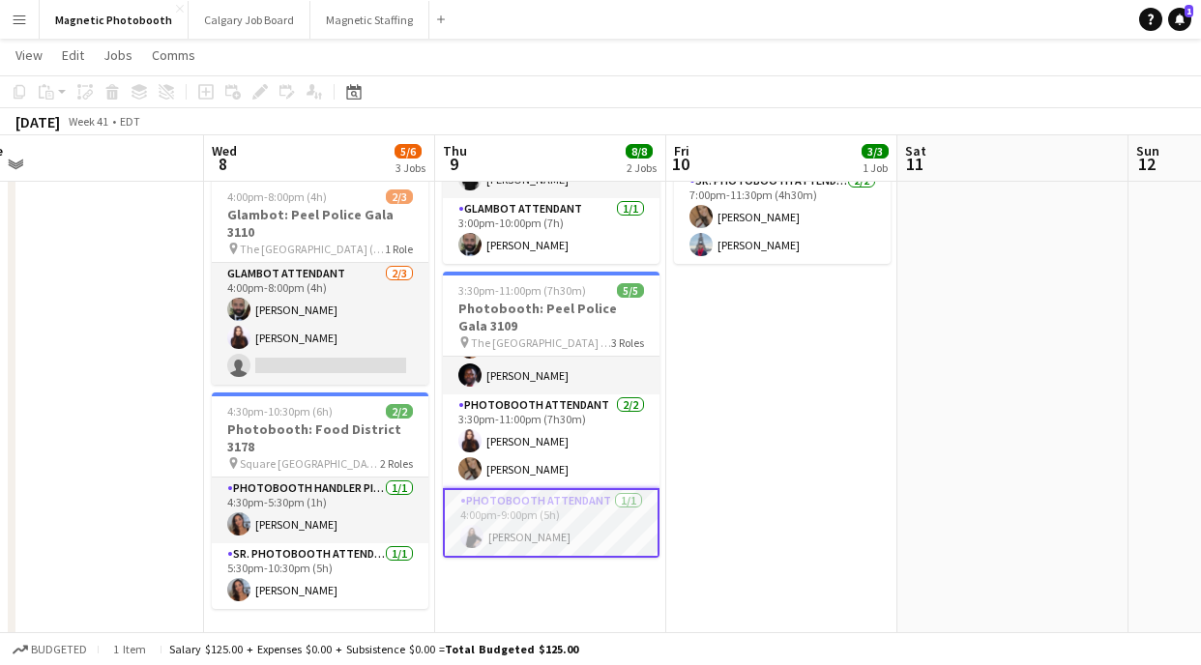
click at [504, 521] on app-card-role "Photobooth Attendant [DATE] 4:00pm-9:00pm (5h) [PERSON_NAME]" at bounding box center [551, 523] width 217 height 70
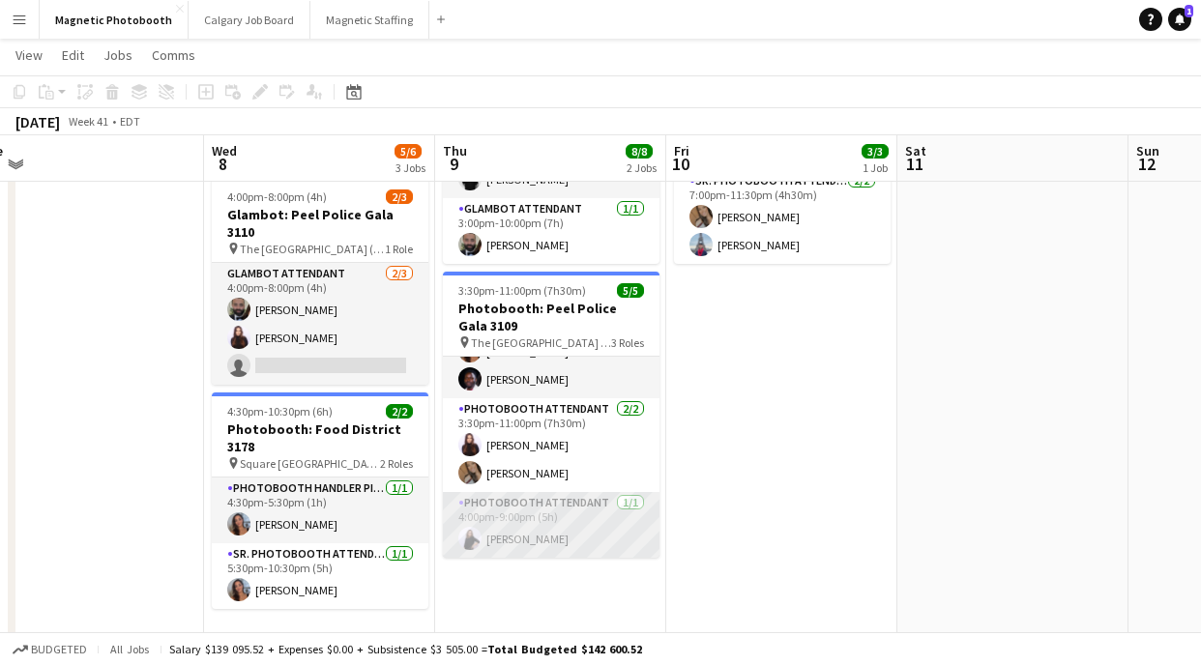
click at [548, 510] on app-card-role "Photobooth Attendant [DATE] 4:00pm-9:00pm (5h) [PERSON_NAME]" at bounding box center [551, 525] width 217 height 66
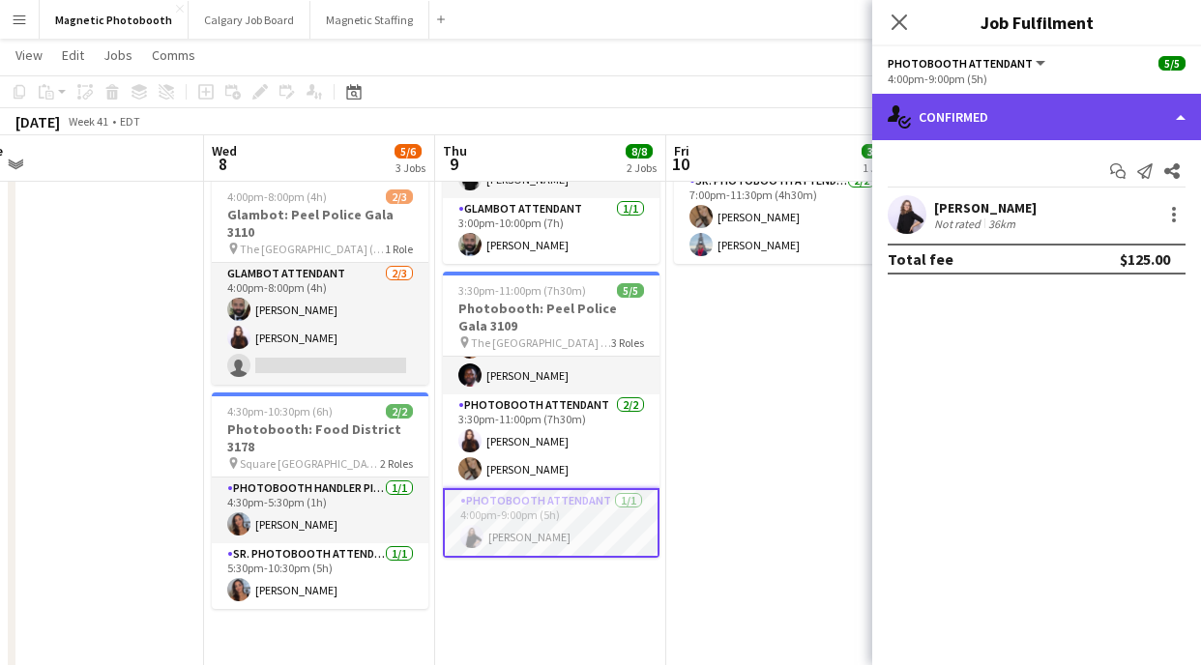
click at [1078, 129] on div "single-neutral-actions-check-2 Confirmed" at bounding box center [1036, 117] width 329 height 46
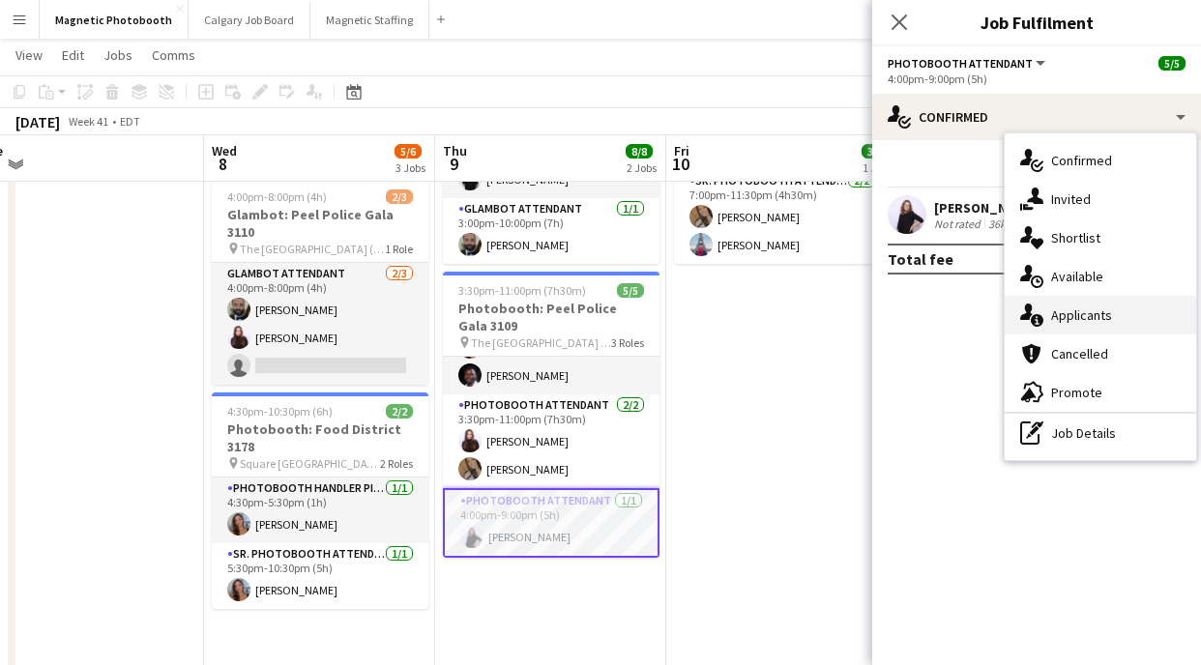
click at [1105, 322] on span "Applicants" at bounding box center [1081, 315] width 61 height 17
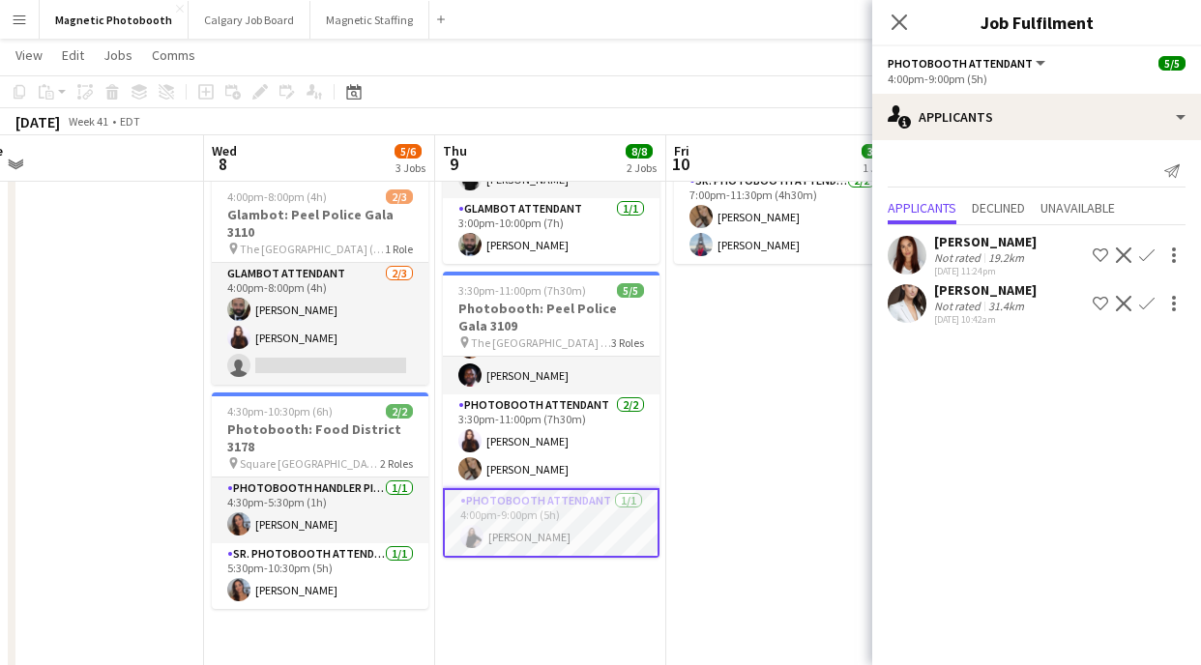
click at [964, 293] on div "[PERSON_NAME]" at bounding box center [985, 289] width 103 height 17
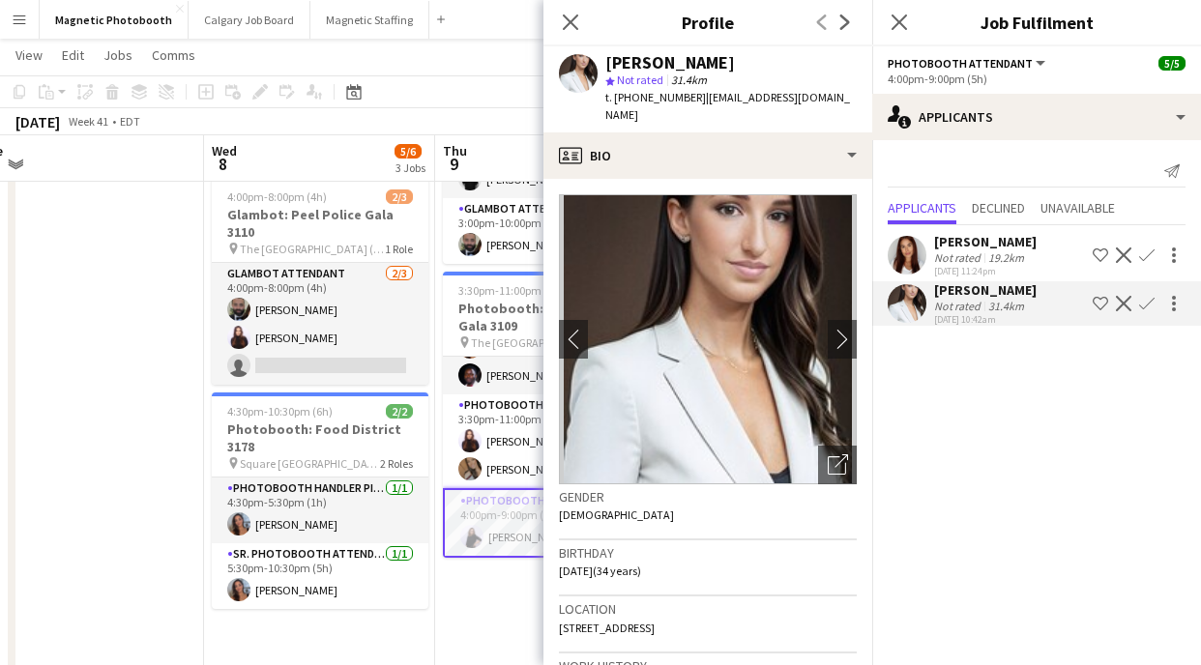
click at [979, 256] on div "Not rated" at bounding box center [959, 257] width 50 height 15
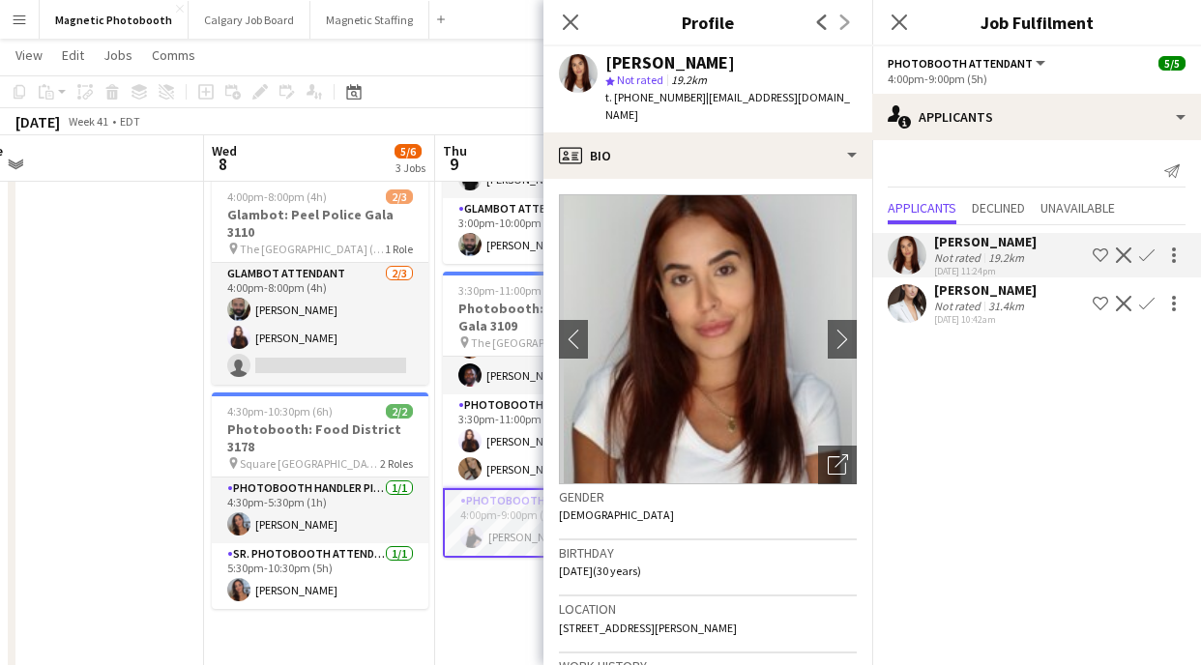
click at [974, 310] on div "Not rated" at bounding box center [959, 306] width 50 height 15
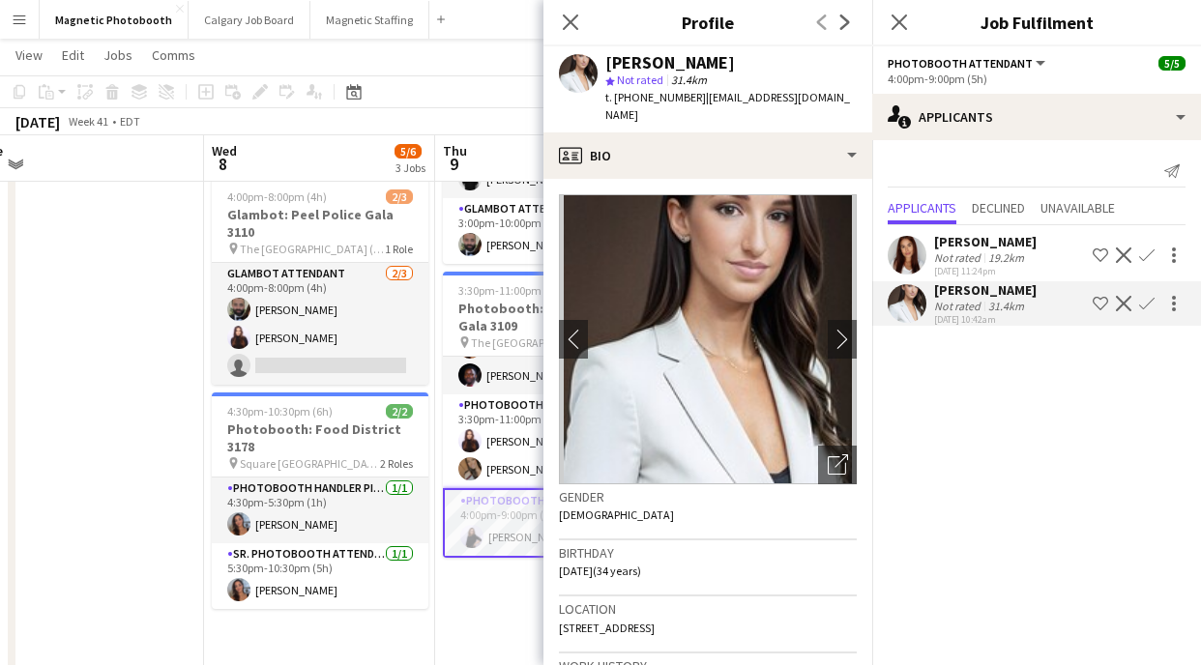
click at [975, 238] on div "[PERSON_NAME]" at bounding box center [985, 241] width 103 height 17
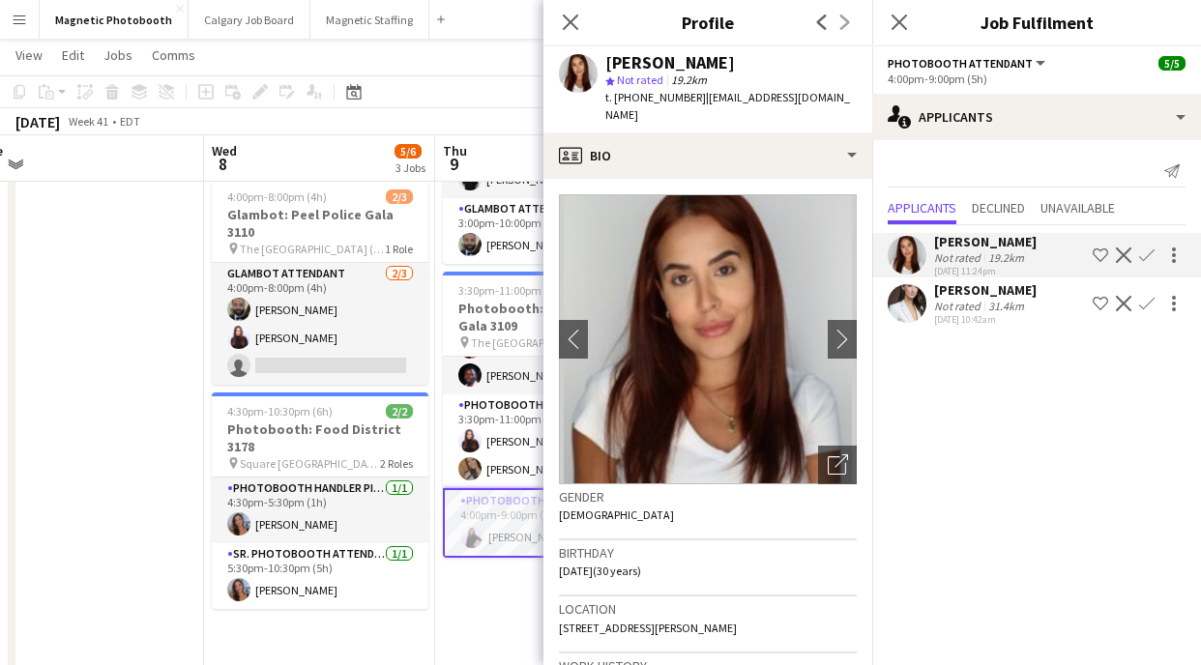
click at [912, 29] on div "Close pop-in" at bounding box center [899, 22] width 54 height 44
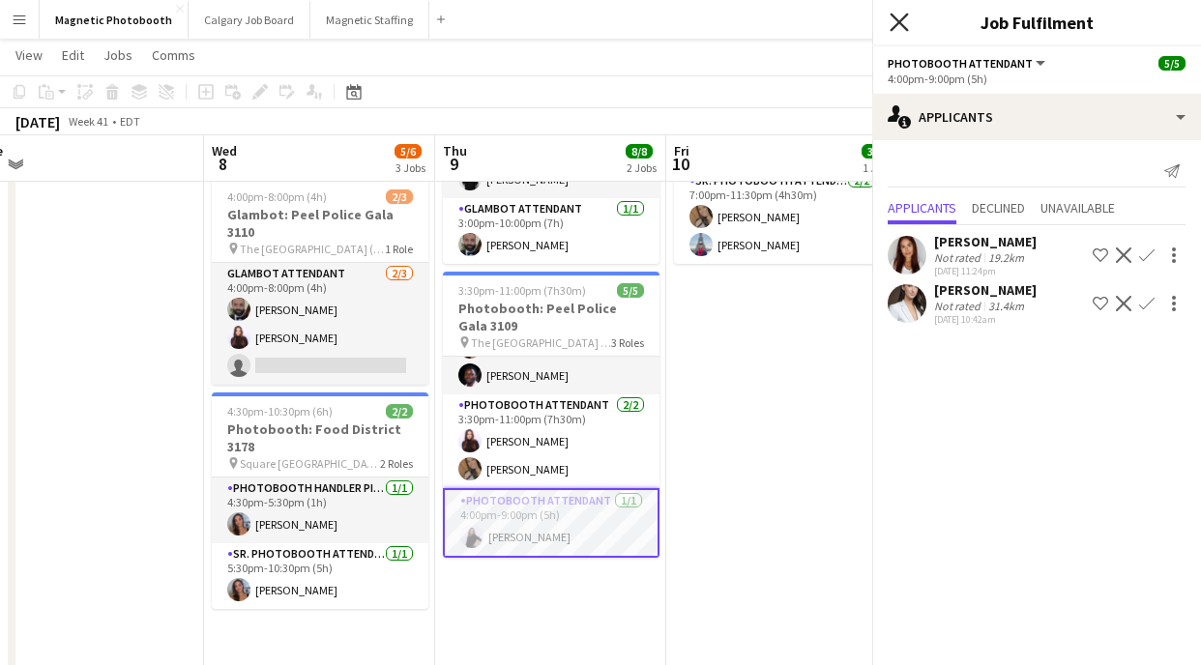
click at [900, 18] on icon at bounding box center [899, 22] width 18 height 18
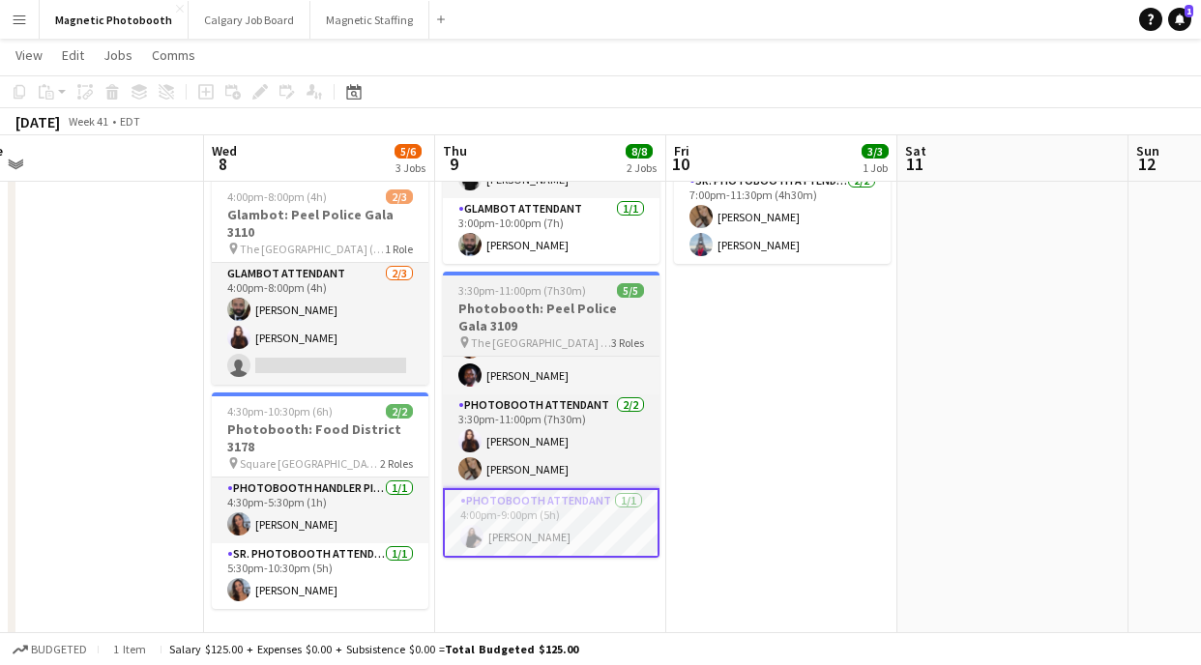
click at [541, 300] on h3 "Photobooth: Peel Police Gala 3109" at bounding box center [551, 317] width 217 height 35
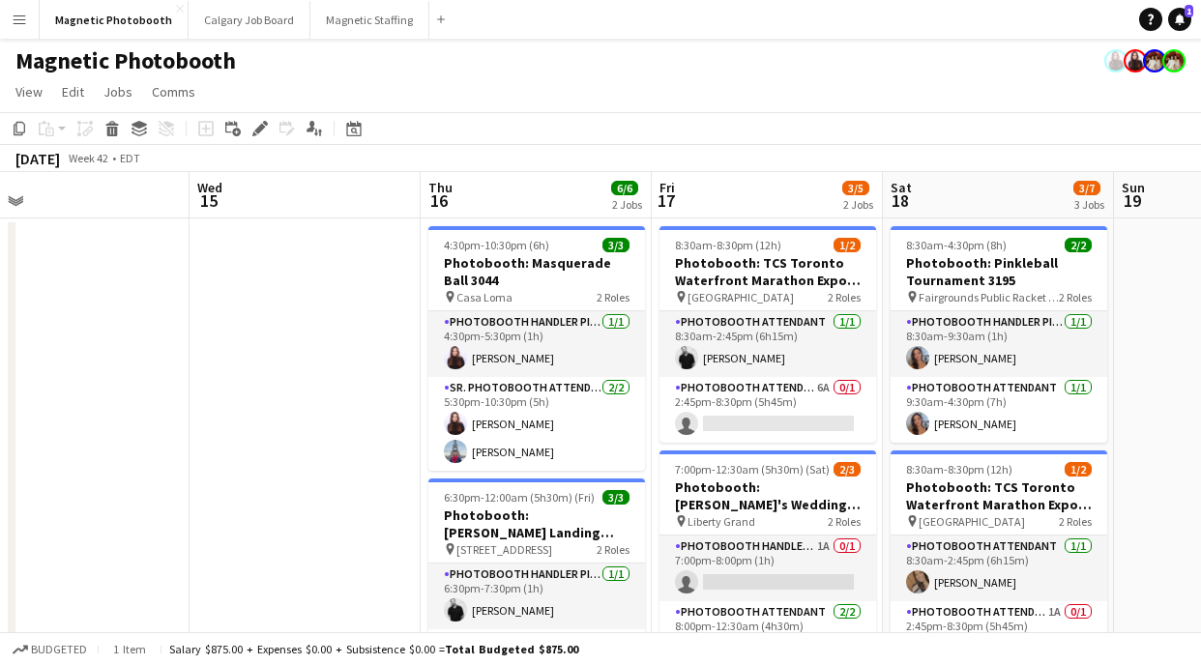
scroll to position [0, 612]
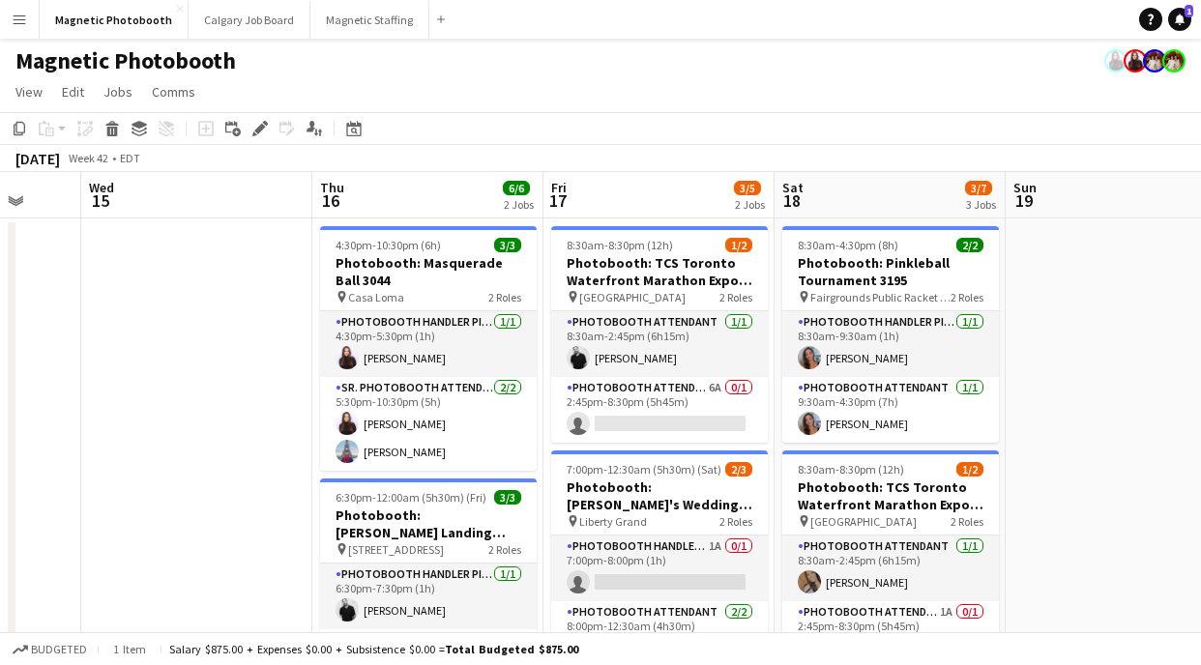
click at [263, 416] on app-date-cell at bounding box center [196, 643] width 231 height 848
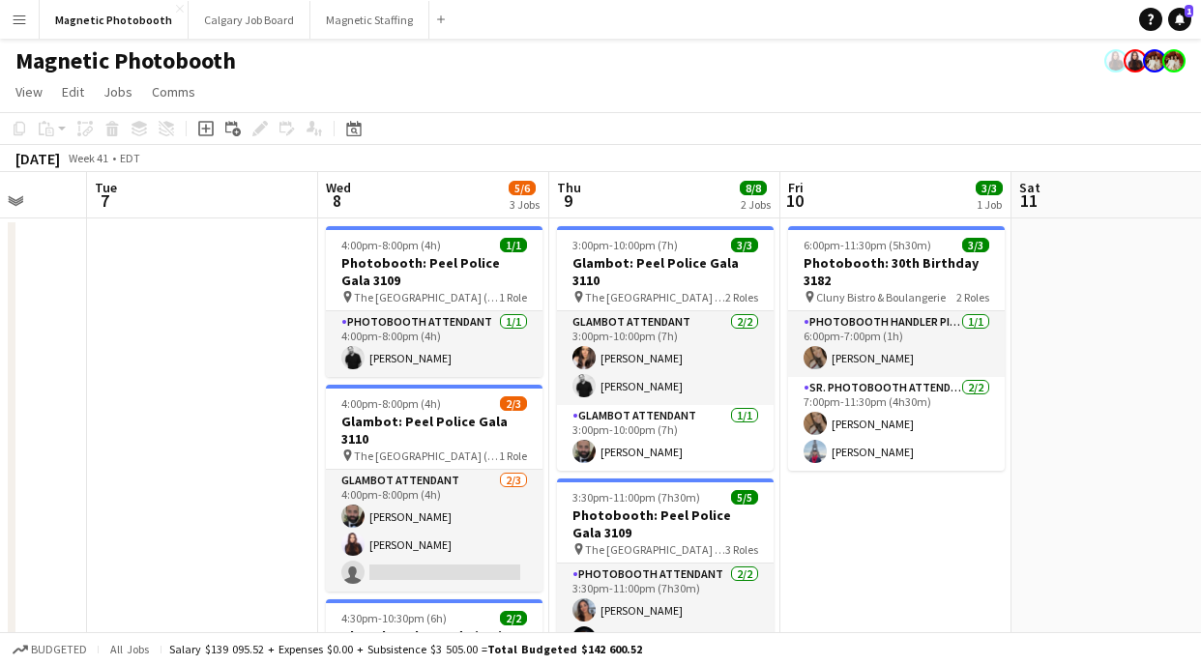
scroll to position [0, 554]
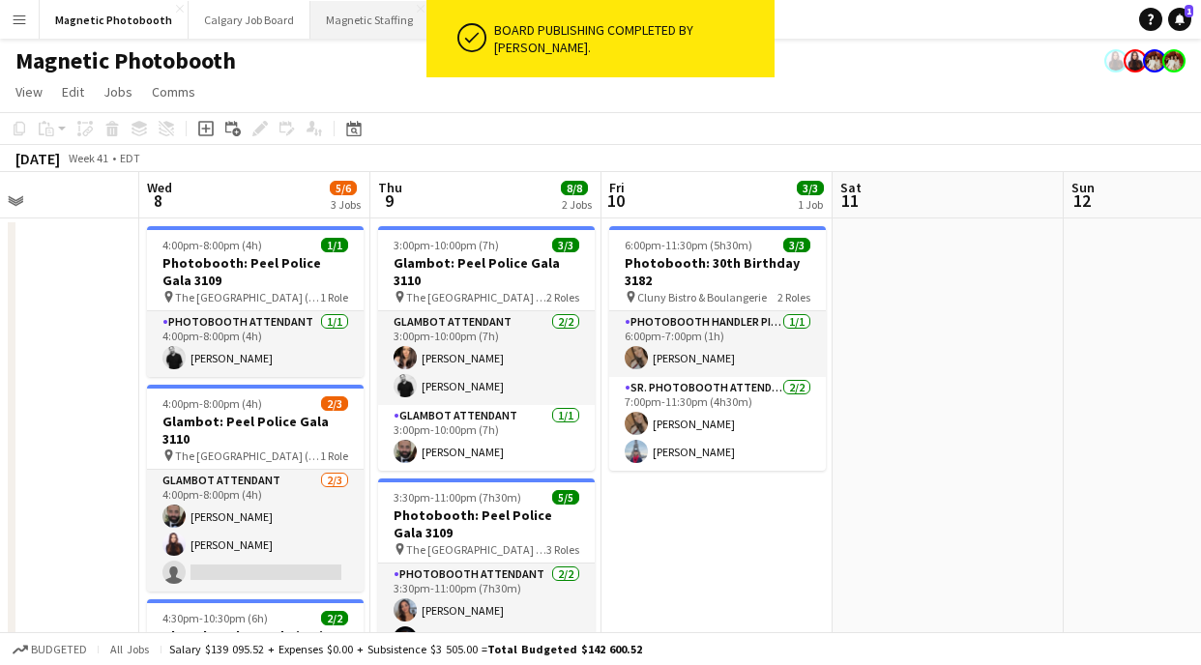
click at [352, 25] on button "Magnetic Staffing Close" at bounding box center [369, 20] width 119 height 38
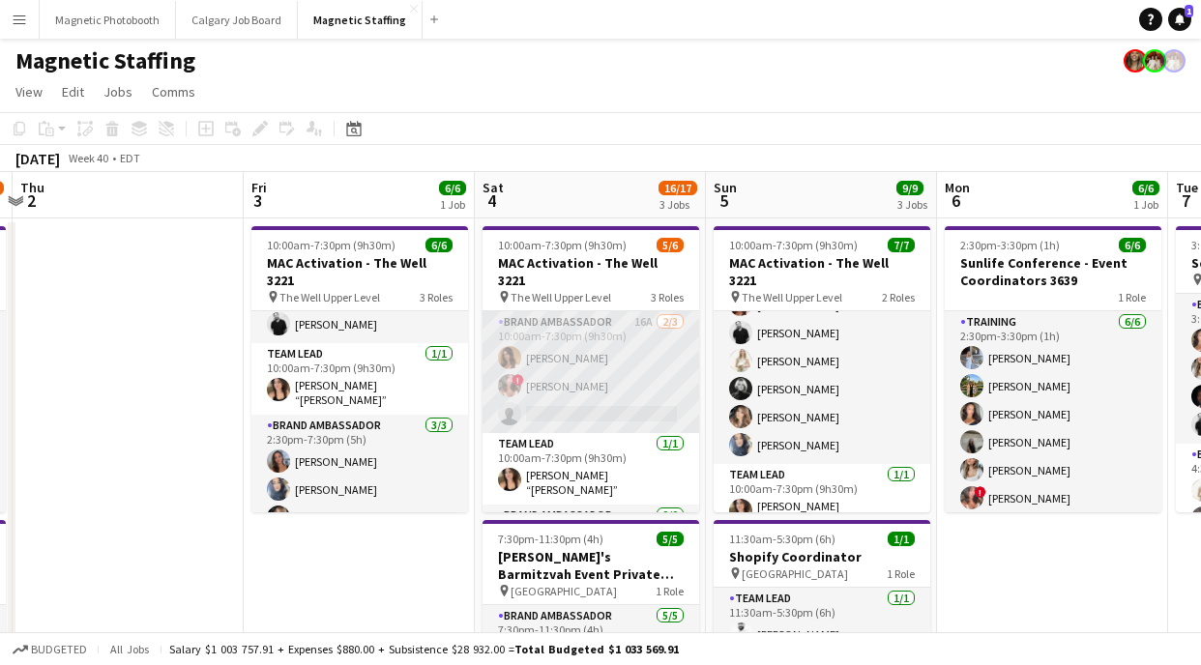
click at [608, 393] on app-card-role "Brand Ambassador 16A [DATE] 10:00am-7:30pm (9h30m) [PERSON_NAME] ! [PERSON_NAME…" at bounding box center [591, 372] width 217 height 122
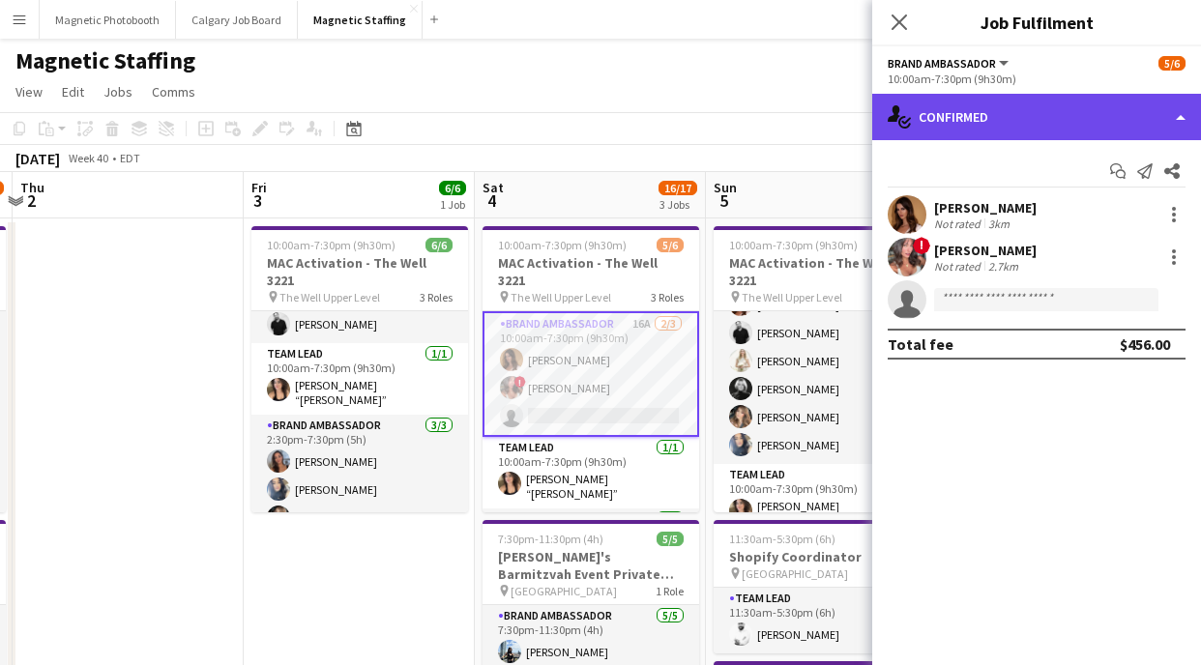
click at [1085, 125] on div "single-neutral-actions-check-2 Confirmed" at bounding box center [1036, 117] width 329 height 46
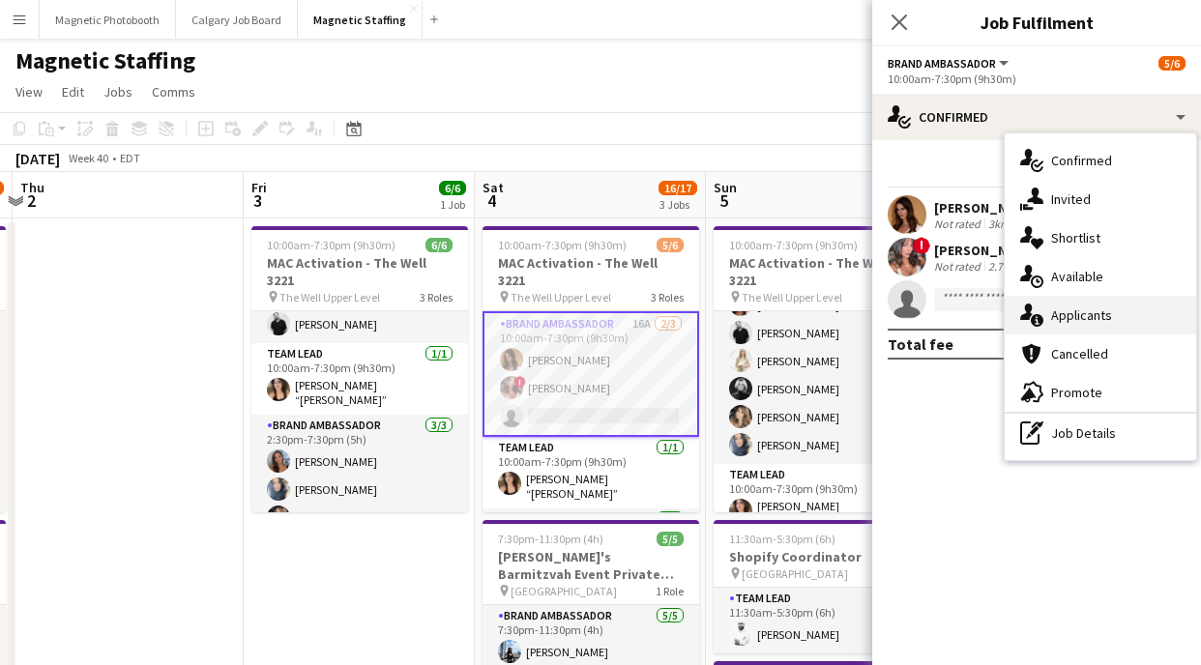
click at [1105, 321] on span "Applicants" at bounding box center [1081, 315] width 61 height 17
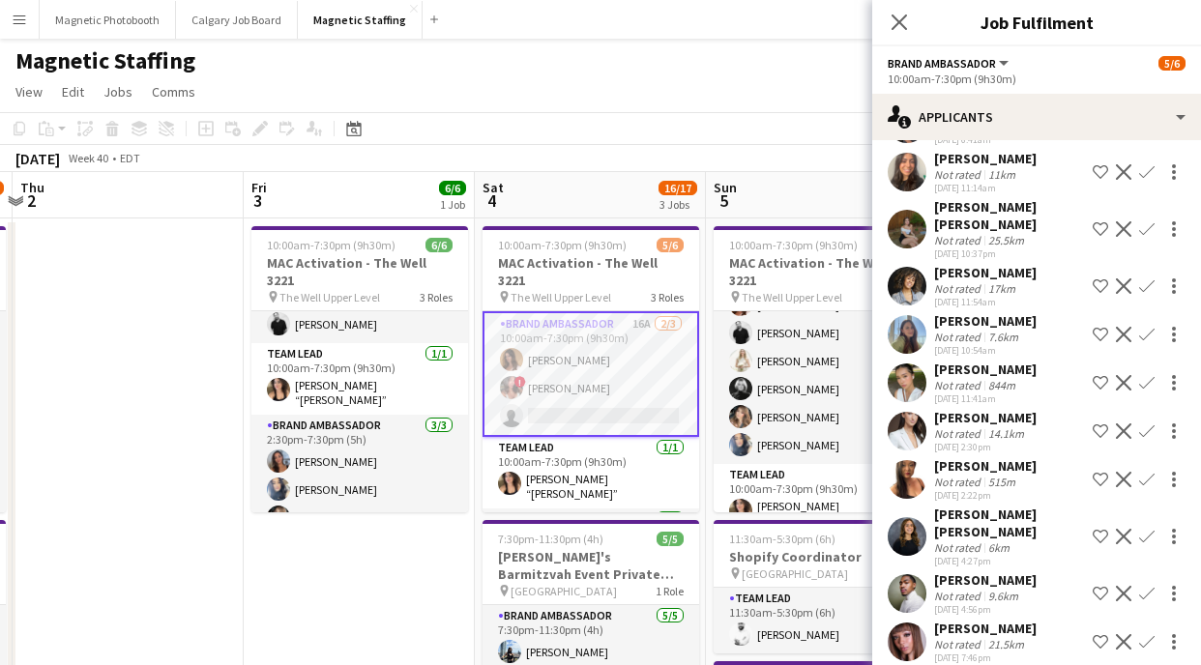
scroll to position [212, 0]
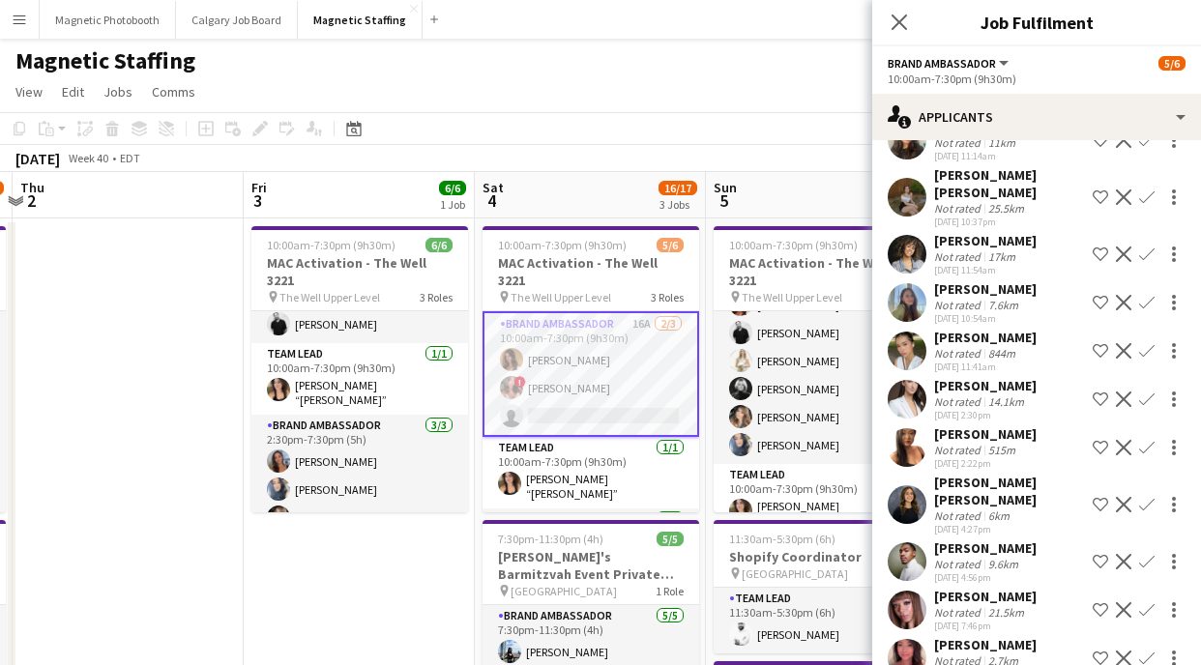
click at [962, 654] on div "Not rated" at bounding box center [959, 661] width 50 height 15
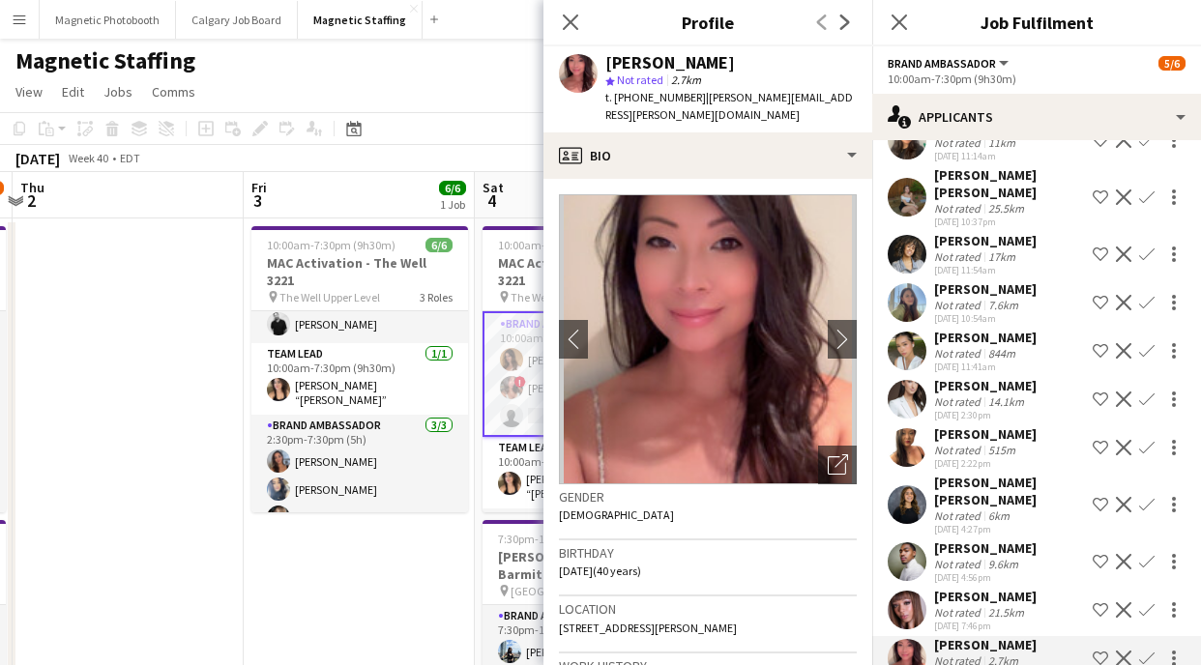
click at [972, 588] on div "[PERSON_NAME]" at bounding box center [985, 596] width 103 height 17
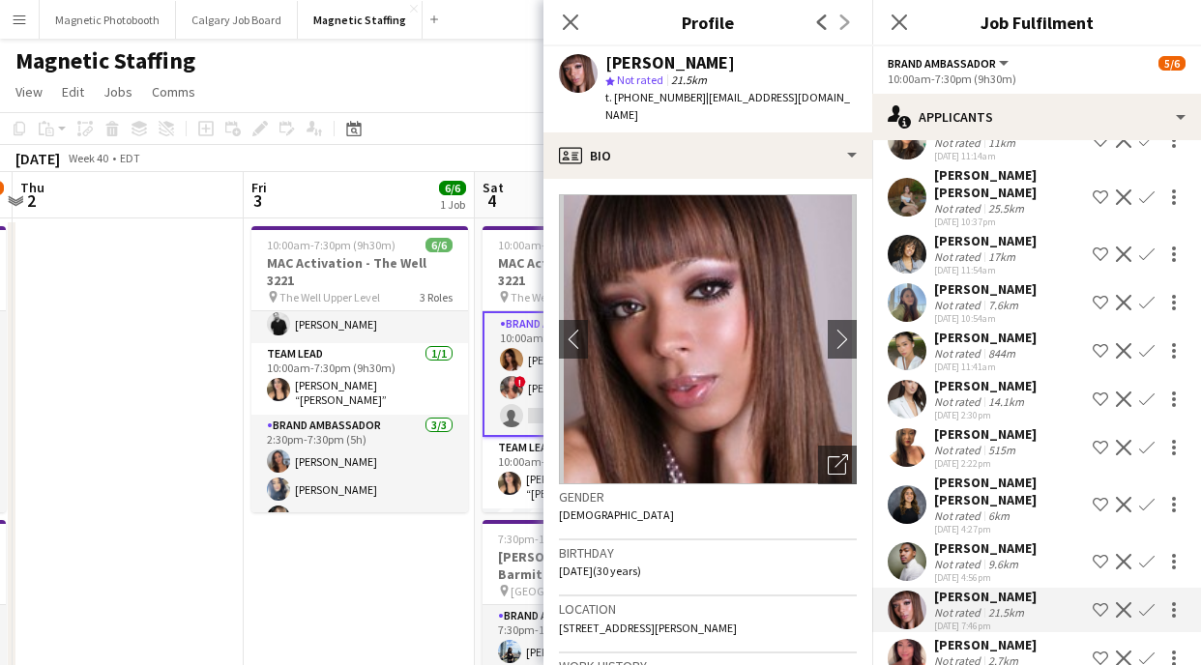
click at [994, 280] on div "[PERSON_NAME]" at bounding box center [985, 288] width 103 height 17
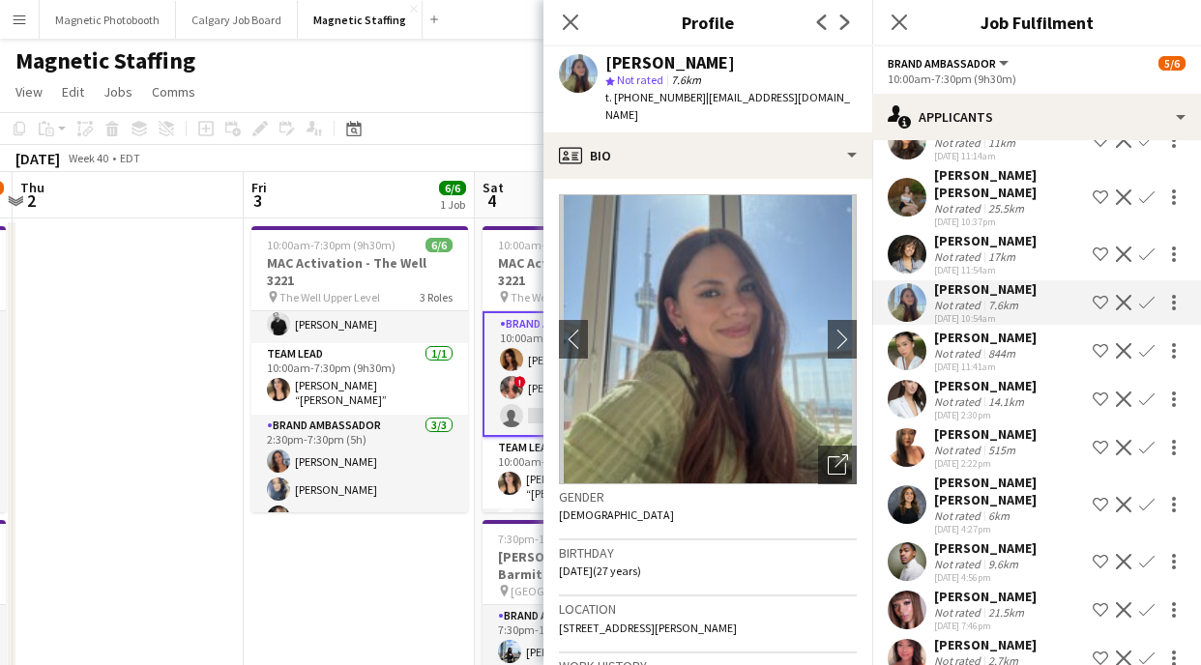
click at [996, 232] on div "[PERSON_NAME]" at bounding box center [985, 240] width 103 height 17
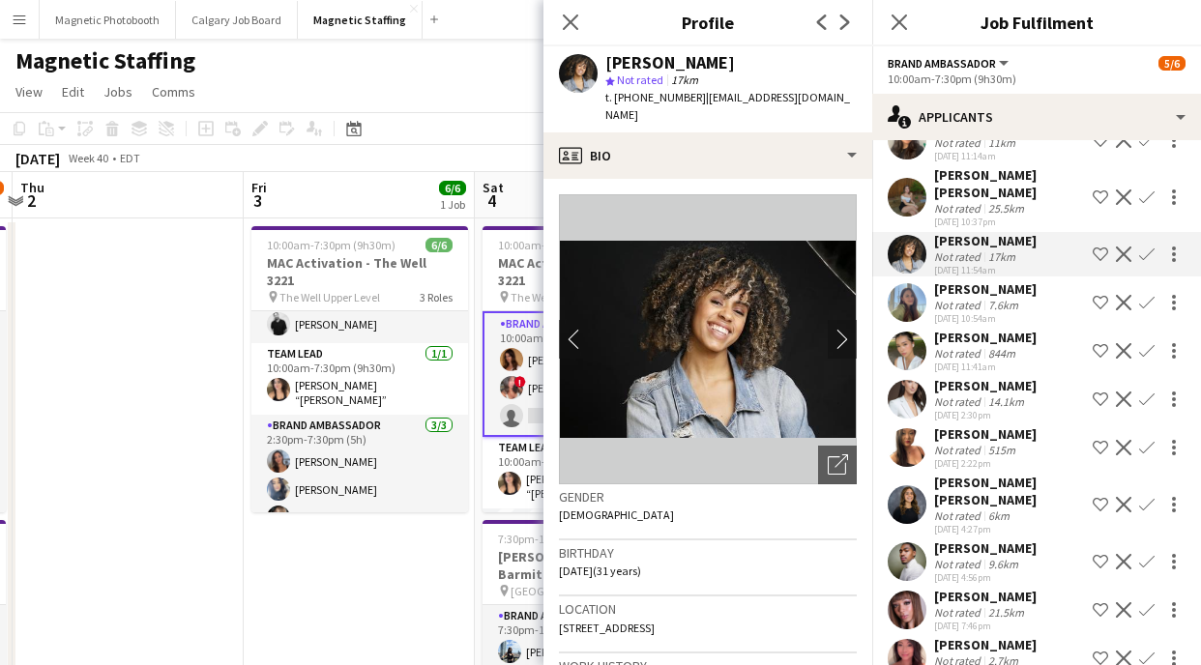
click at [995, 201] on div "25.5km" at bounding box center [1006, 208] width 44 height 15
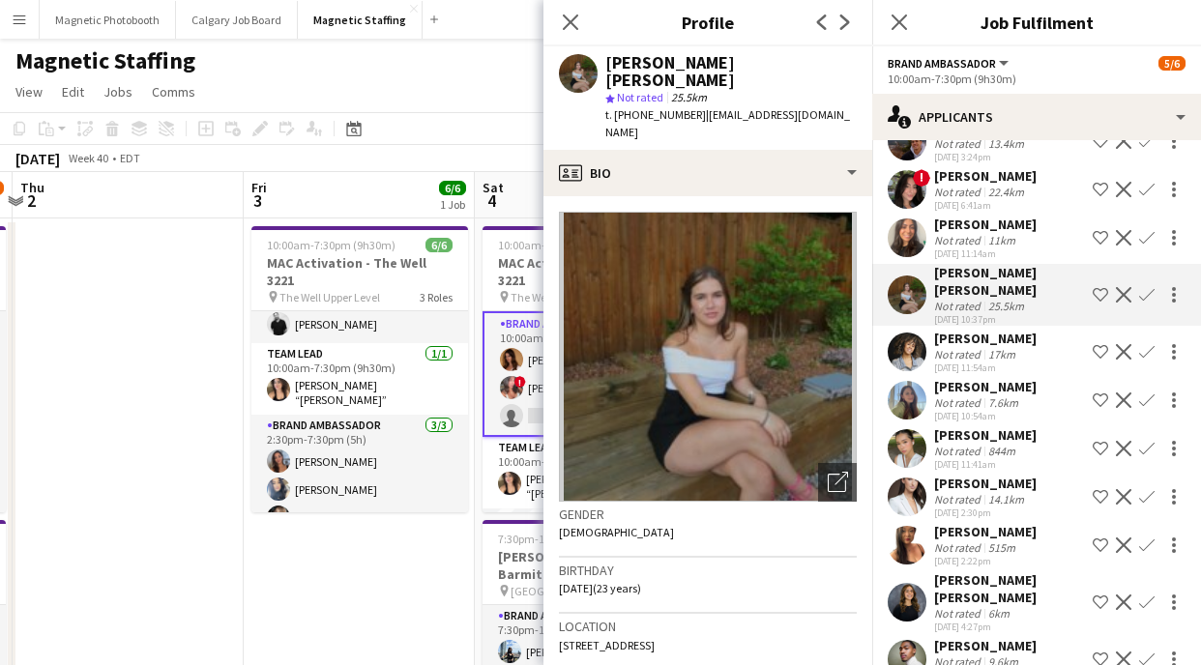
scroll to position [112, 0]
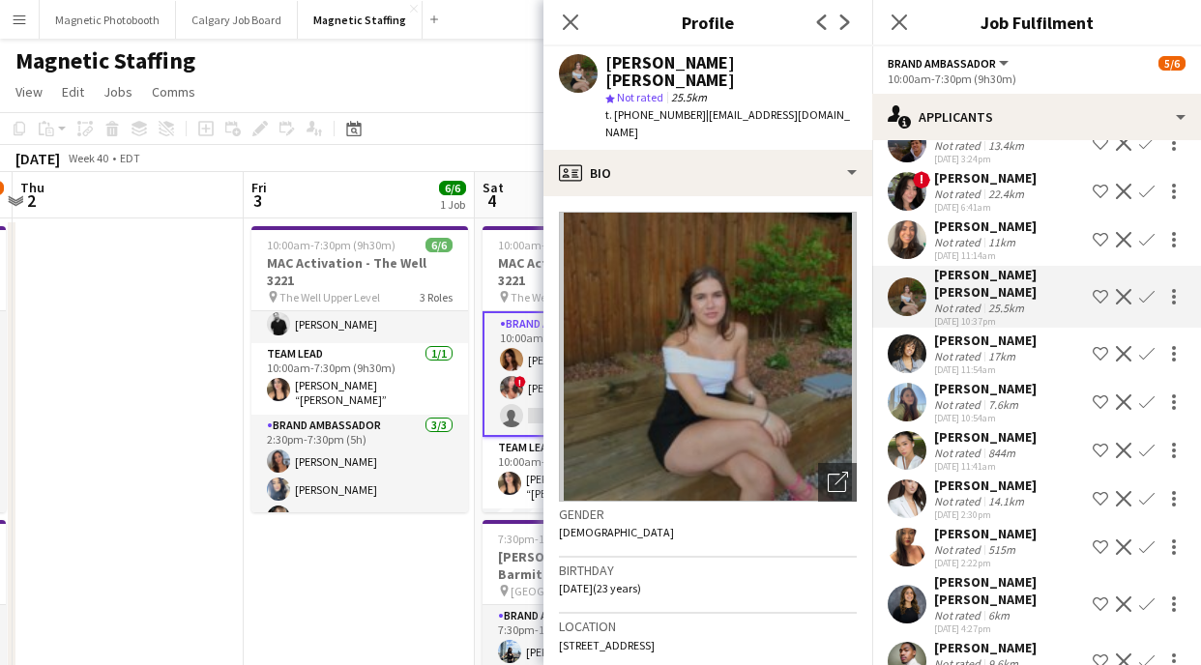
click at [978, 229] on div "[PERSON_NAME]" at bounding box center [985, 226] width 103 height 17
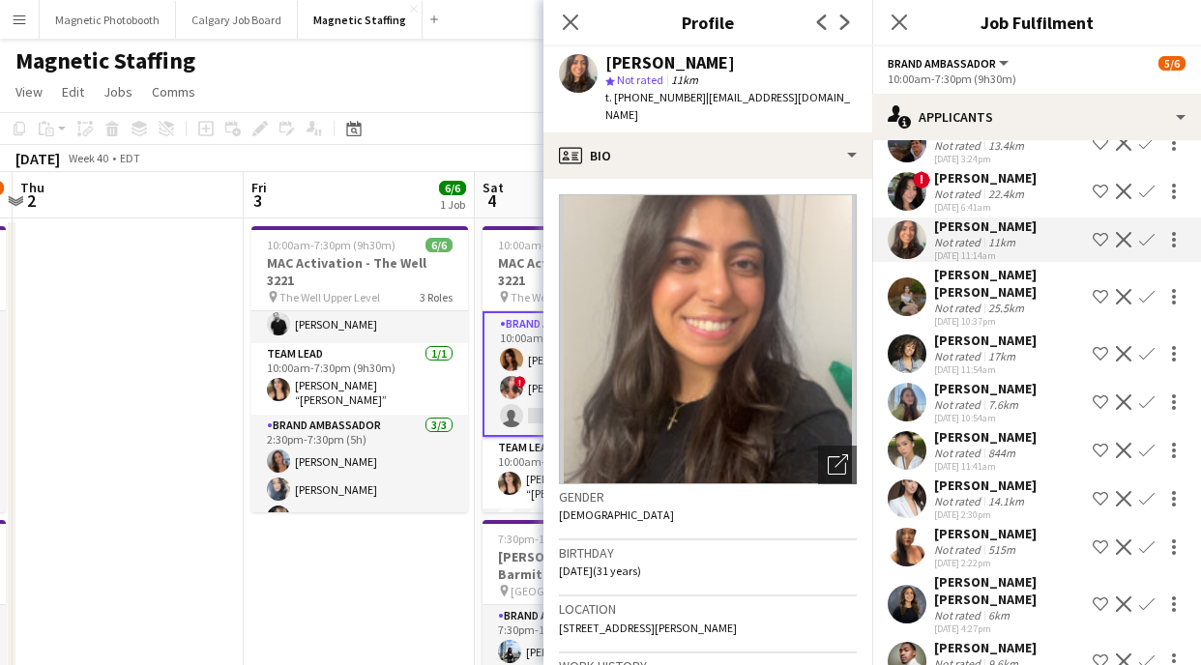
click at [982, 202] on div "[DATE] 6:41am" at bounding box center [985, 207] width 103 height 13
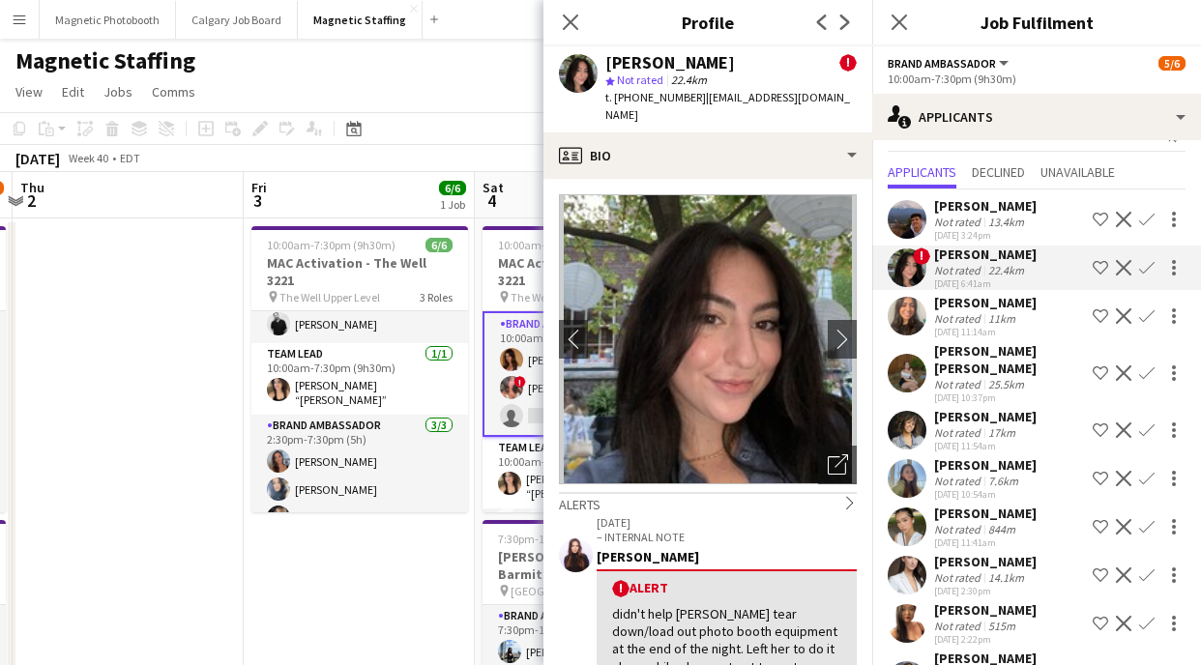
scroll to position [0, 0]
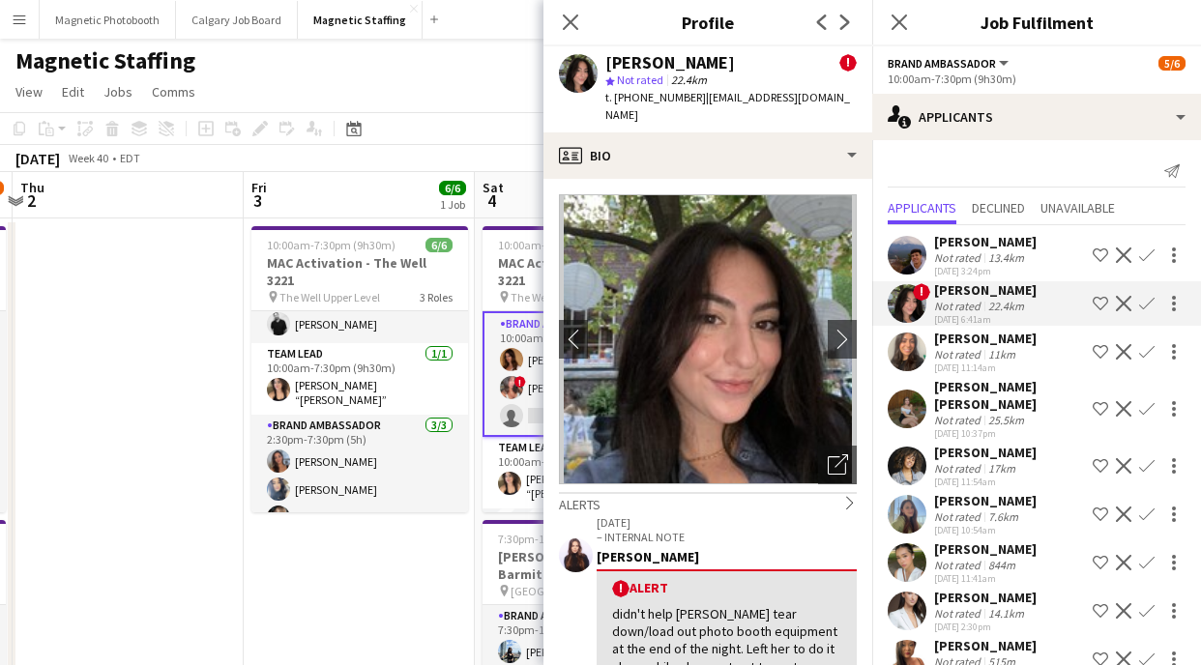
click at [965, 261] on div "Not rated" at bounding box center [959, 257] width 50 height 15
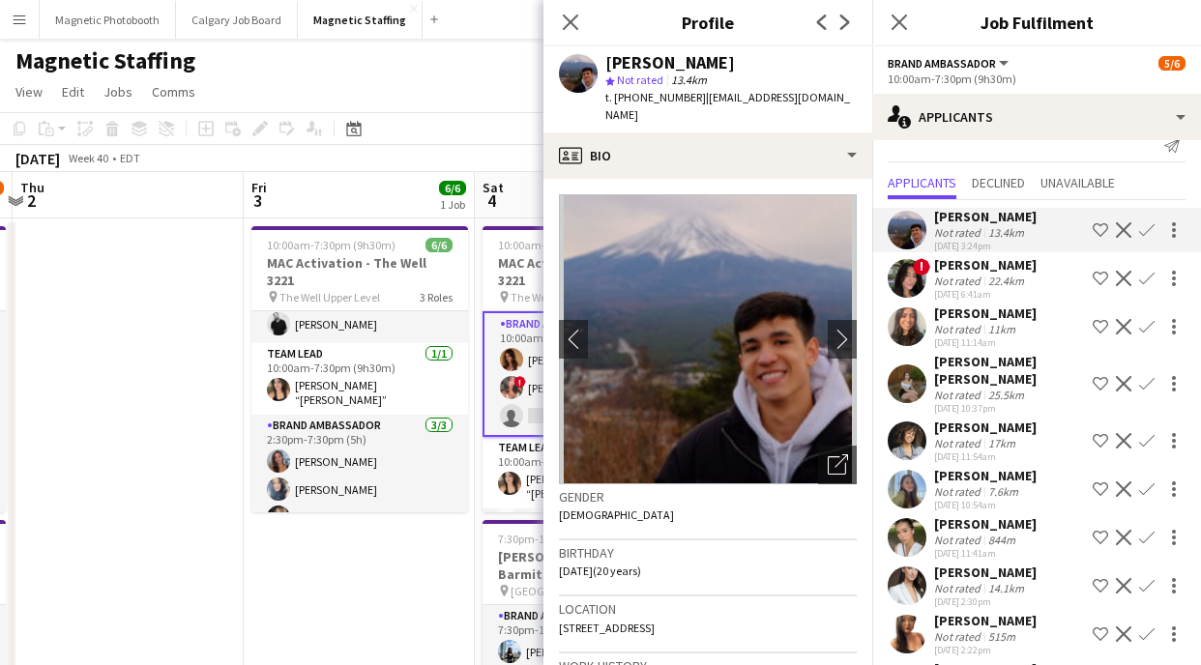
scroll to position [26, 0]
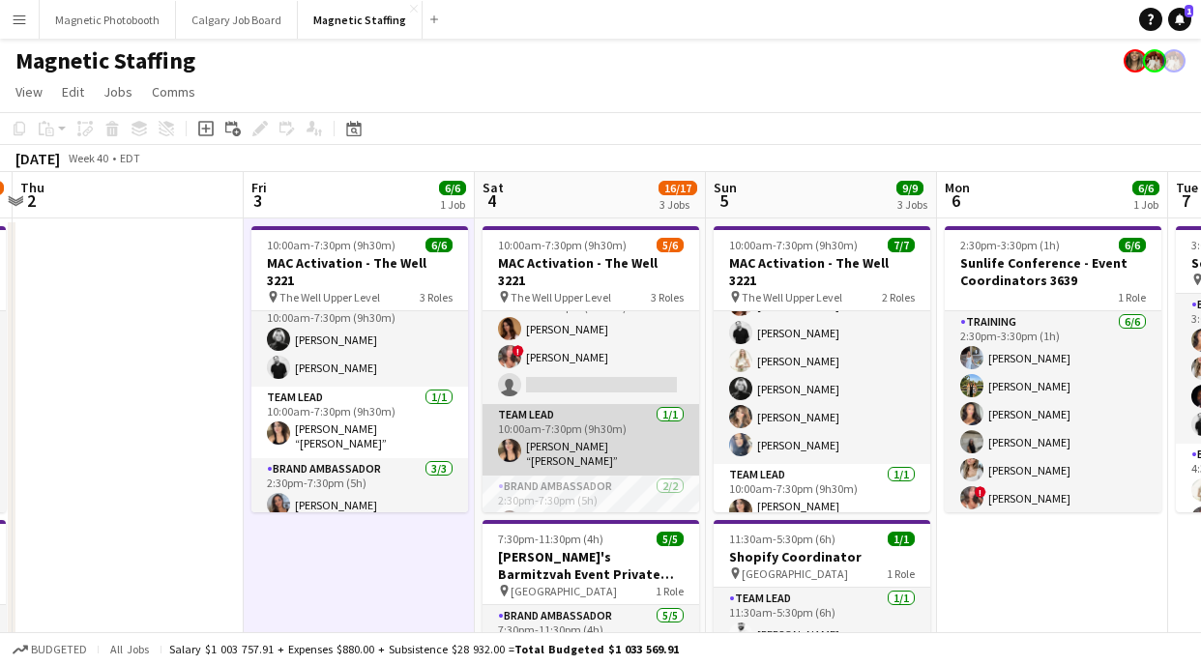
scroll to position [63, 0]
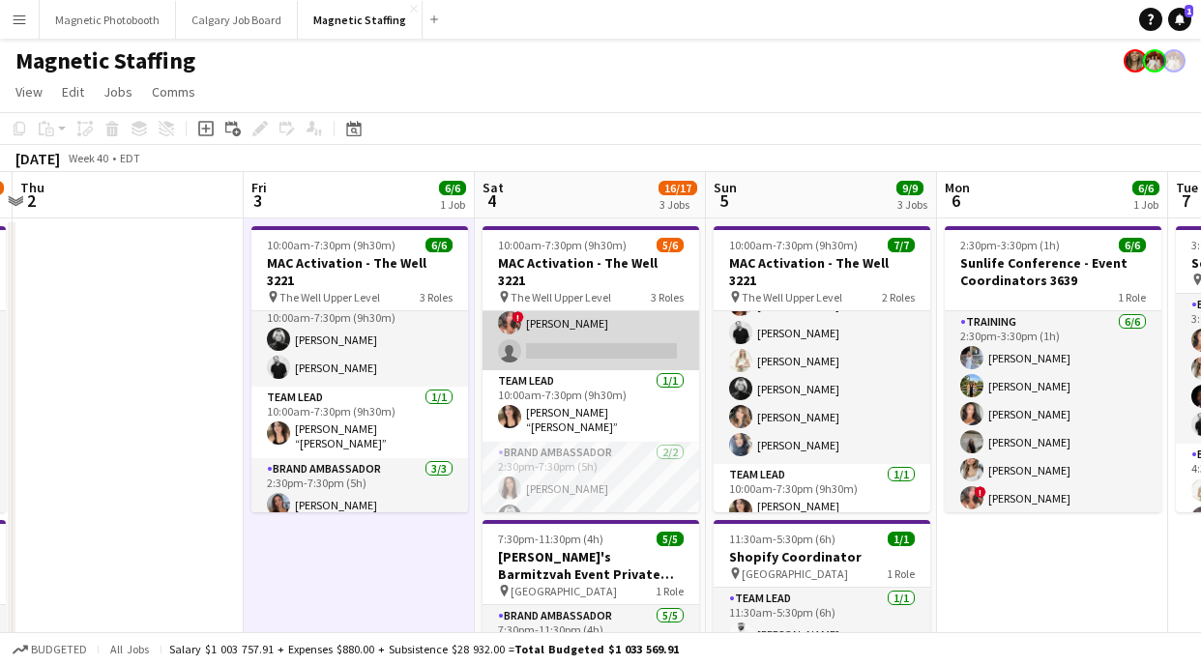
click at [561, 329] on app-card-role "Brand Ambassador 16A [DATE] 10:00am-7:30pm (9h30m) [PERSON_NAME] ! [PERSON_NAME…" at bounding box center [591, 310] width 217 height 122
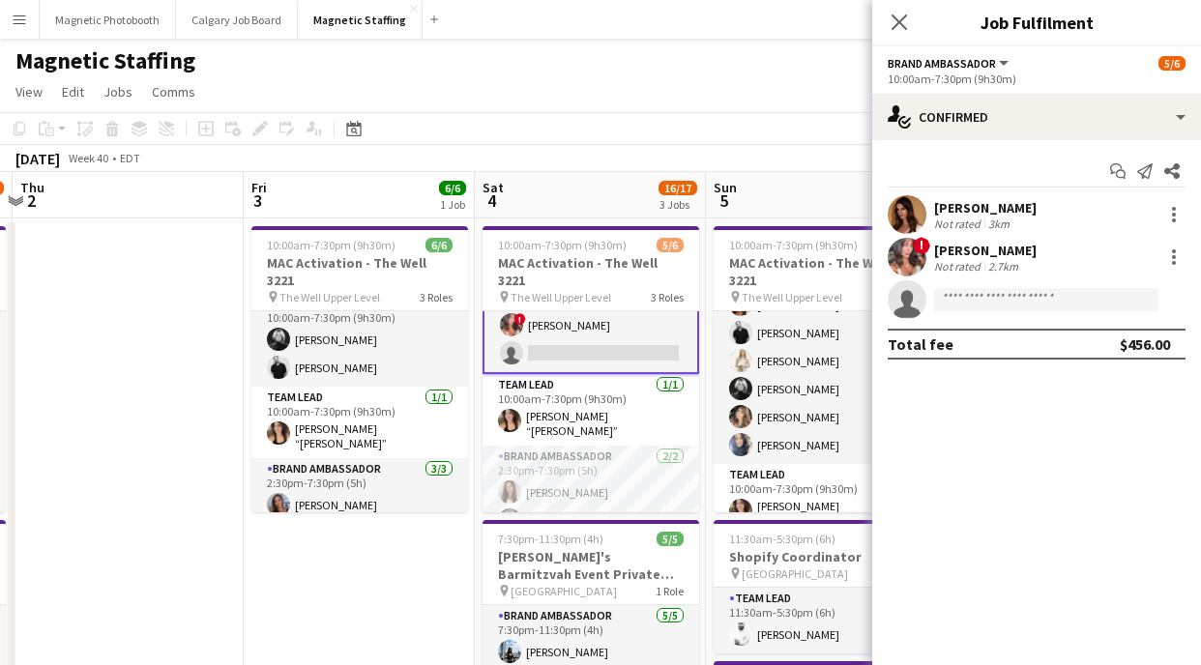
scroll to position [65, 0]
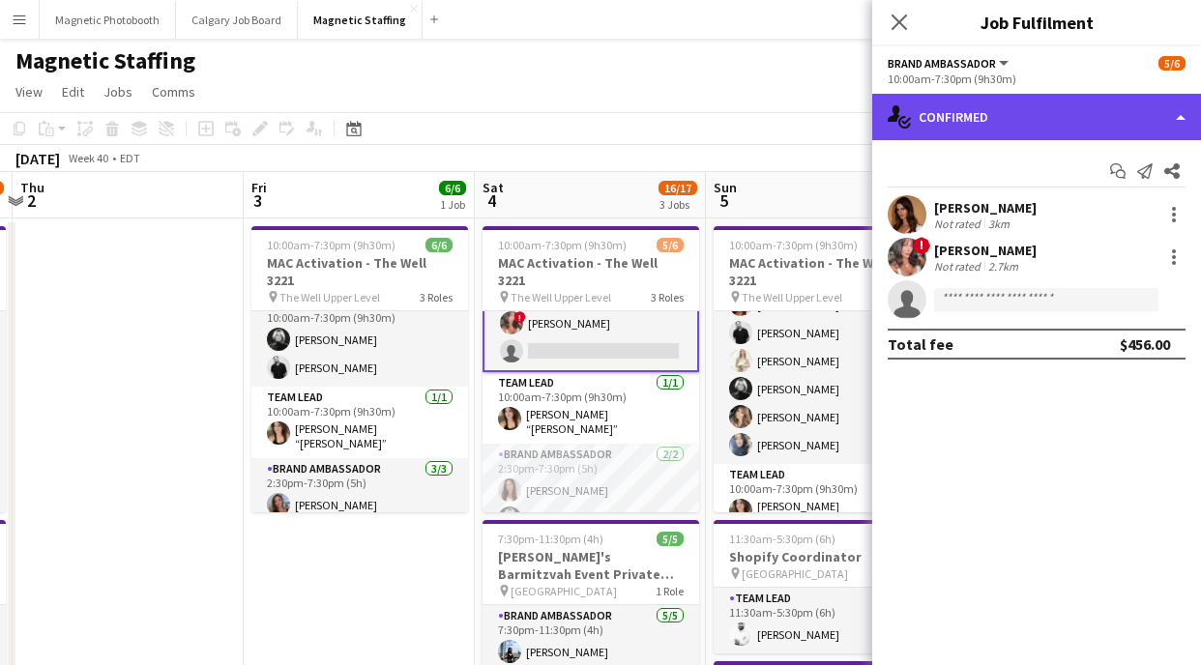
click at [1089, 119] on div "single-neutral-actions-check-2 Confirmed" at bounding box center [1036, 117] width 329 height 46
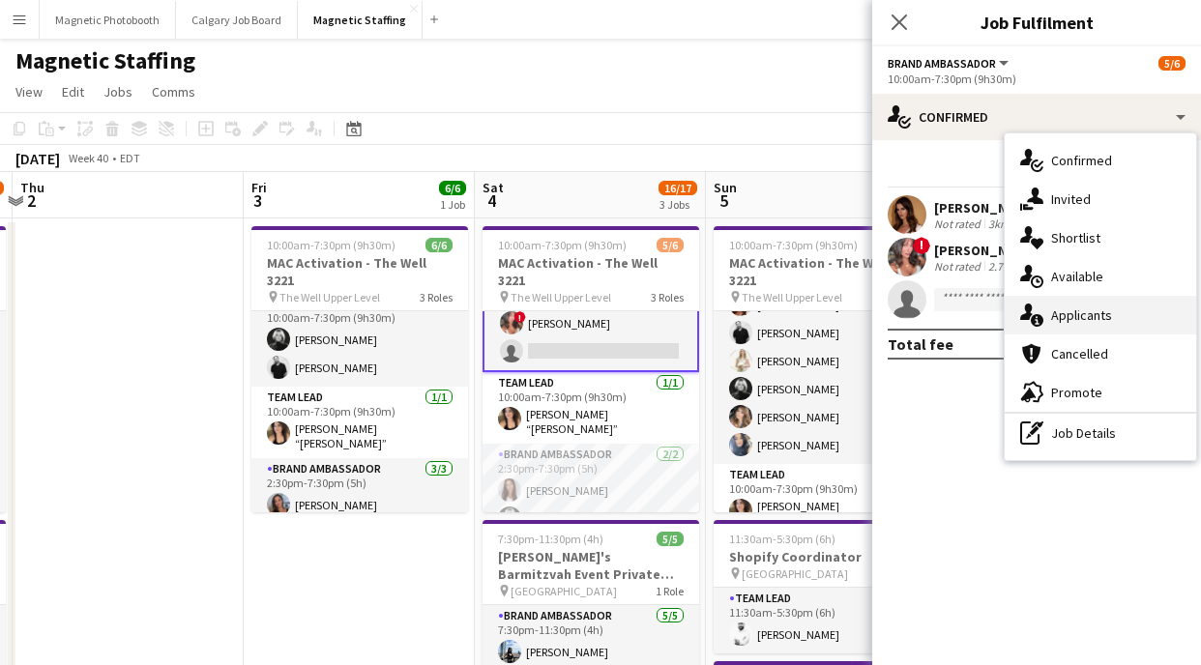
click at [1121, 316] on div "single-neutral-actions-information Applicants" at bounding box center [1100, 315] width 191 height 39
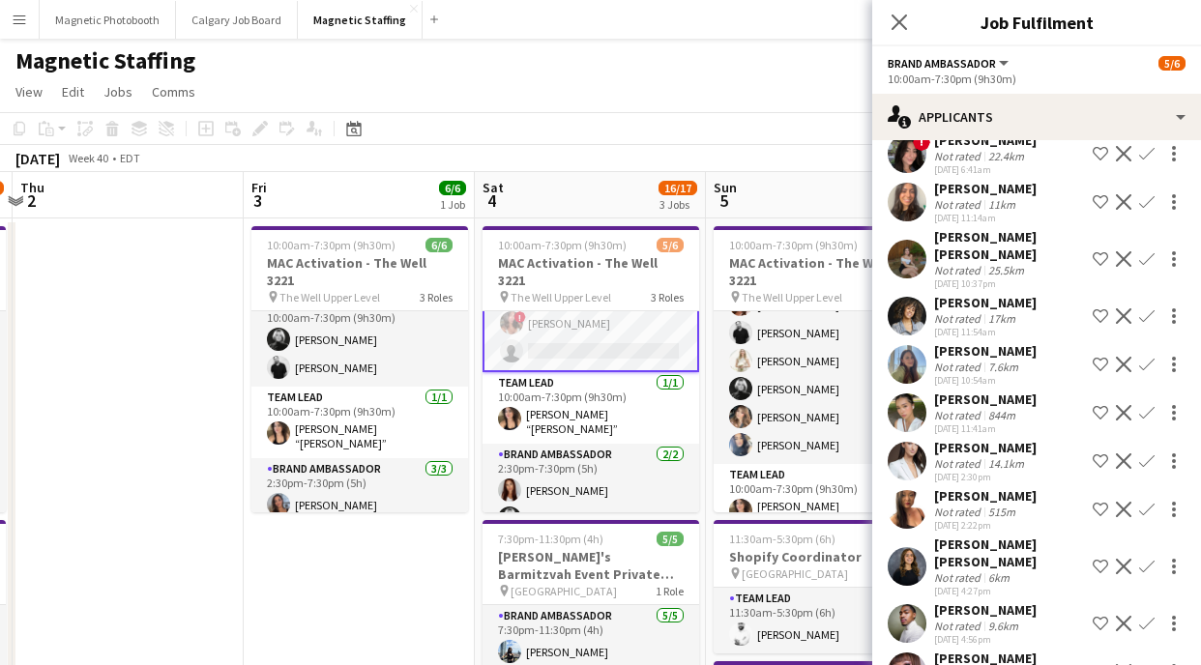
scroll to position [212, 0]
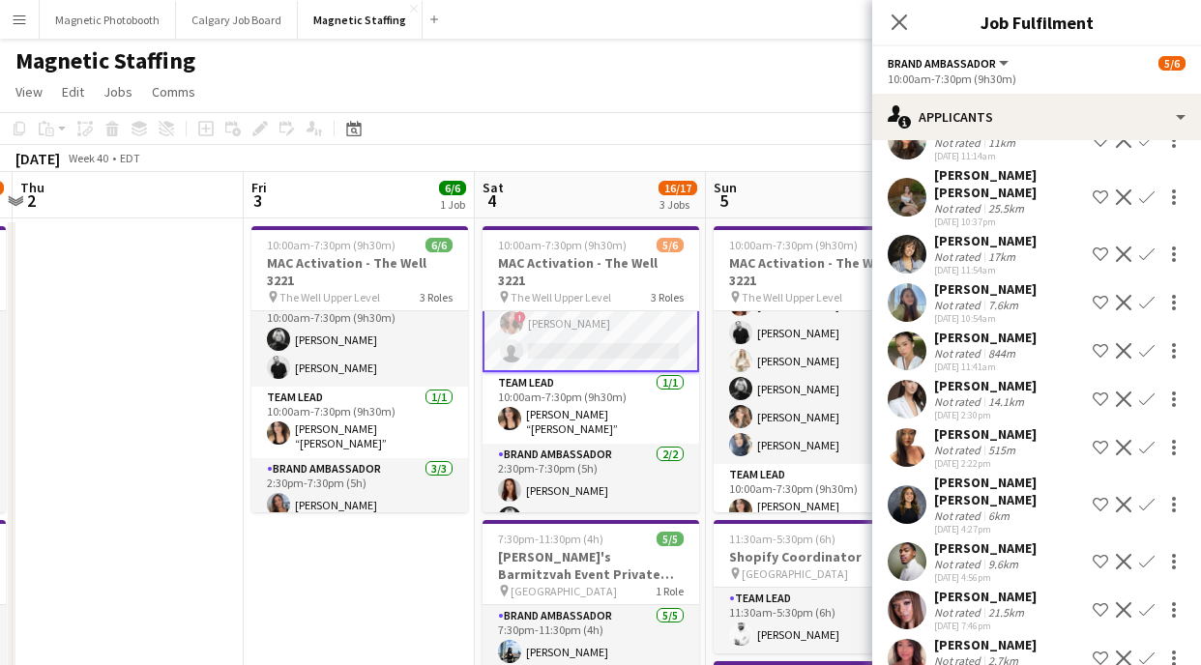
click at [956, 509] on div "Not rated" at bounding box center [959, 516] width 50 height 15
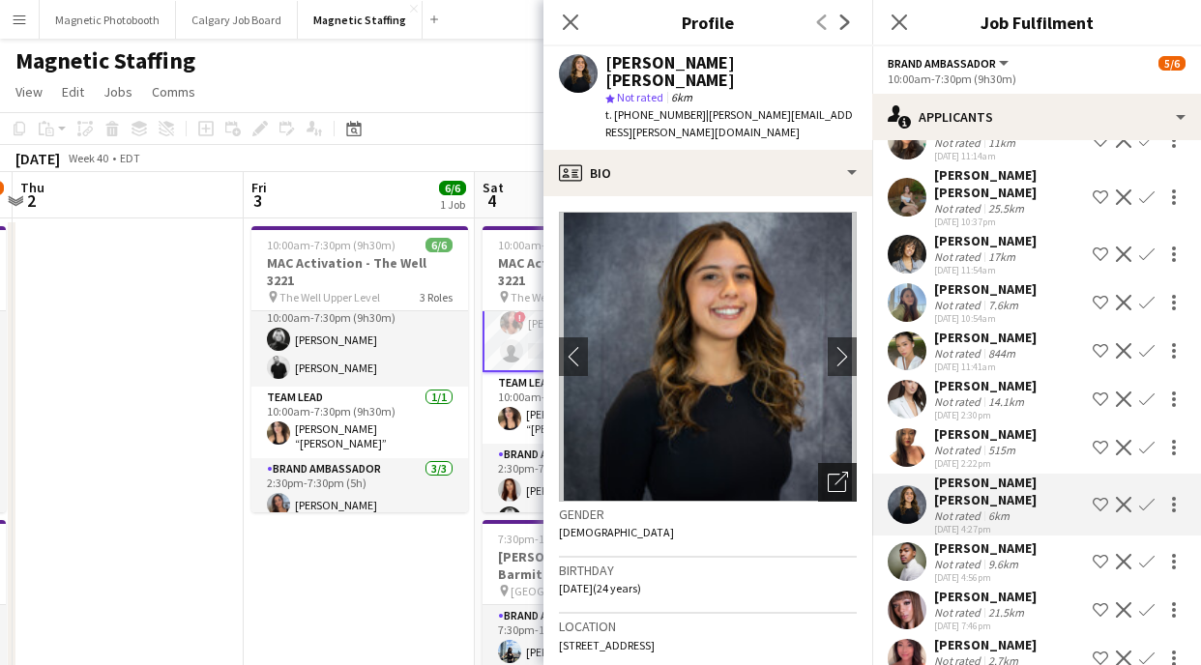
click at [837, 463] on div "Open photos pop-in" at bounding box center [837, 482] width 39 height 39
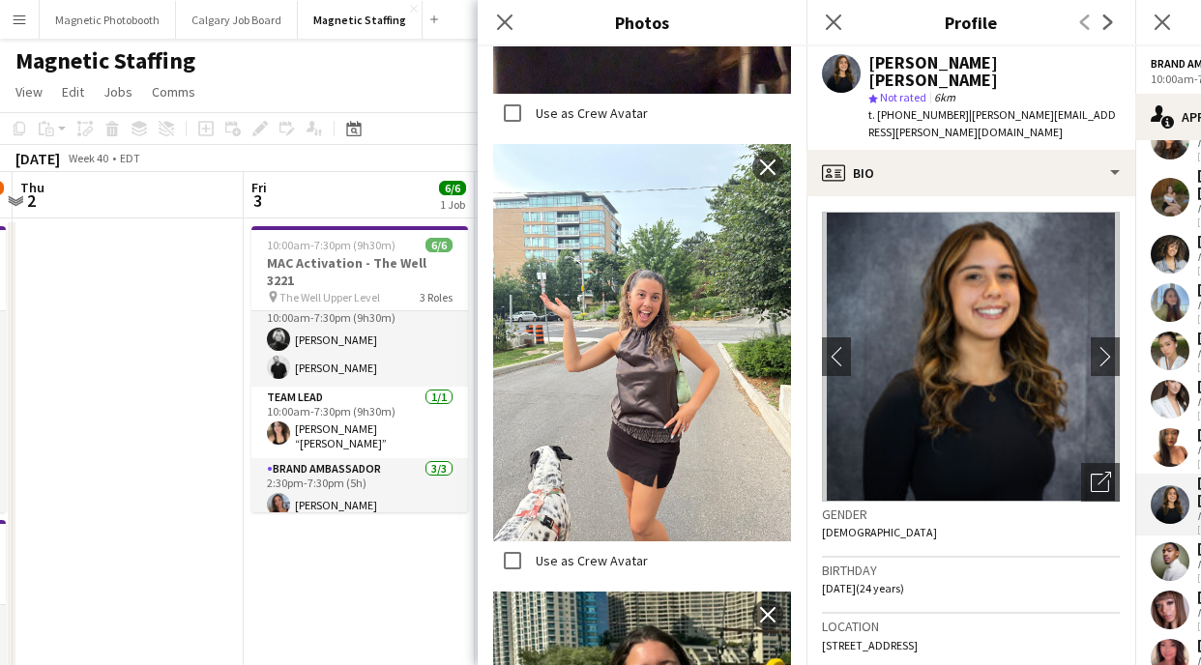
scroll to position [1656, 0]
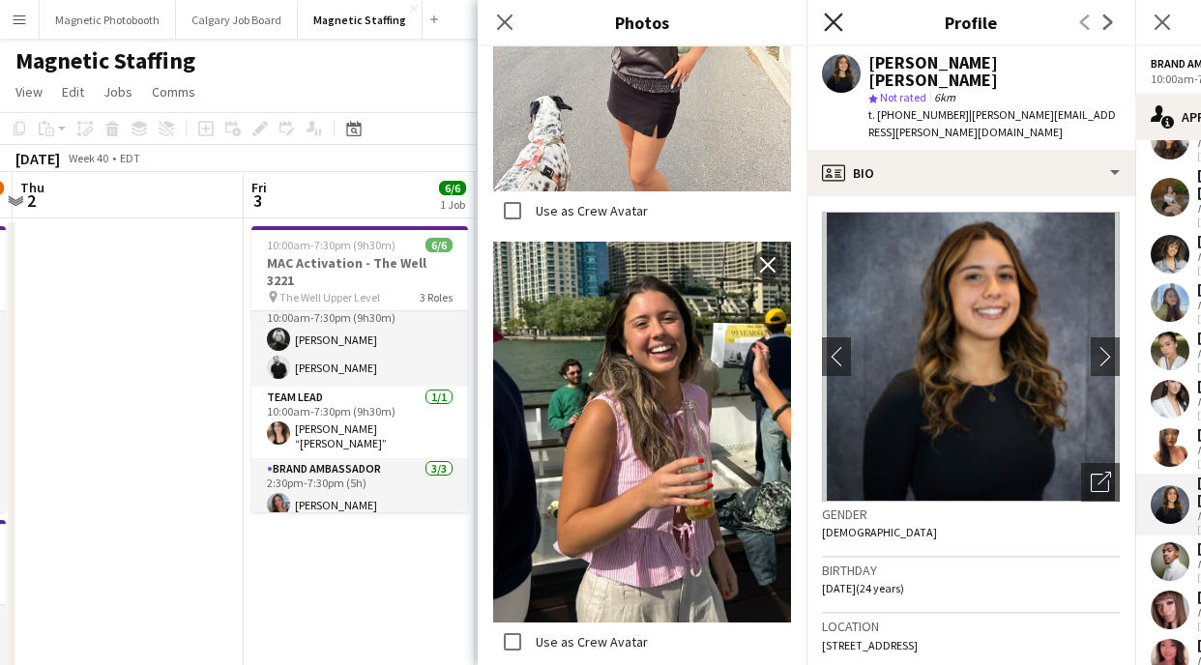
click at [839, 26] on icon "Close pop-in" at bounding box center [833, 22] width 18 height 18
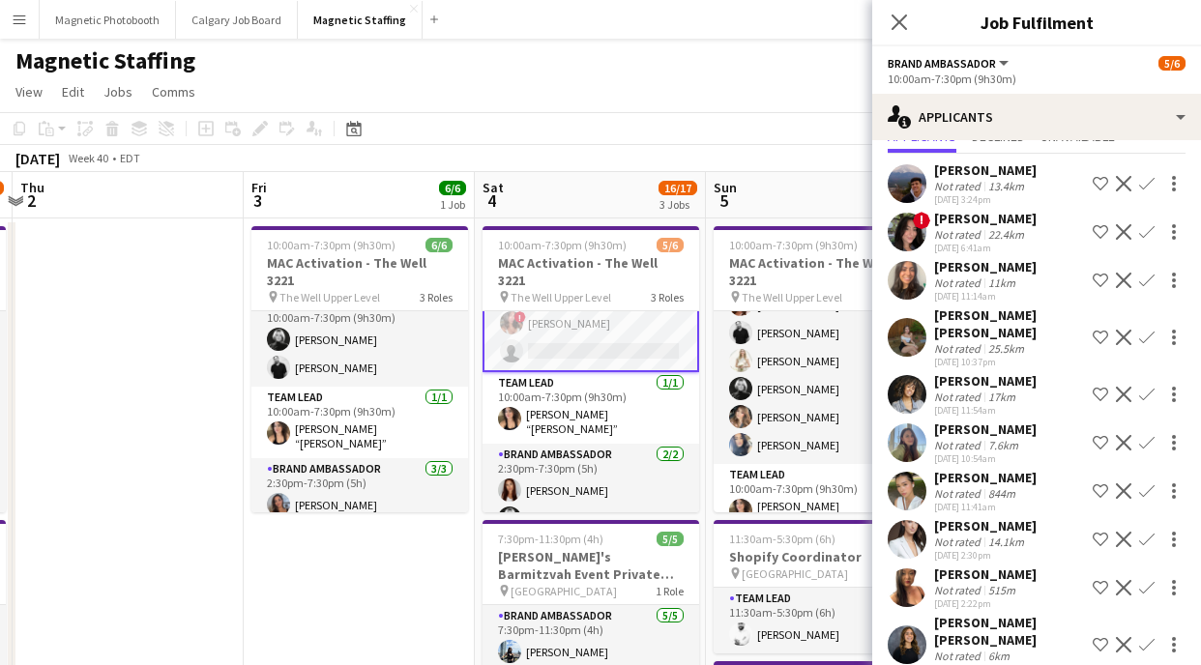
scroll to position [0, 0]
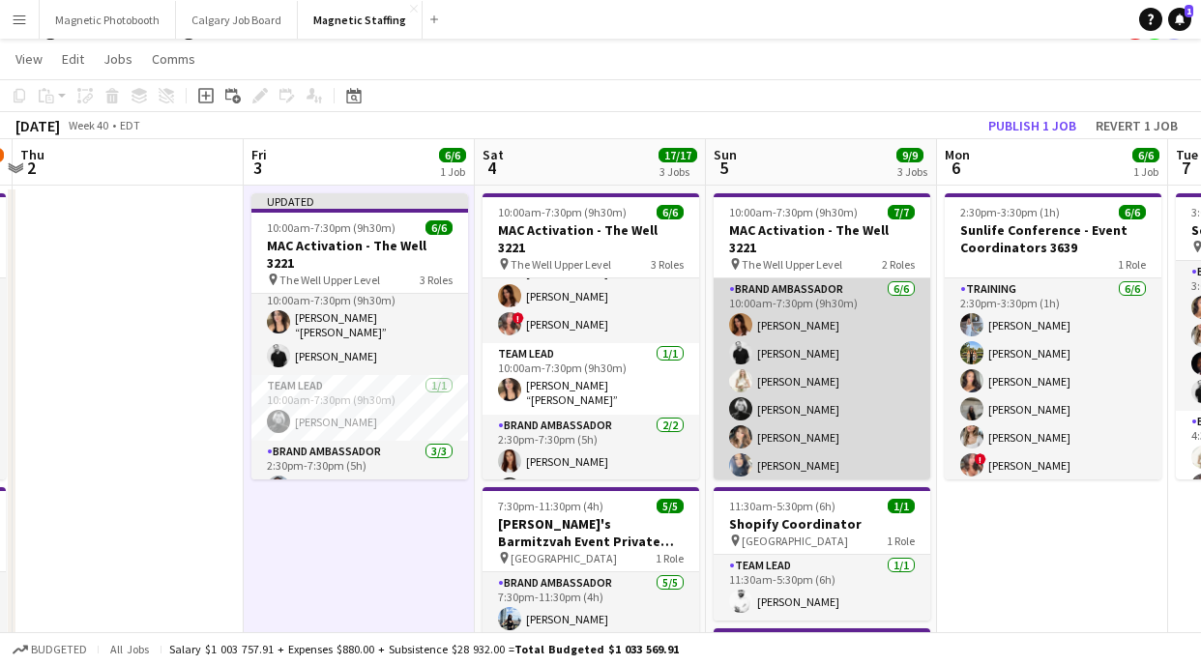
scroll to position [53, 0]
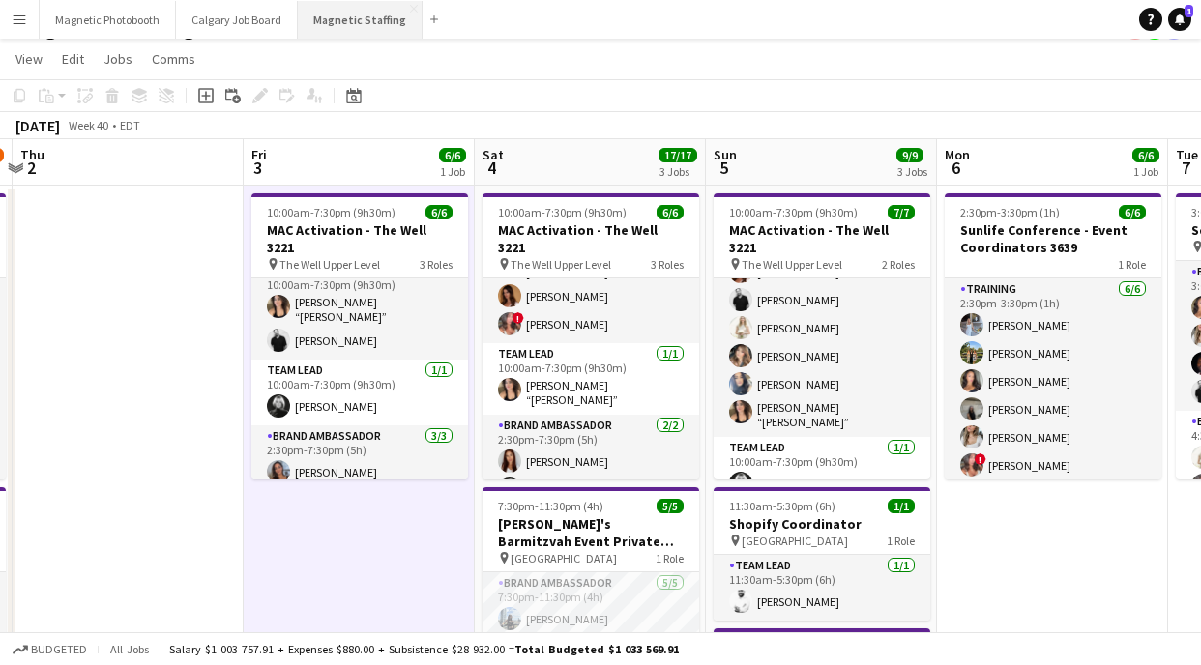
click at [349, 2] on button "Magnetic Staffing Close" at bounding box center [360, 20] width 125 height 38
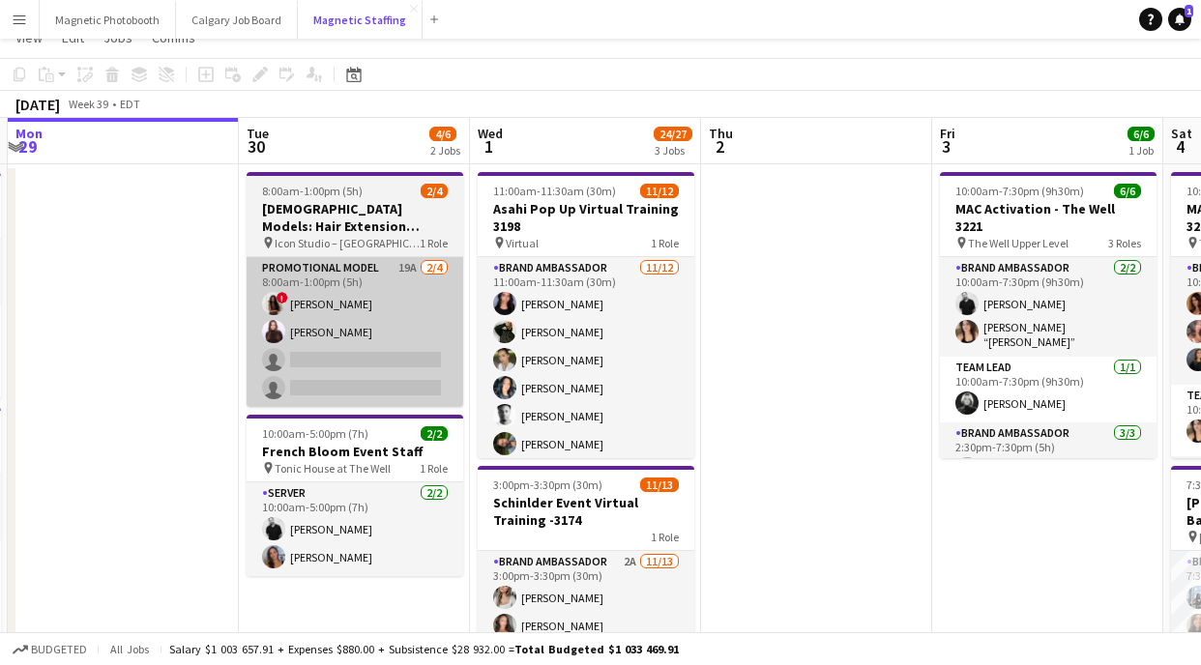
scroll to position [0, 0]
